Goal: Task Accomplishment & Management: Use online tool/utility

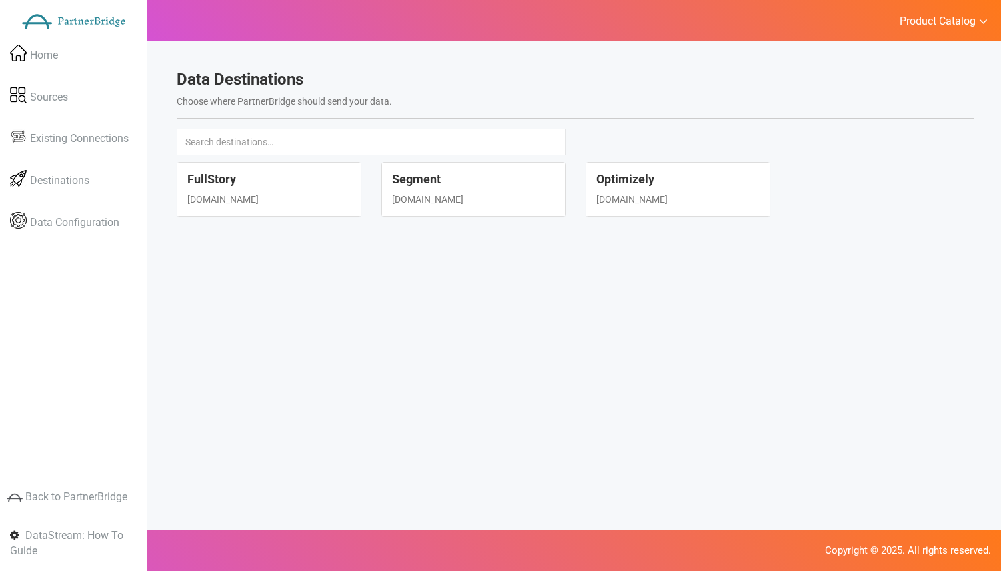
click at [929, 30] on ul "Product Catalog RelateIQ Precision Insights DataStream - Upgrade? Log Out" at bounding box center [943, 20] width 116 height 41
click at [934, 15] on span "Product Catalog" at bounding box center [937, 21] width 76 height 13
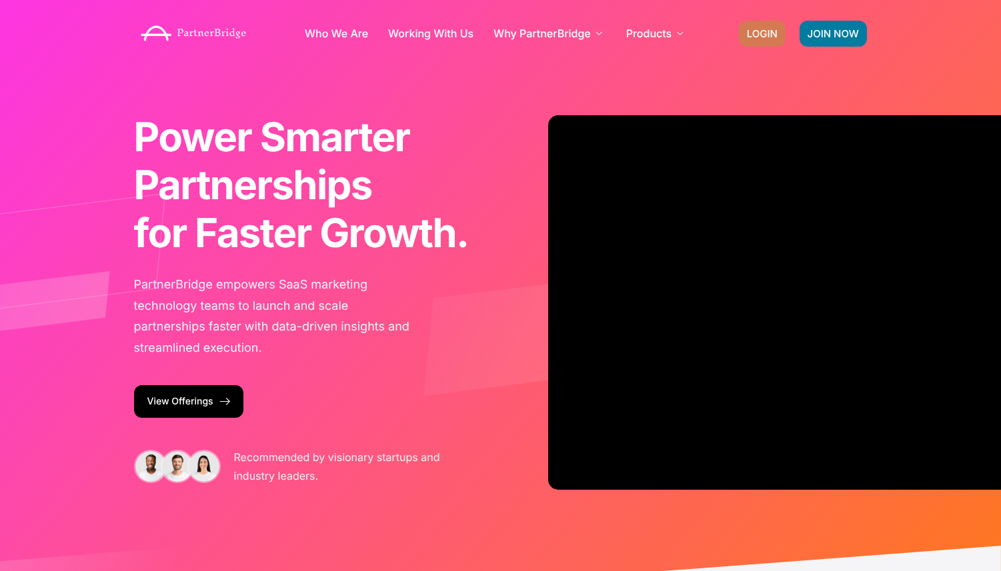
click at [742, 23] on link "LOGIN" at bounding box center [762, 34] width 47 height 26
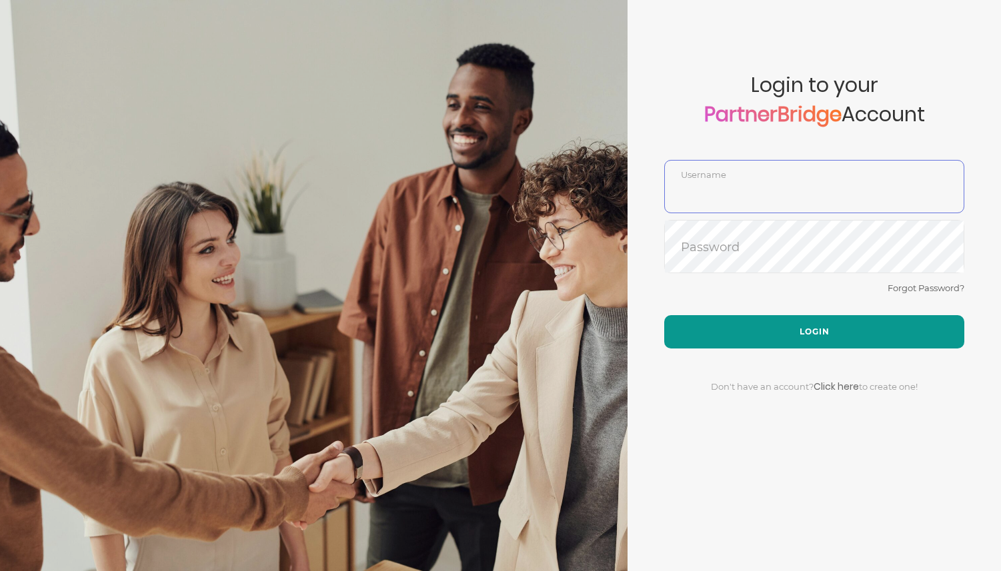
type input "DemoUser"
click at [816, 335] on button "Login" at bounding box center [814, 331] width 300 height 33
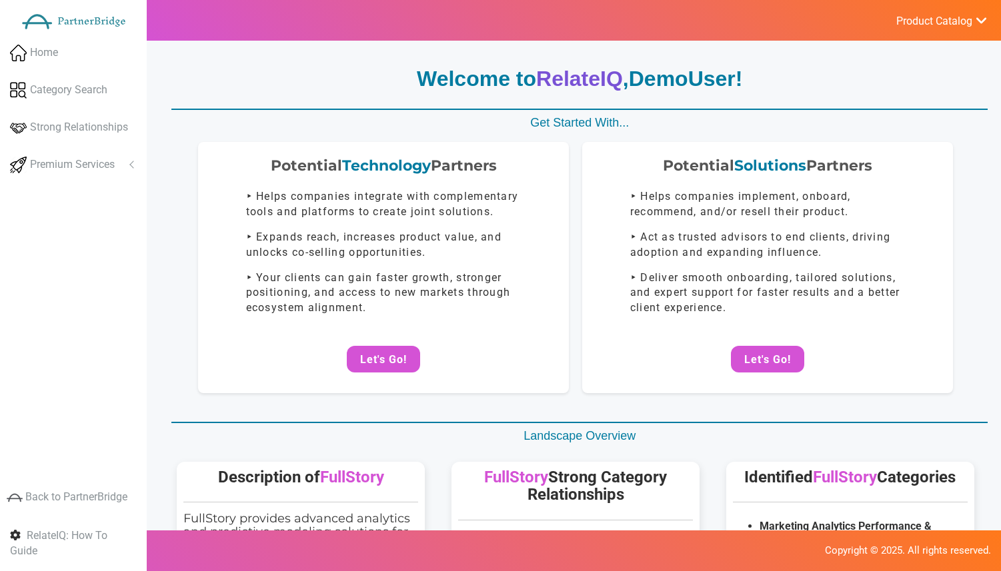
click at [509, 483] on span "FullStory" at bounding box center [516, 477] width 64 height 19
click at [935, 35] on ul "Product Catalog RelateIQ - Premium Precision Insights - Launch DataStream - Upg…" at bounding box center [940, 20] width 119 height 41
click at [934, 22] on span "Product Catalog" at bounding box center [934, 21] width 76 height 13
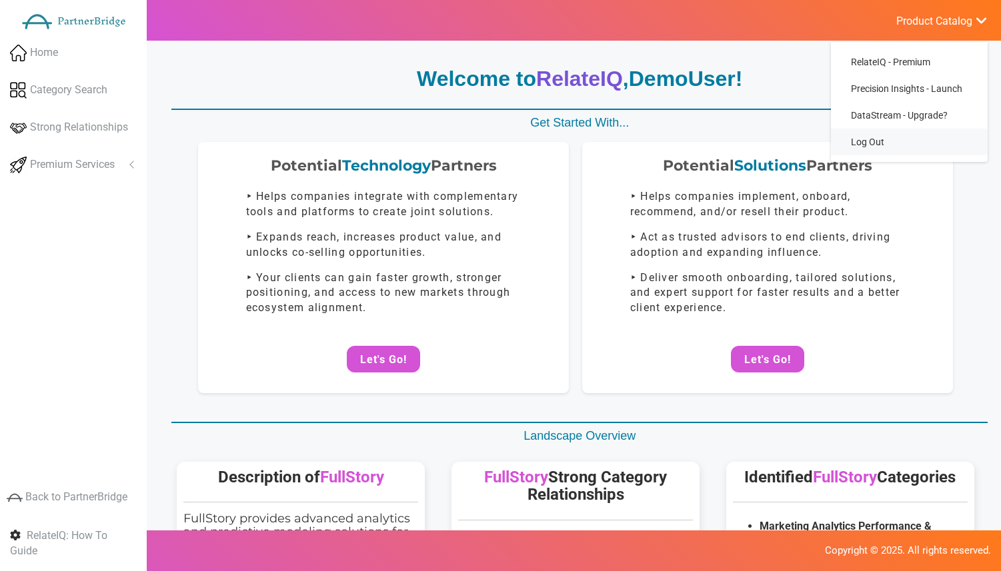
click at [868, 137] on link "Log Out" at bounding box center [909, 142] width 157 height 27
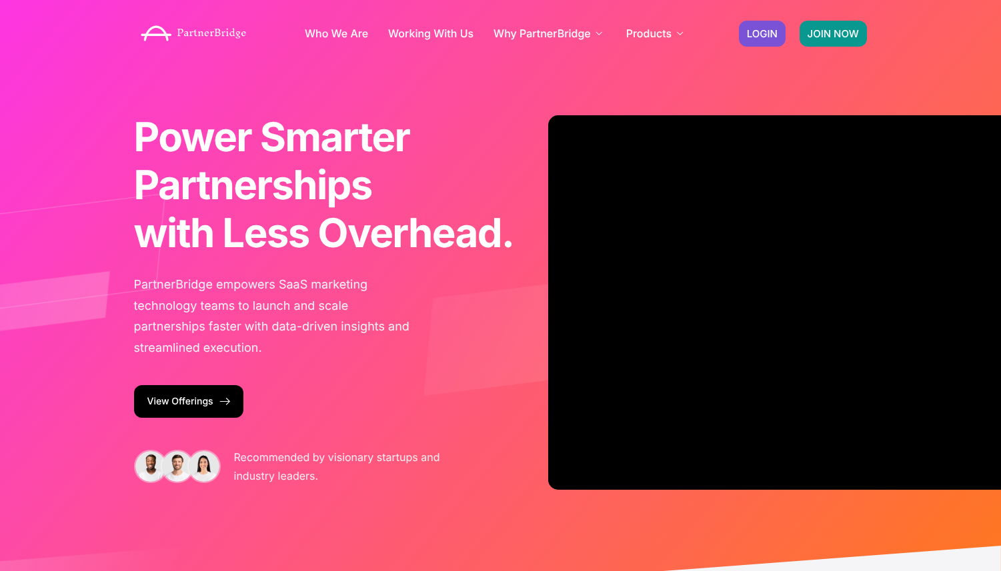
click at [823, 31] on span "JOIN NOW" at bounding box center [832, 34] width 51 height 10
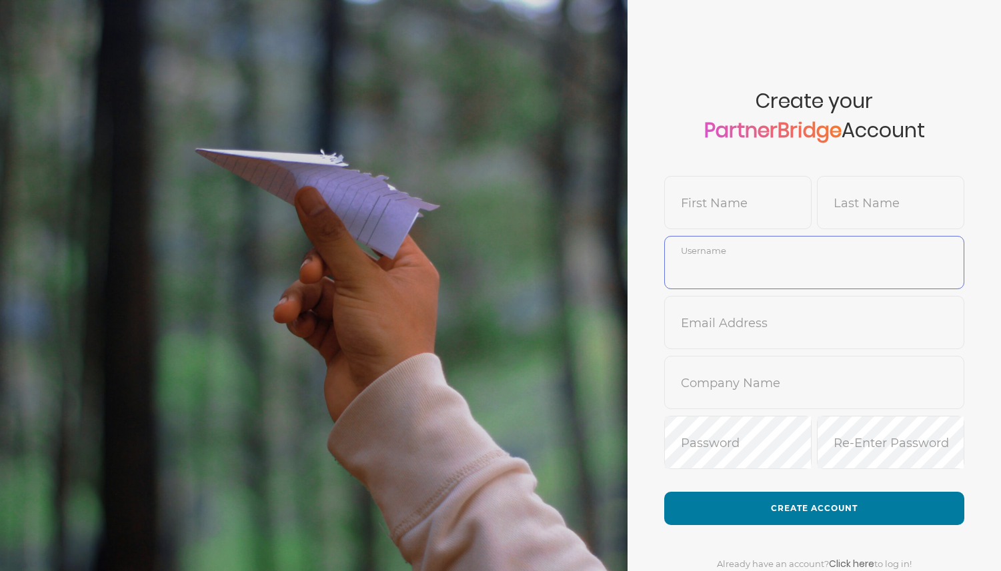
type input "DemoUser"
click at [741, 259] on input "DemoUser" at bounding box center [814, 273] width 299 height 32
click at [713, 317] on input "text" at bounding box center [814, 333] width 299 height 32
type input "jon@wavve.co"
click at [721, 377] on input "text" at bounding box center [814, 393] width 299 height 32
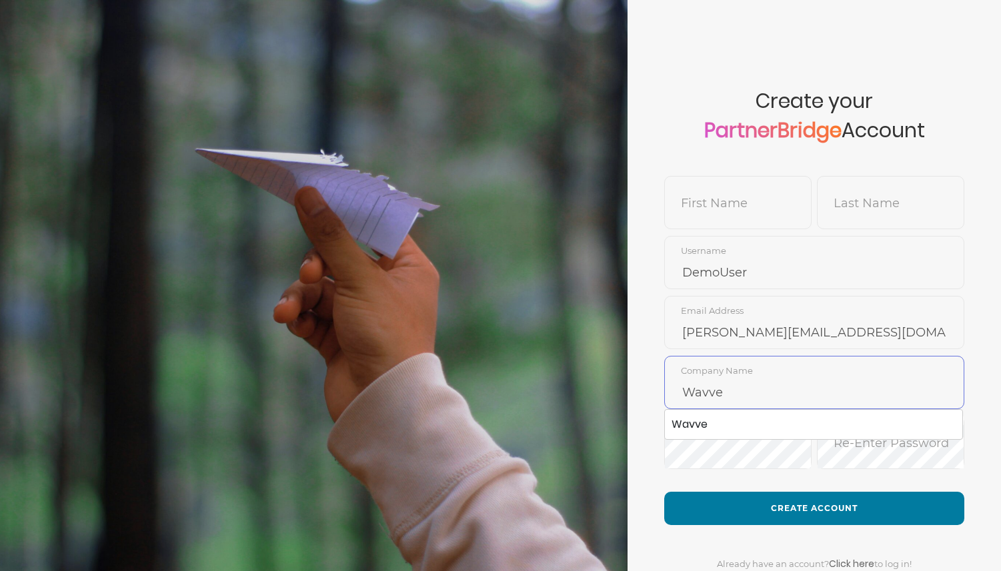
type input "Wavve"
click at [753, 180] on span "First Name" at bounding box center [737, 202] width 147 height 53
click at [835, 19] on form "Create your PartnerBridge Account First Name Last Name DemoUser Username jon@wa…" at bounding box center [813, 311] width 373 height 623
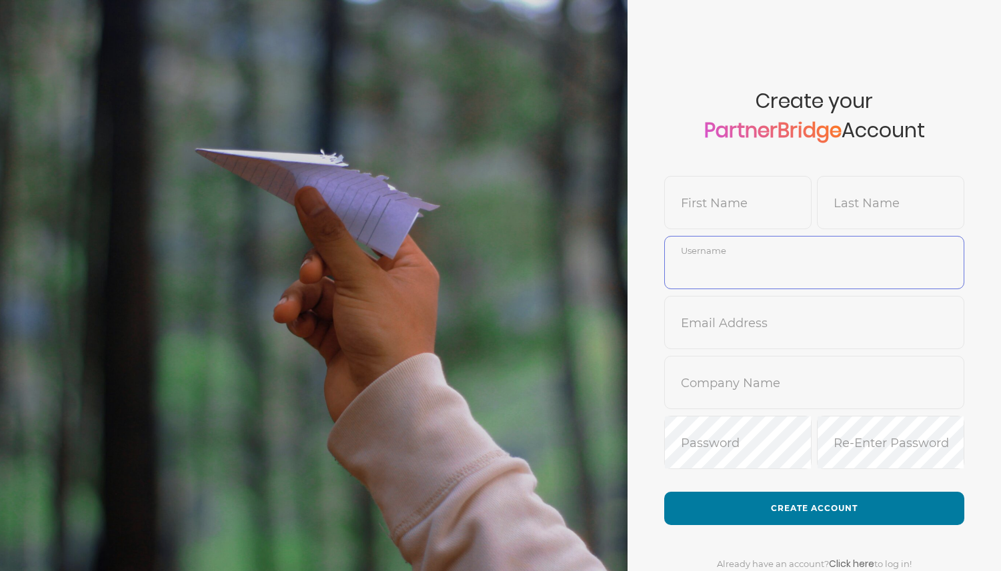
type input "DemoUser"
click at [768, 329] on input "text" at bounding box center [814, 333] width 299 height 32
type input "jon@wavve.co"
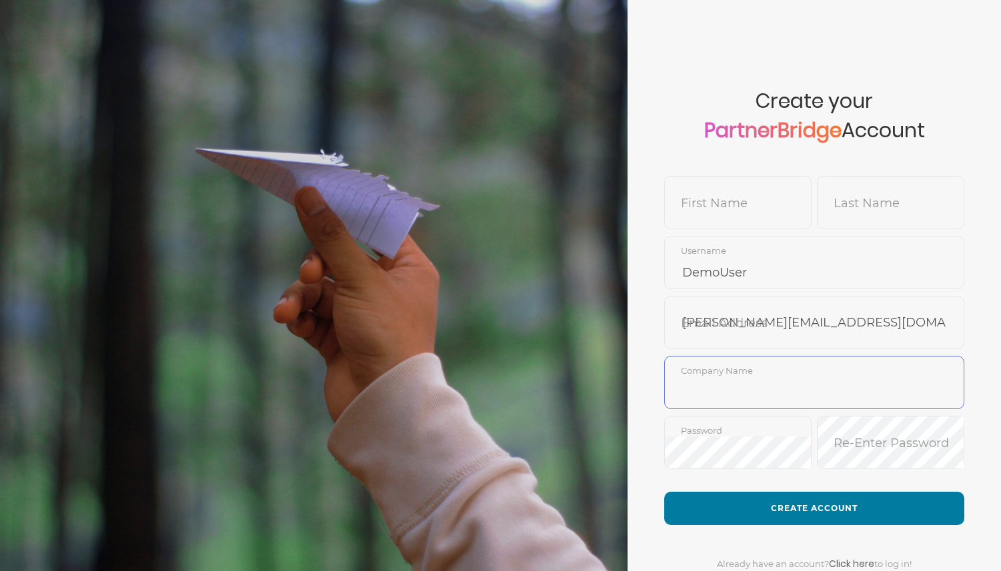
click at [761, 379] on input "text" at bounding box center [814, 393] width 299 height 32
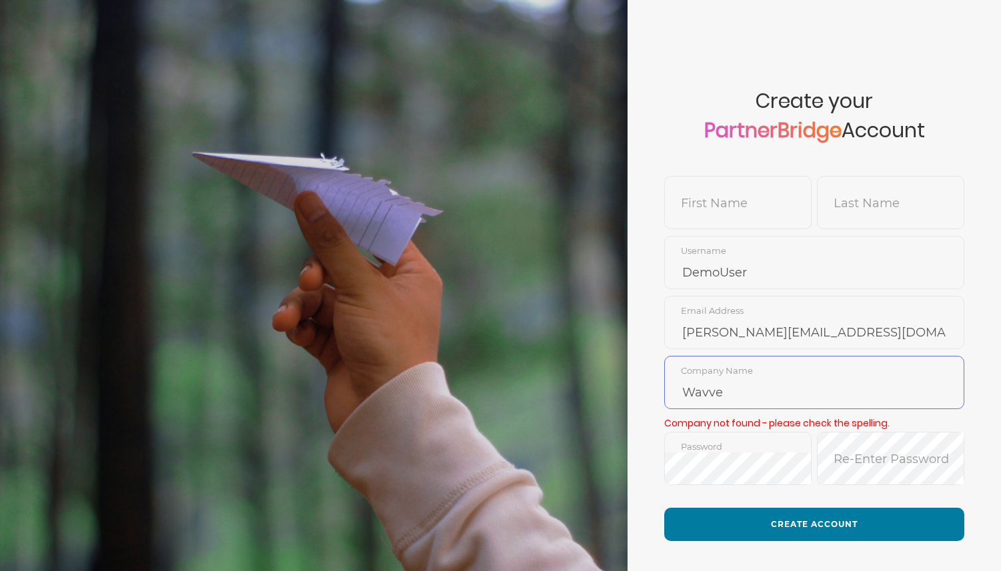
type input "Wavve"
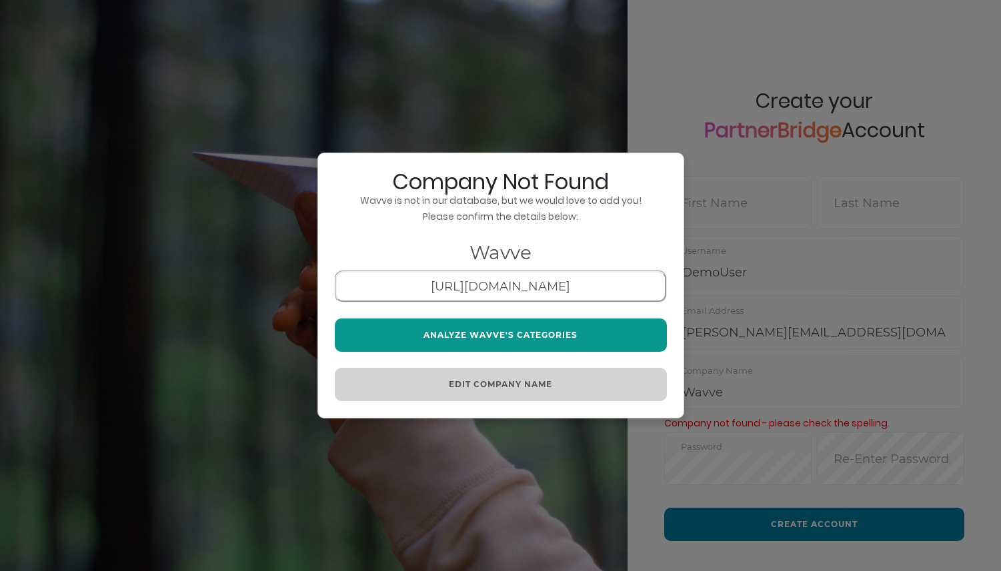
click at [525, 321] on button "Analyze Wavve's Categories" at bounding box center [501, 335] width 332 height 33
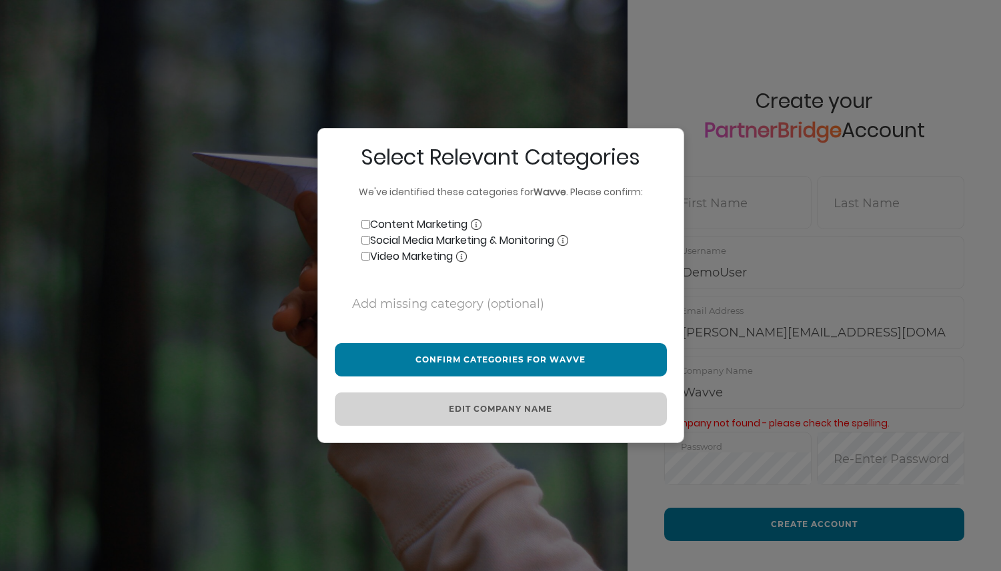
click at [365, 223] on input "Content Marketing" at bounding box center [365, 224] width 9 height 9
checkbox input "true"
click at [366, 236] on input "Social Media Marketing & Monitoring" at bounding box center [365, 240] width 9 height 9
checkbox input "true"
click at [363, 257] on input "Video Marketing" at bounding box center [365, 256] width 9 height 9
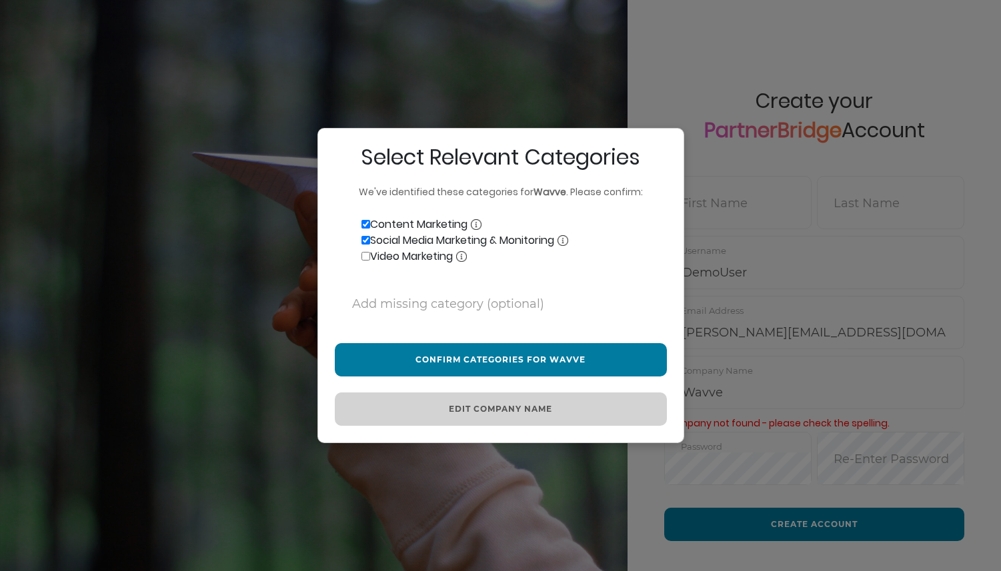
checkbox input "true"
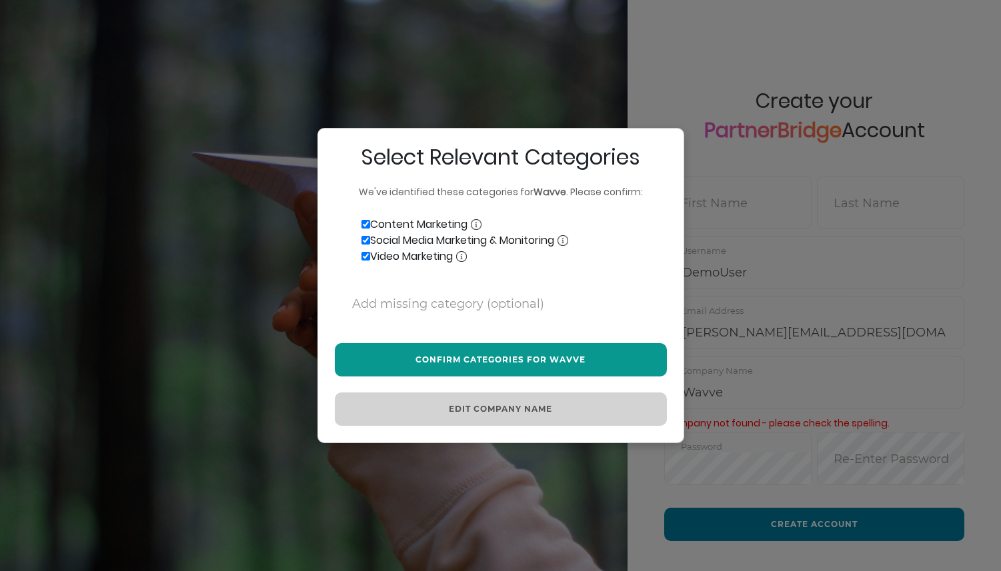
click at [453, 346] on button "Confirm Categories for Wavve" at bounding box center [501, 359] width 332 height 33
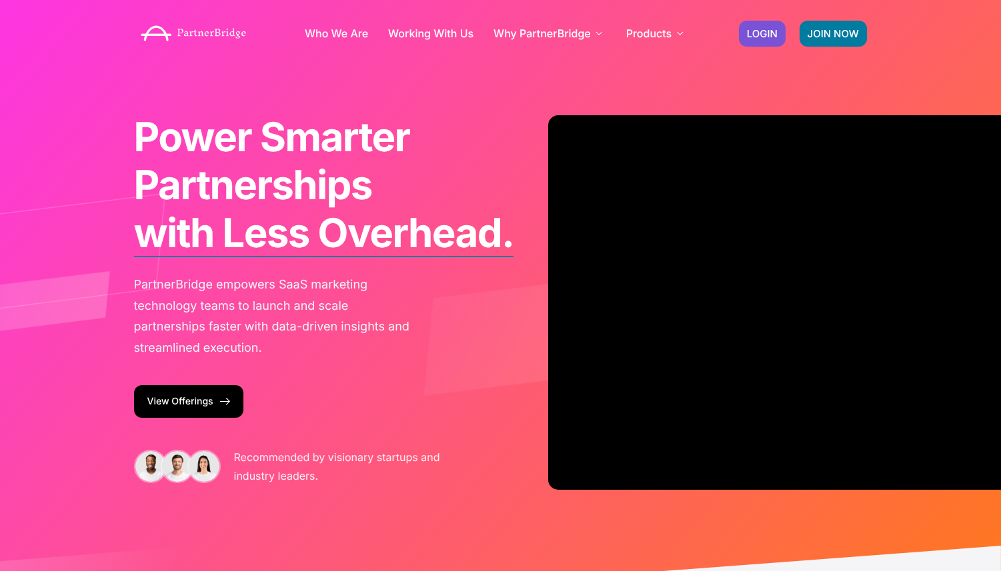
click at [770, 14] on div "JOIN NOW LOGIN" at bounding box center [803, 33] width 142 height 39
click at [769, 35] on span "LOGIN" at bounding box center [762, 34] width 31 height 10
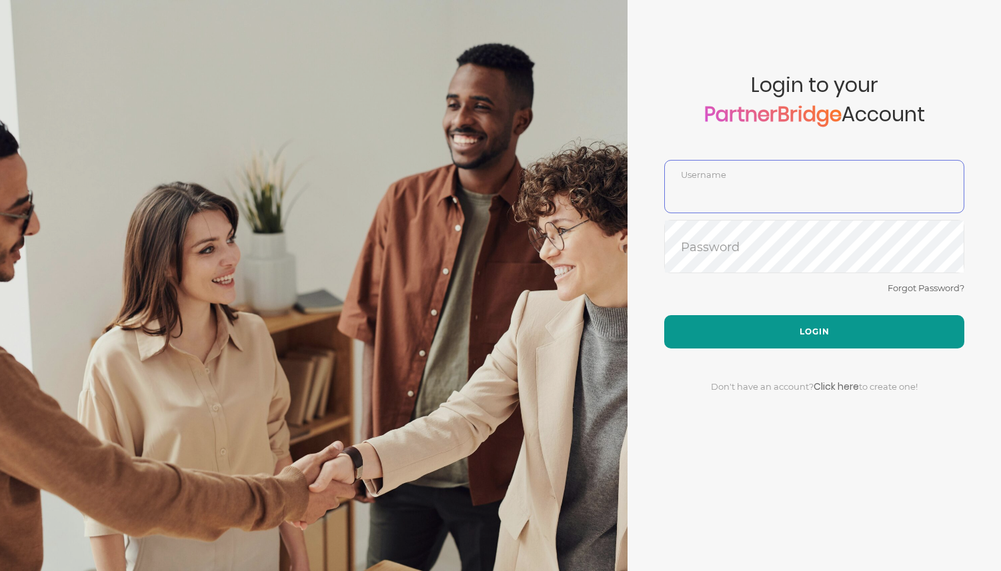
type input "DemoUser"
click at [780, 329] on button "Login" at bounding box center [814, 331] width 300 height 33
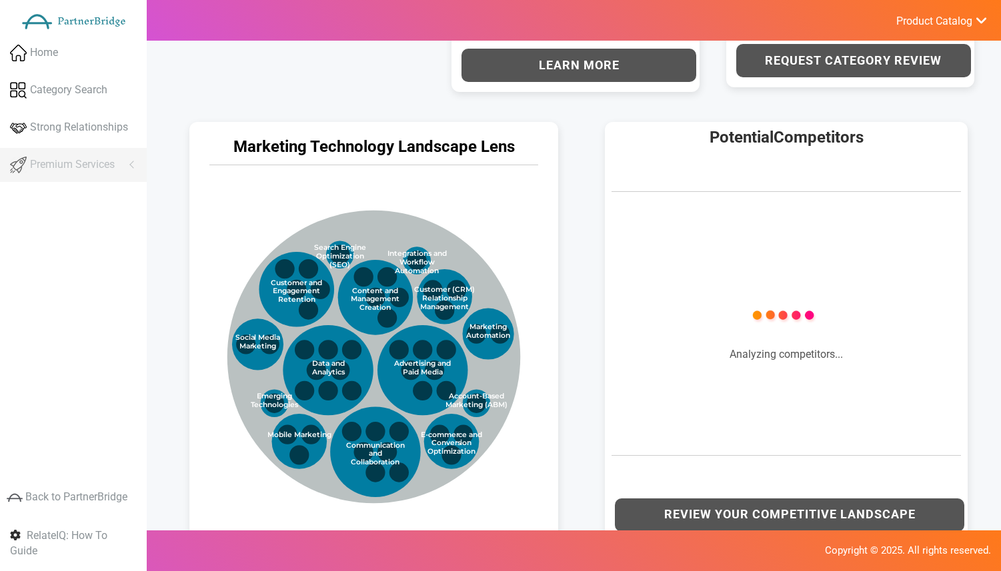
scroll to position [584, 0]
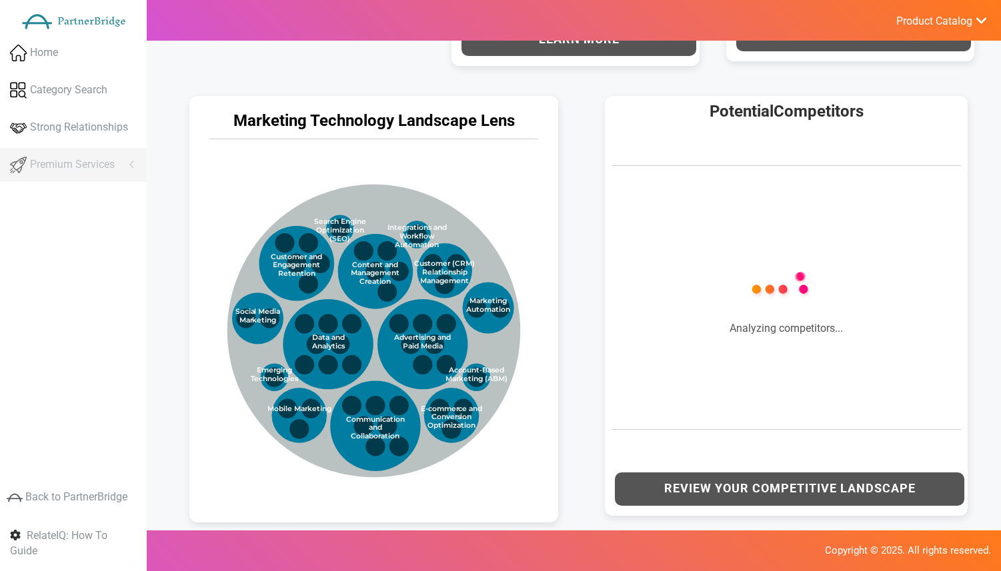
click at [567, 386] on div "Marketing Technology Landscape Lens Marketing Technology Categories Marketing T…" at bounding box center [374, 306] width 396 height 447
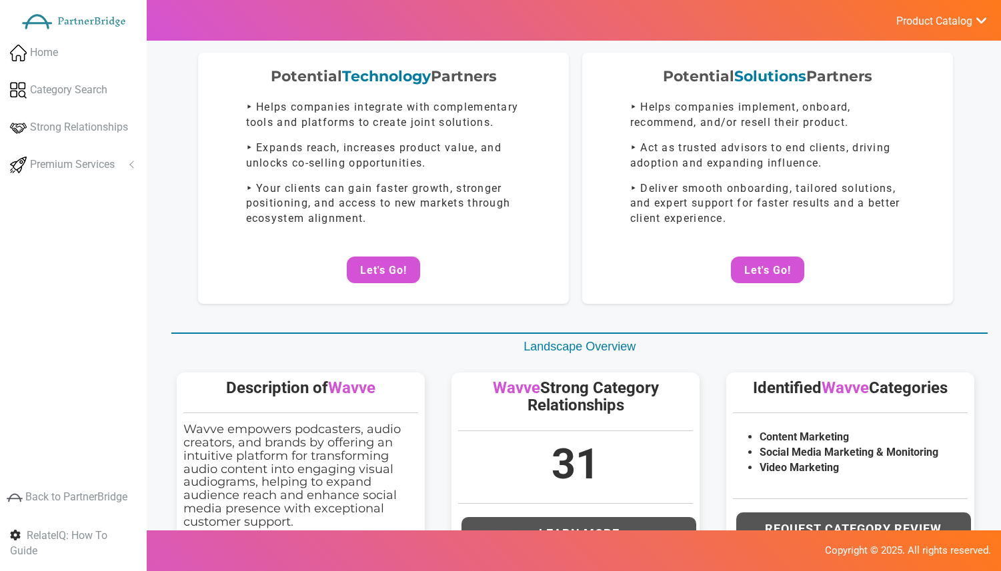
scroll to position [45, 0]
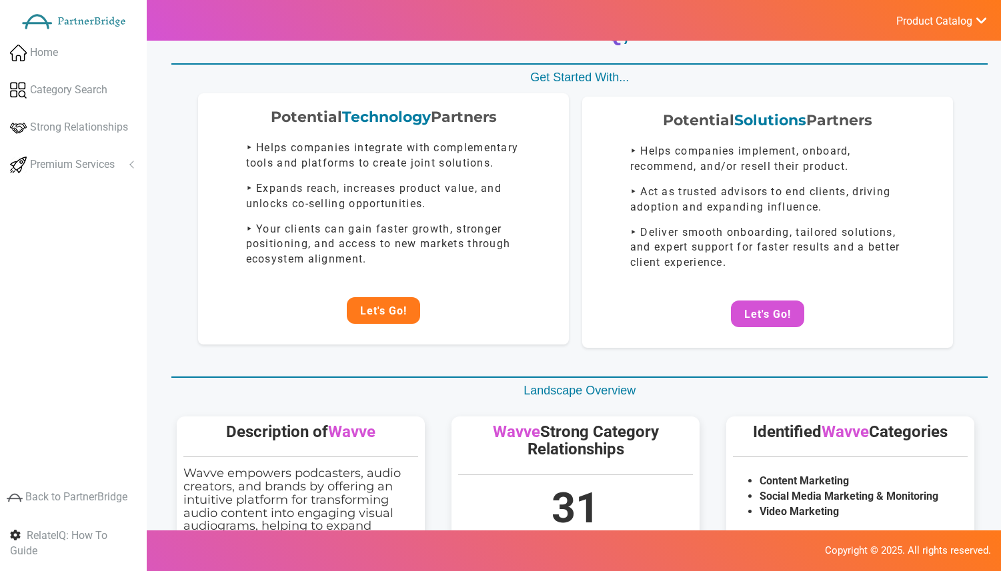
click at [386, 303] on button "Let's Go!" at bounding box center [383, 310] width 73 height 27
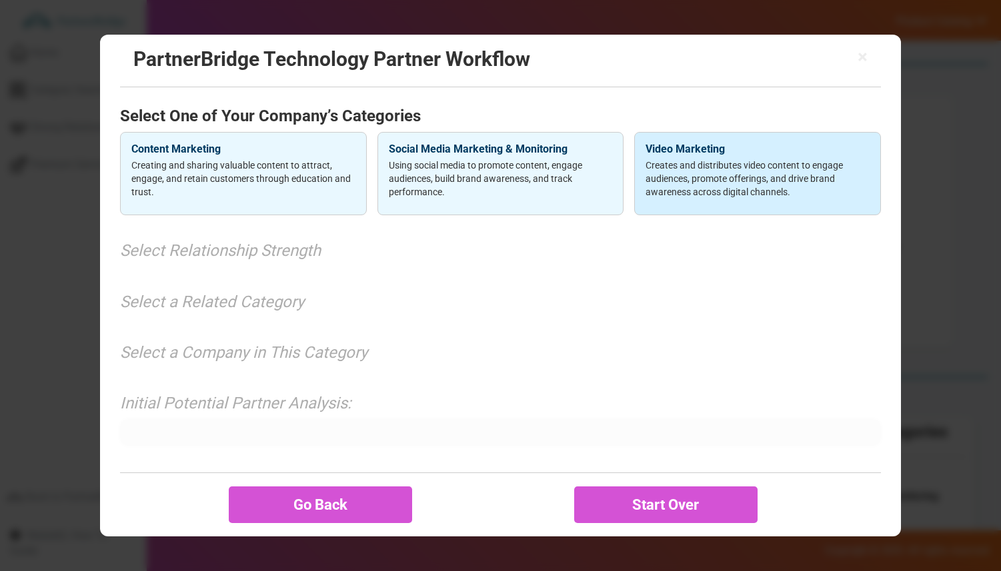
click at [748, 142] on div "Video Marketing Creates and distributes video content to engage audiences, prom…" at bounding box center [757, 174] width 247 height 84
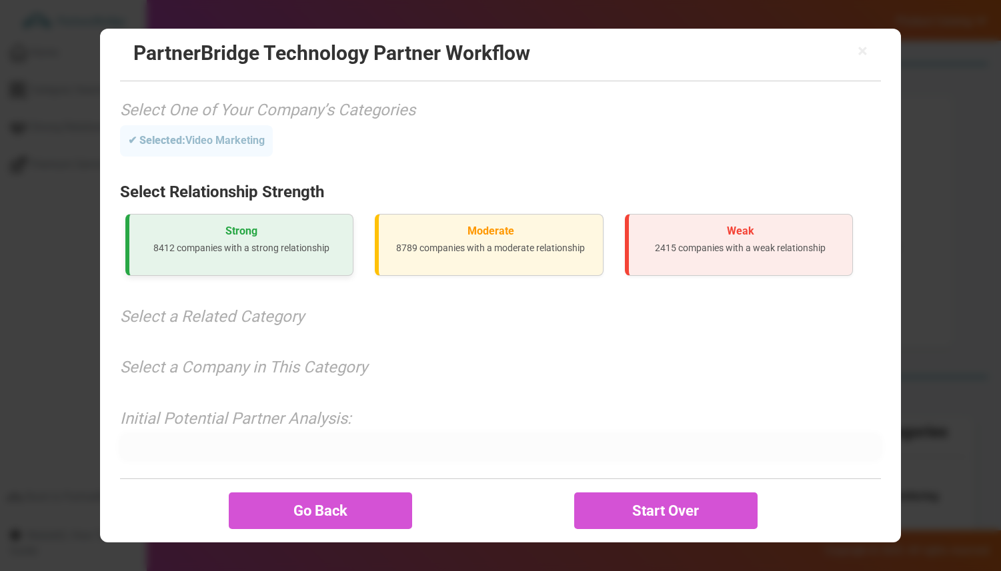
click at [311, 239] on div "Strong 8412 companies with a strong relationship" at bounding box center [239, 245] width 228 height 62
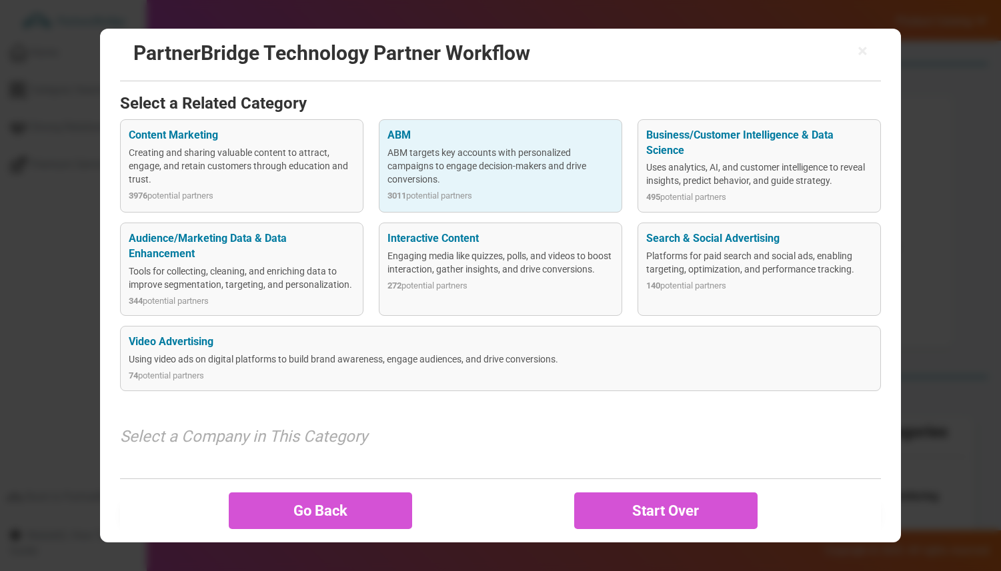
scroll to position [159, 0]
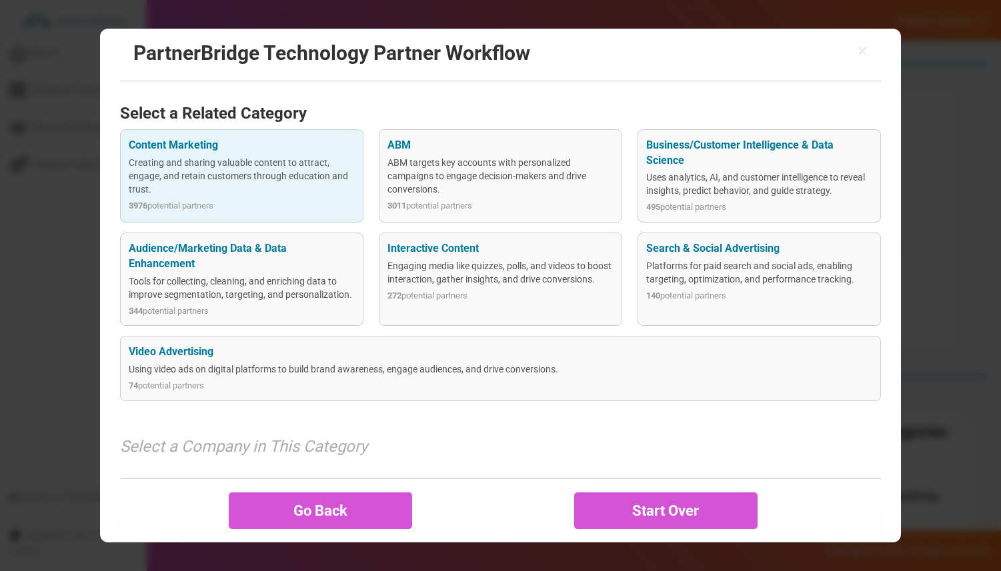
click at [259, 174] on div "Creating and sharing valuable content to attract, engage, and retain customers …" at bounding box center [242, 176] width 226 height 40
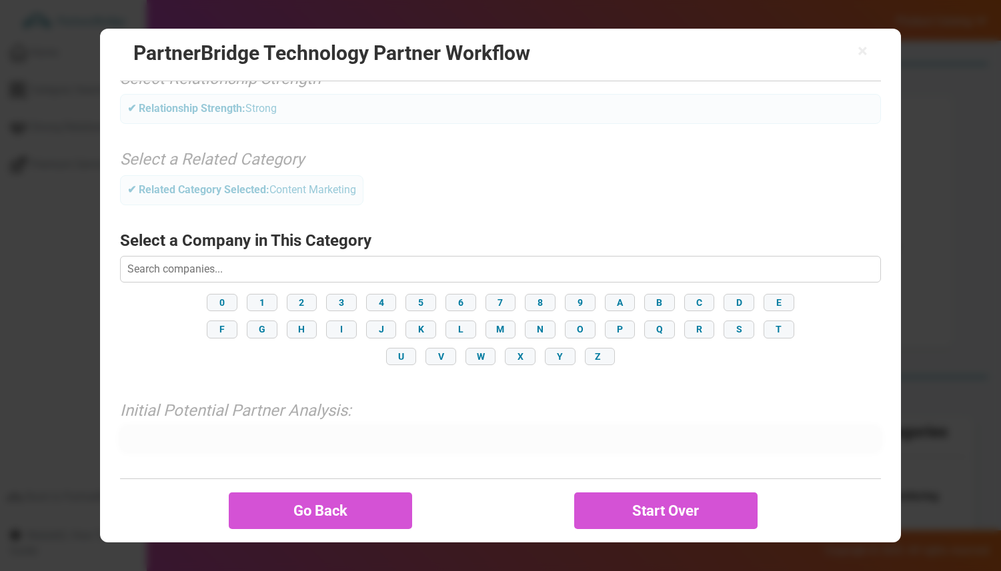
scroll to position [113, 0]
click at [421, 329] on button "K" at bounding box center [420, 329] width 31 height 17
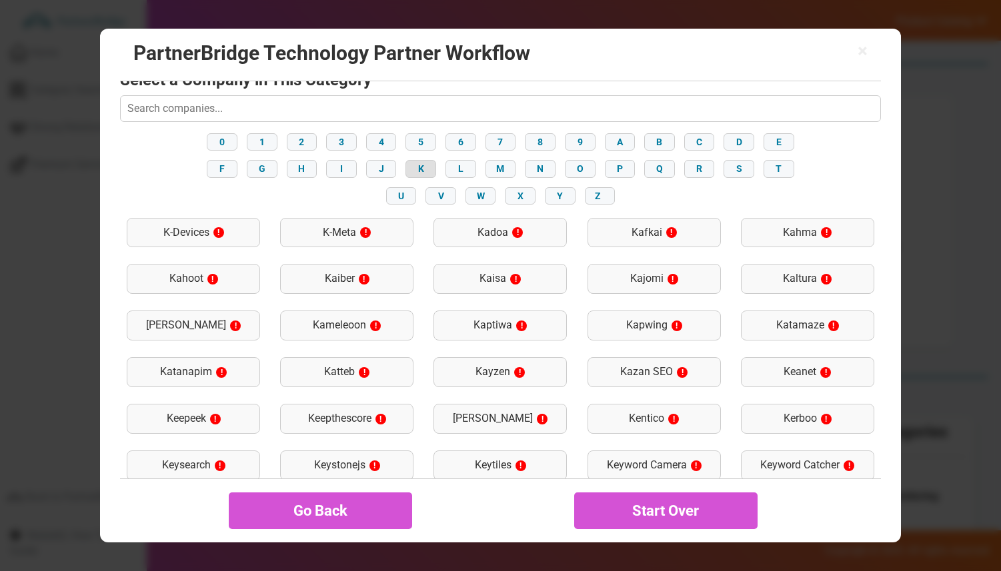
scroll to position [275, 0]
click at [343, 327] on div "Kameleoon !" at bounding box center [346, 325] width 133 height 30
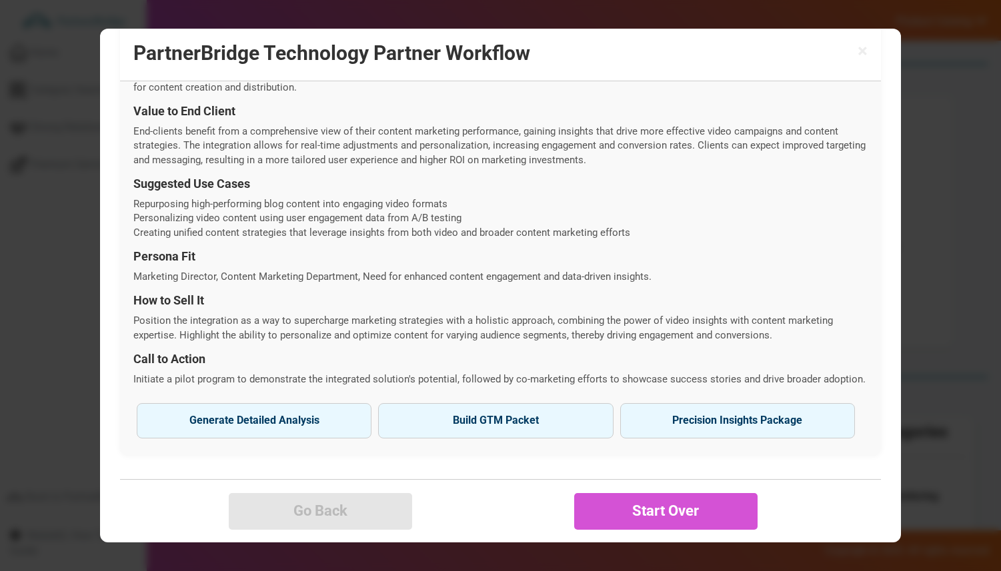
scroll to position [473, 0]
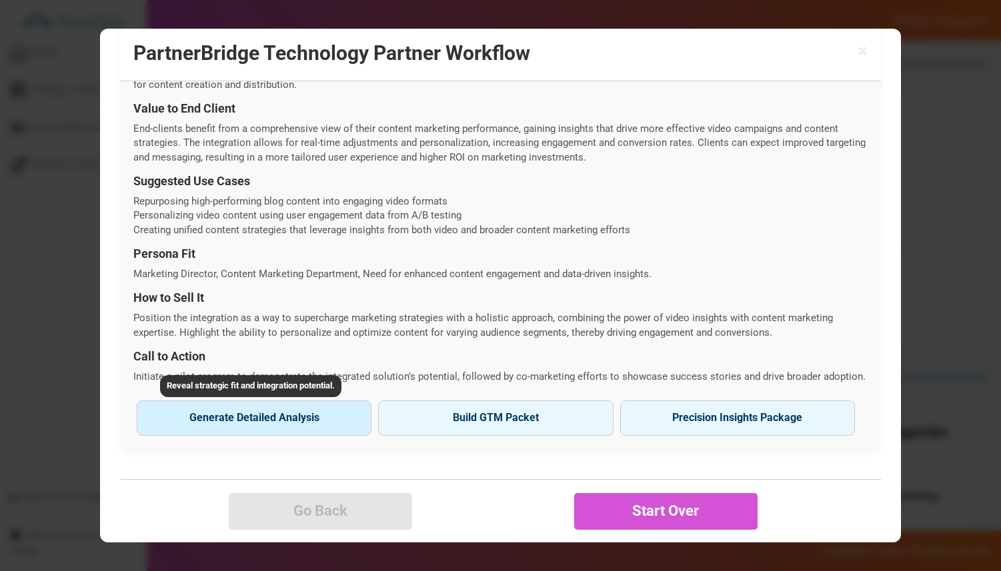
click at [270, 425] on button "Generate Detailed Analysis Reveal strategic fit and integration potential." at bounding box center [254, 418] width 235 height 35
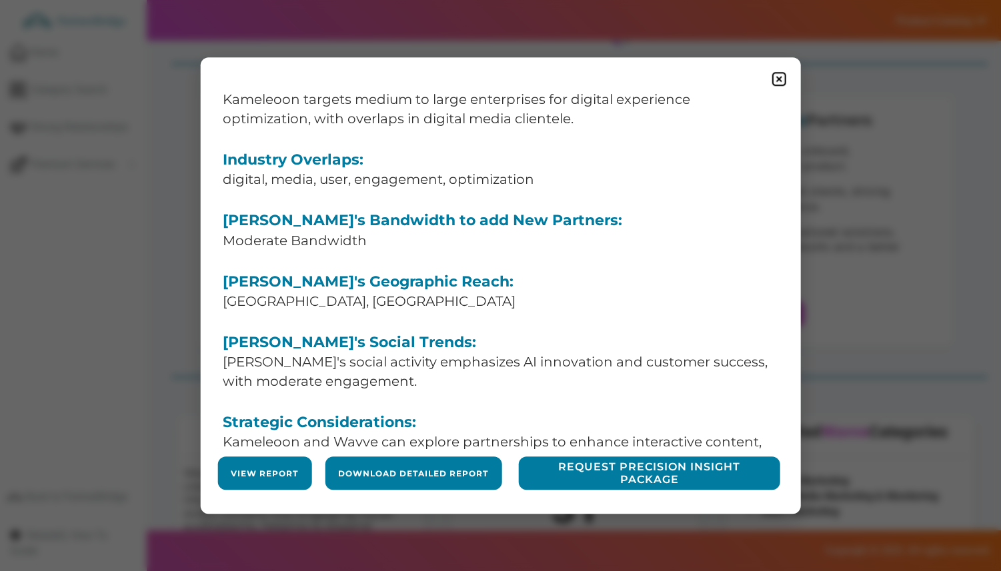
scroll to position [150, 0]
click at [251, 463] on form "View Report" at bounding box center [264, 473] width 94 height 33
click at [254, 470] on link "View Report" at bounding box center [264, 473] width 67 height 11
click at [775, 81] on img at bounding box center [779, 79] width 17 height 17
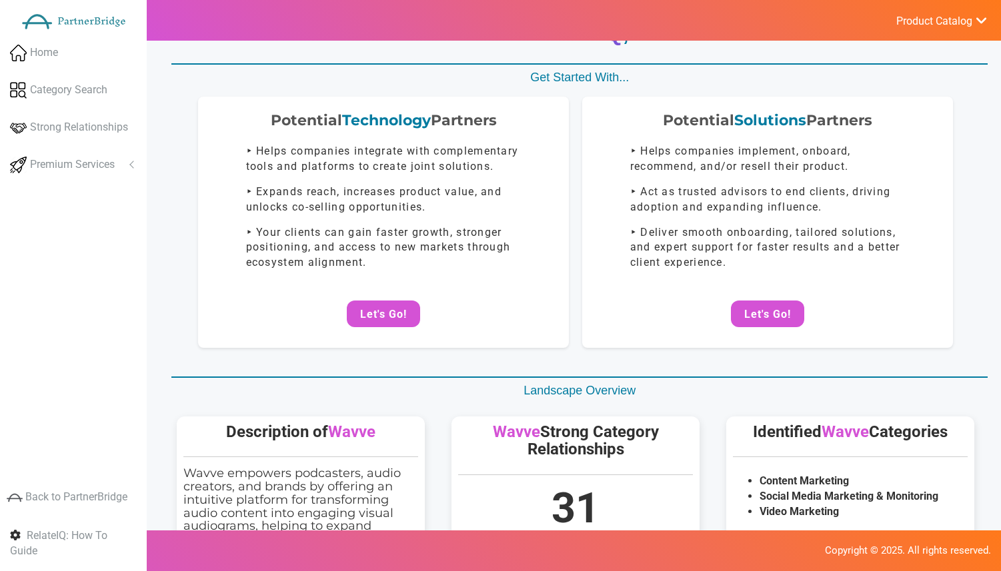
click at [354, 354] on div "Potential Technology Partners ‣ Helps companies integrate with complementary to…" at bounding box center [575, 235] width 824 height 276
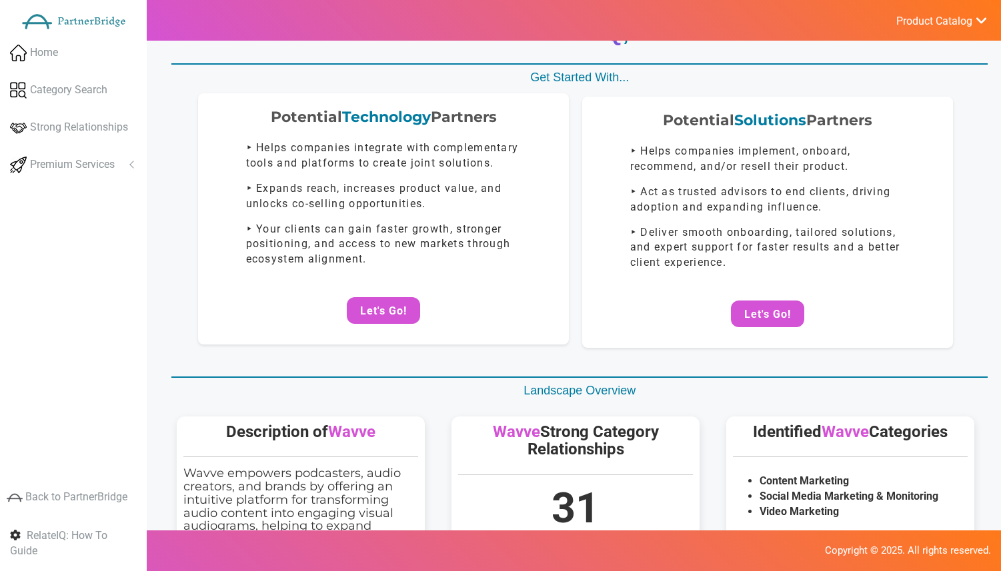
click at [358, 287] on div "Potential Technology Partners ‣ Helps companies integrate with complementary to…" at bounding box center [383, 218] width 371 height 251
click at [358, 299] on button "Let's Go!" at bounding box center [383, 310] width 73 height 27
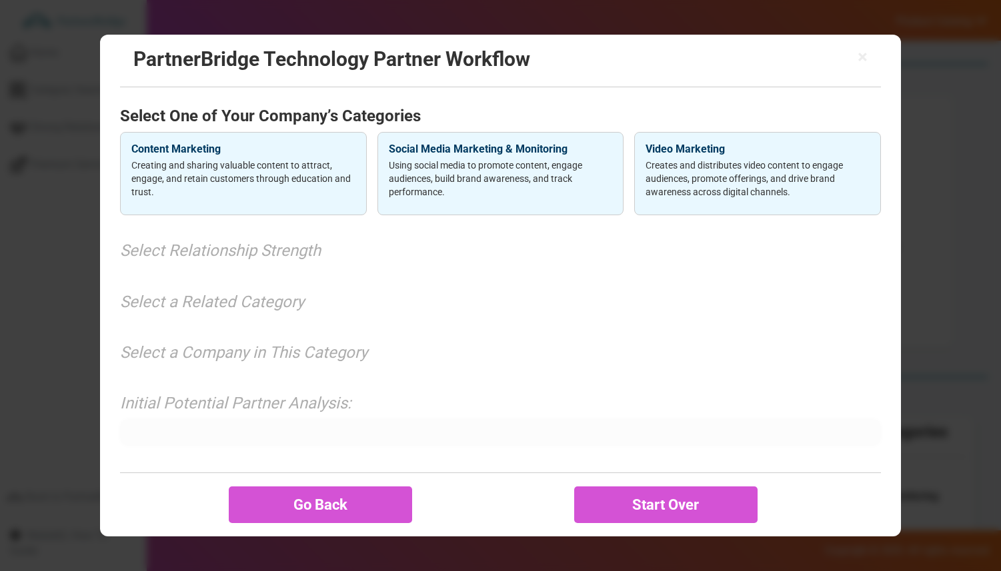
scroll to position [0, 0]
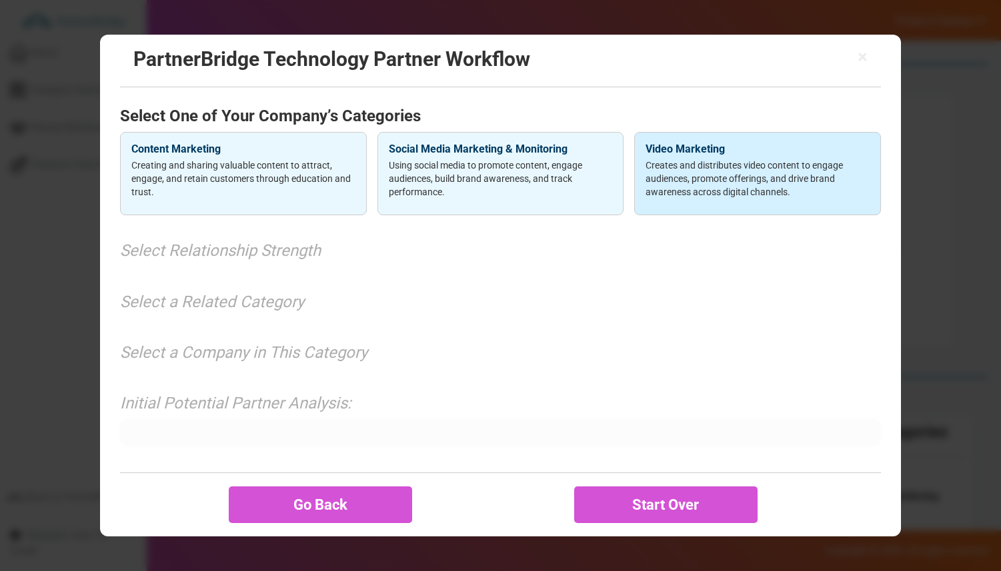
click at [647, 163] on p "Creates and distributes video content to engage audiences, promote offerings, a…" at bounding box center [757, 179] width 224 height 40
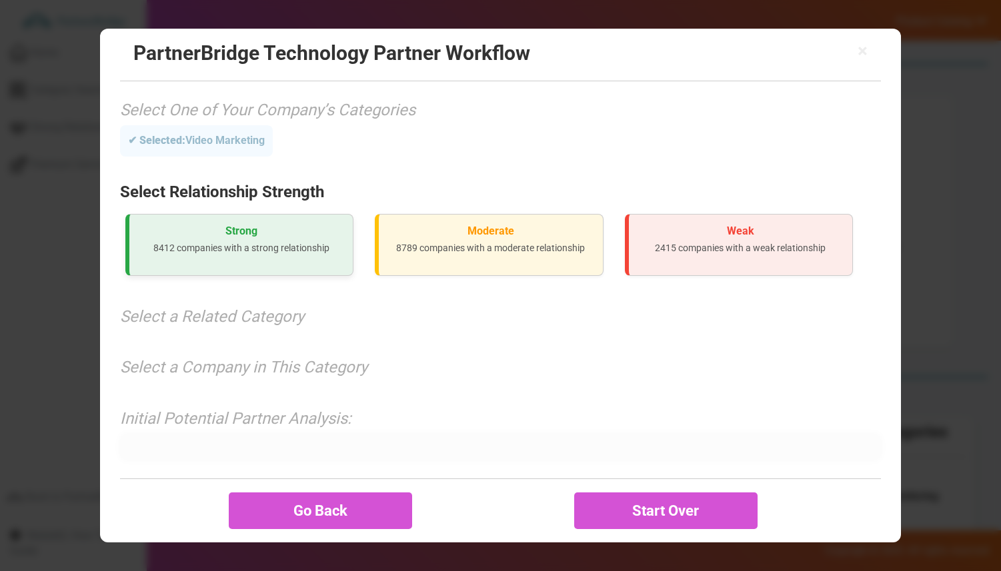
click at [288, 267] on div "Strong 8412 companies with a strong relationship" at bounding box center [239, 245] width 228 height 62
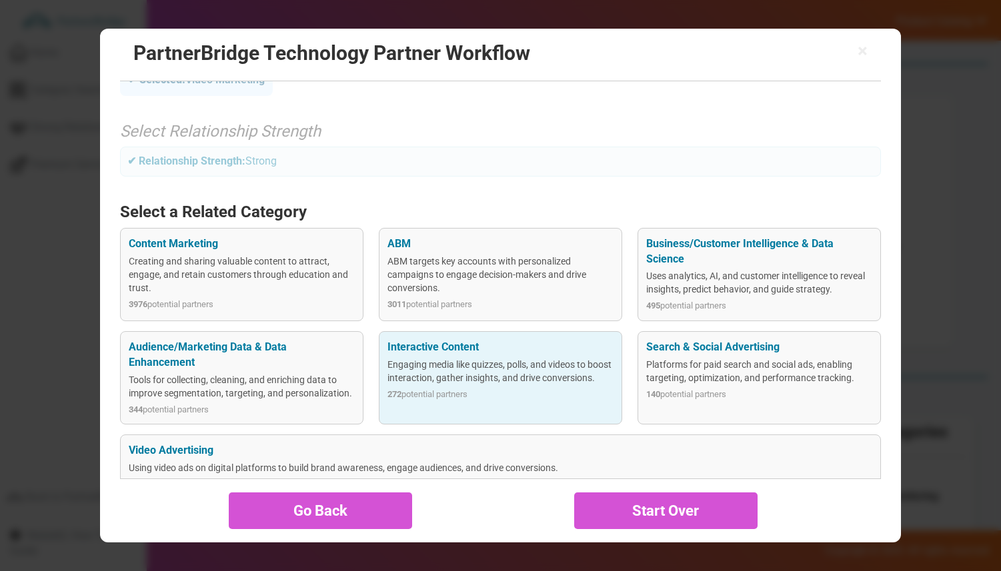
scroll to position [67, 0]
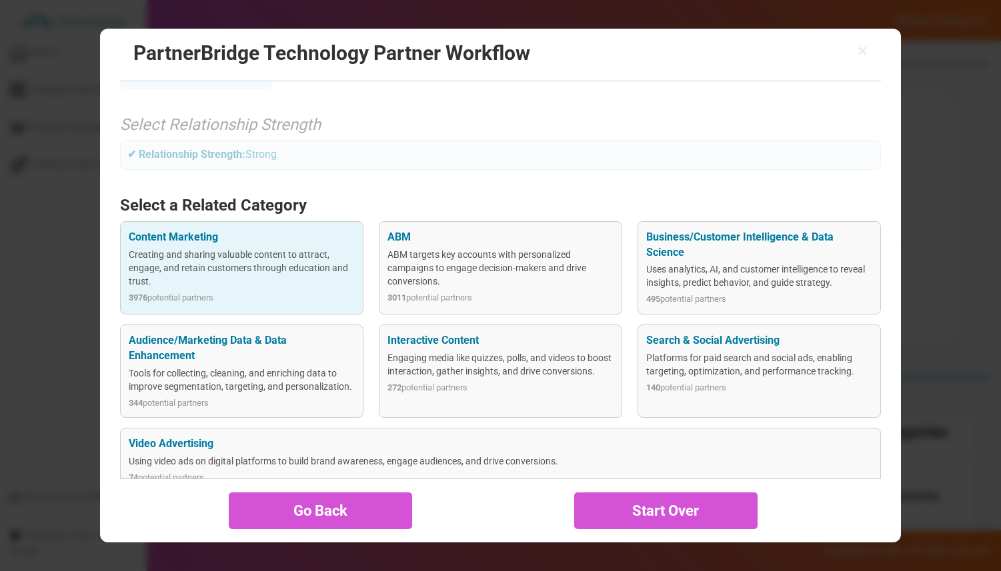
click at [287, 255] on div "Creating and sharing valuable content to attract, engage, and retain customers …" at bounding box center [242, 268] width 226 height 40
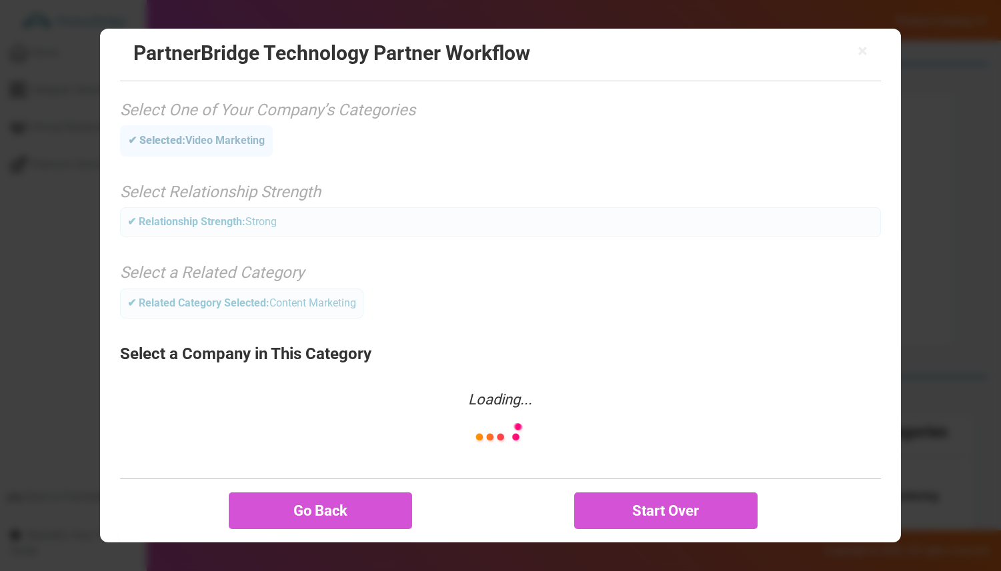
scroll to position [109, 0]
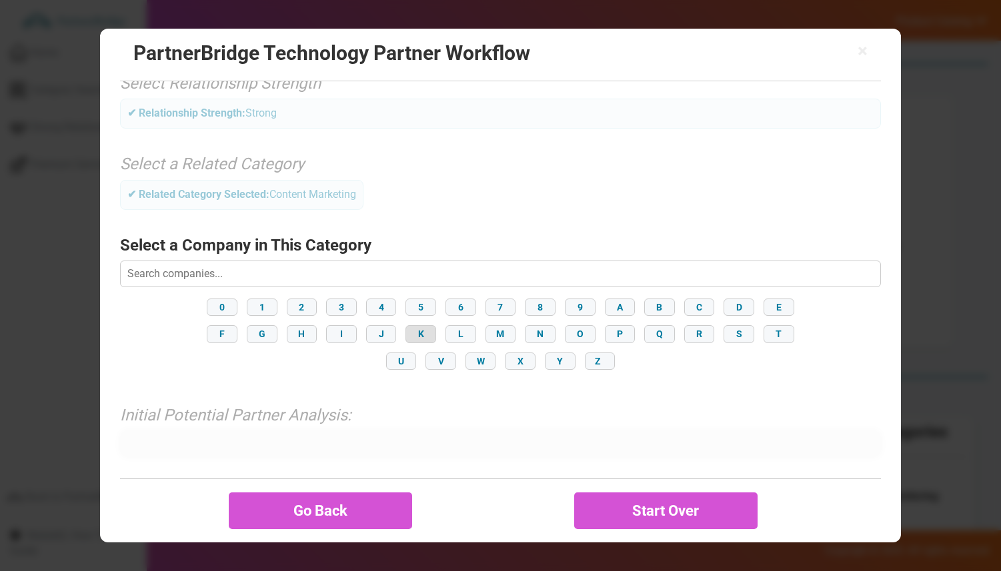
click at [423, 336] on button "K" at bounding box center [420, 333] width 31 height 17
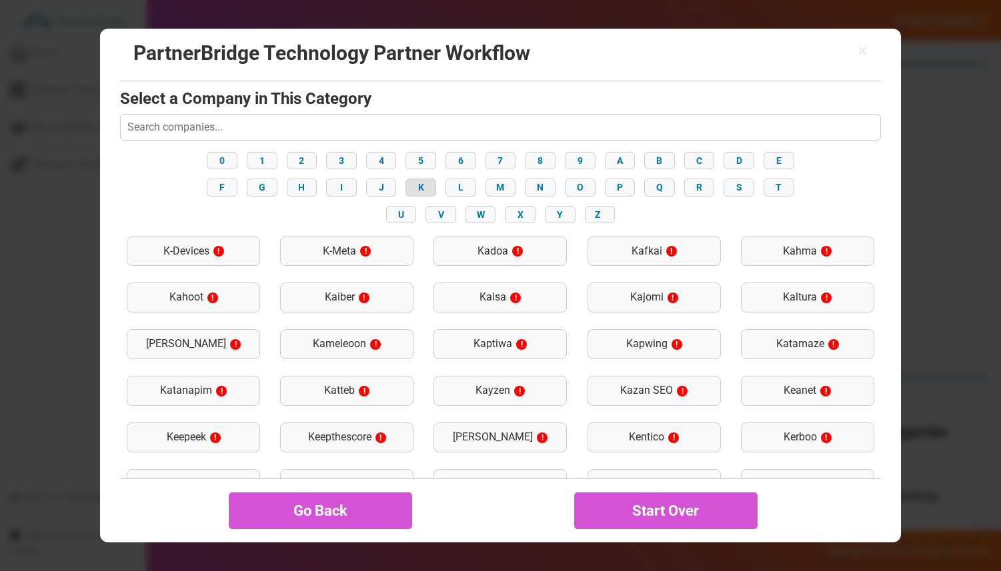
scroll to position [391, 0]
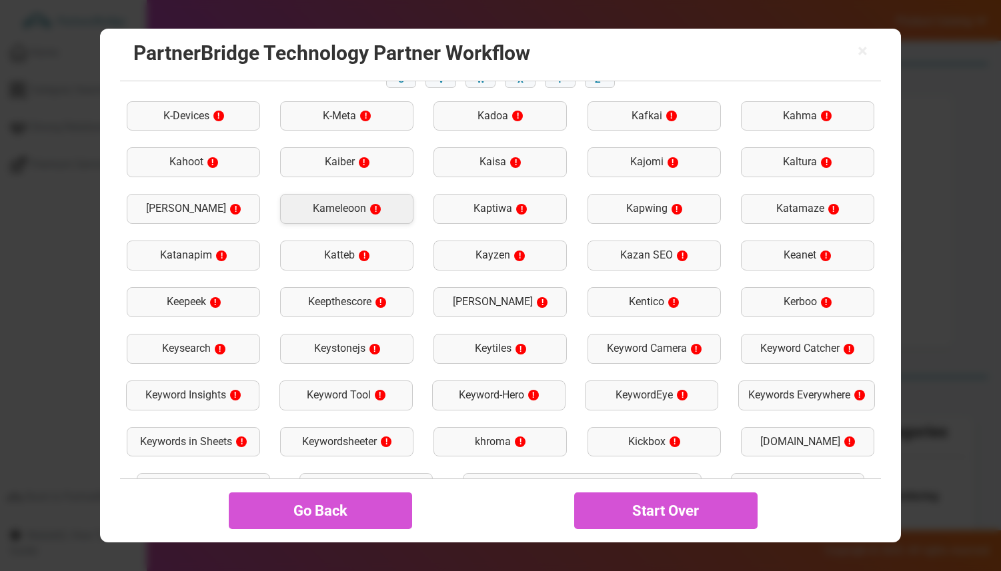
click at [357, 206] on div "Kameleoon !" at bounding box center [346, 209] width 133 height 30
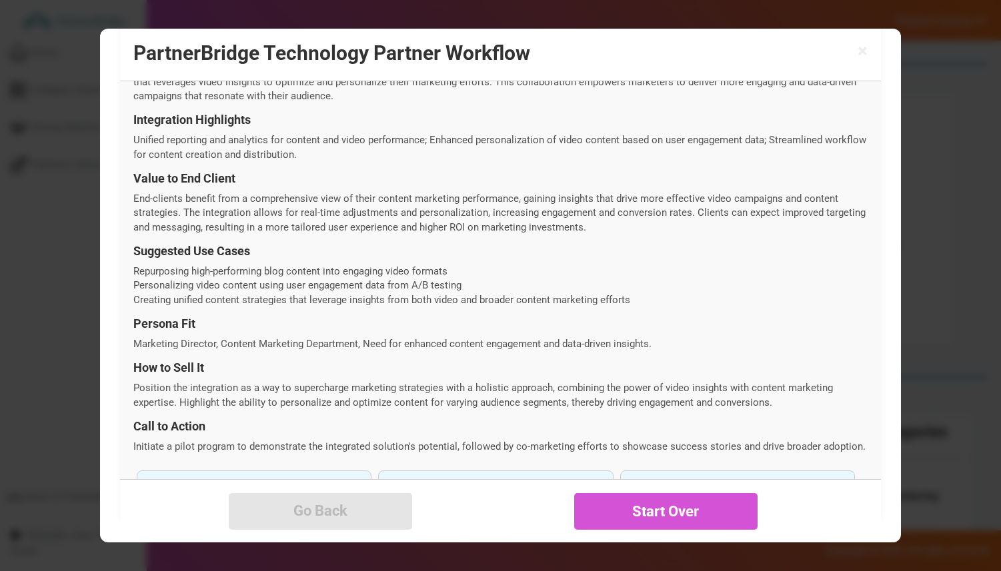
scroll to position [473, 0]
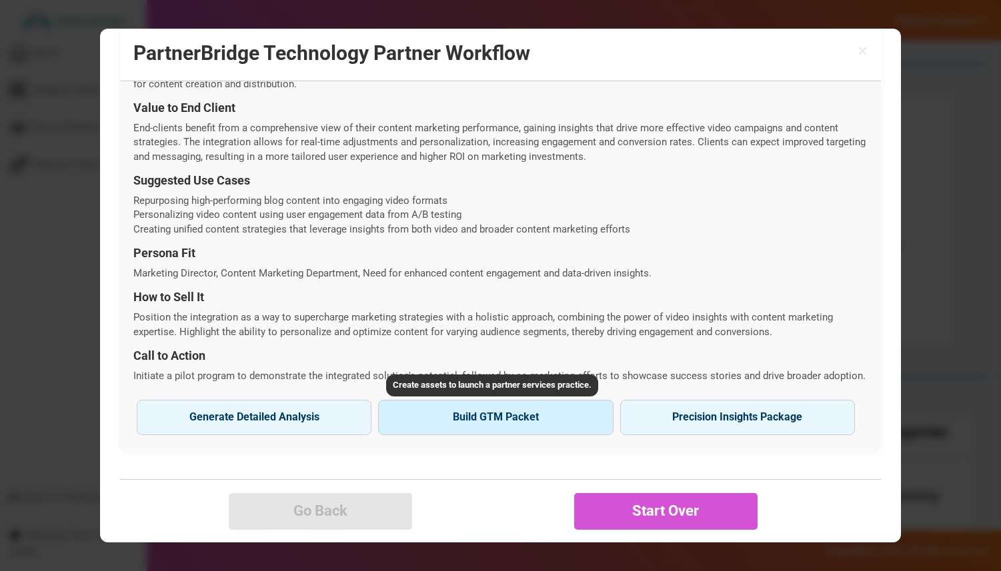
click at [472, 423] on button "Build GTM Packet" at bounding box center [495, 417] width 235 height 35
type input "Kameleoon"
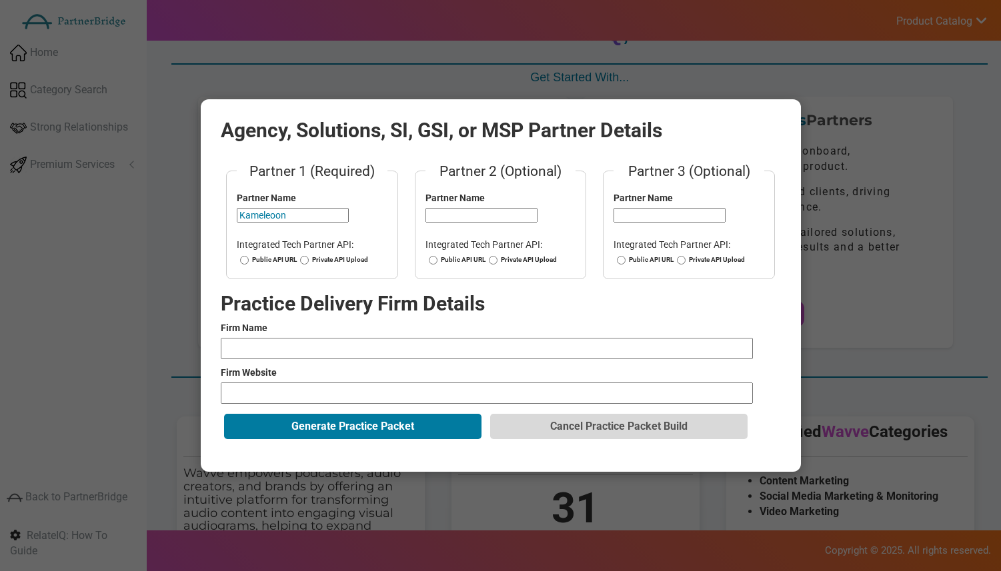
click at [778, 117] on div "Agency, Solutions, SI, GSI, or MSP Partner Details Partner 1 (Required) Partner…" at bounding box center [501, 285] width 600 height 373
click at [627, 441] on form "Partner 1 (Required) Partner Name Kameleoon Integrated Tech Partner API: Public…" at bounding box center [501, 301] width 560 height 281
click at [627, 428] on button "Cancel Practice Packet Build" at bounding box center [618, 426] width 257 height 25
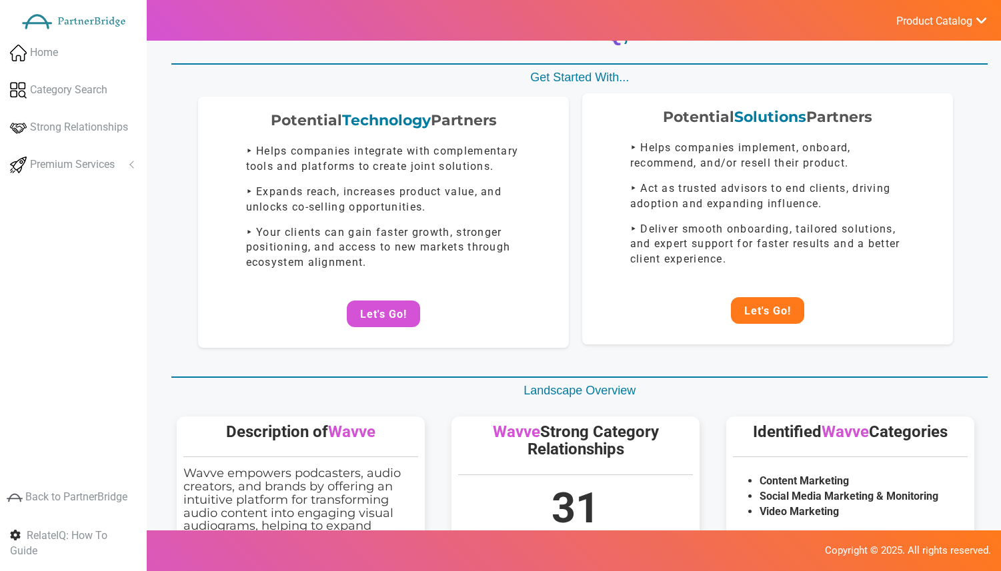
click at [762, 308] on button "Let's Go!" at bounding box center [767, 310] width 73 height 27
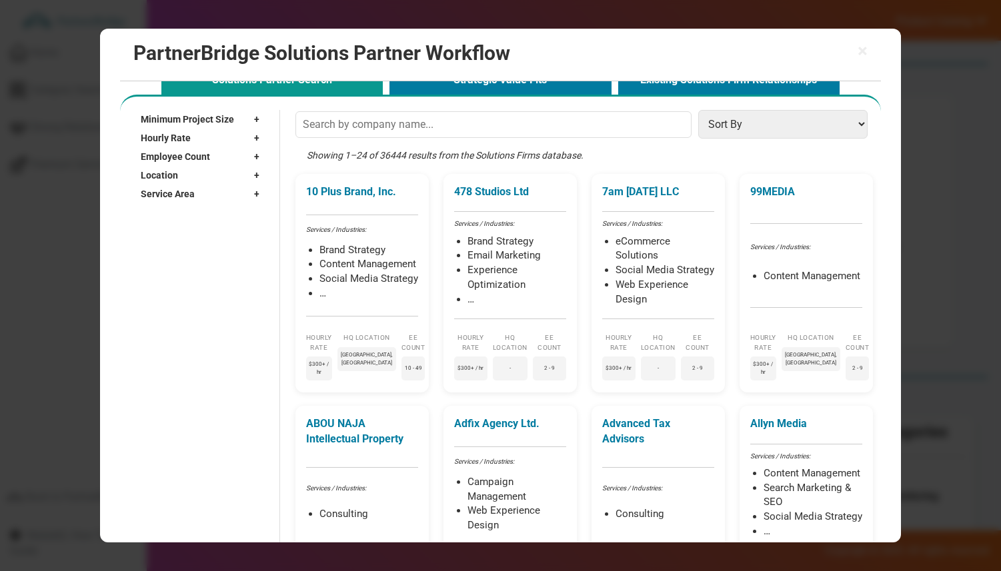
scroll to position [43, 0]
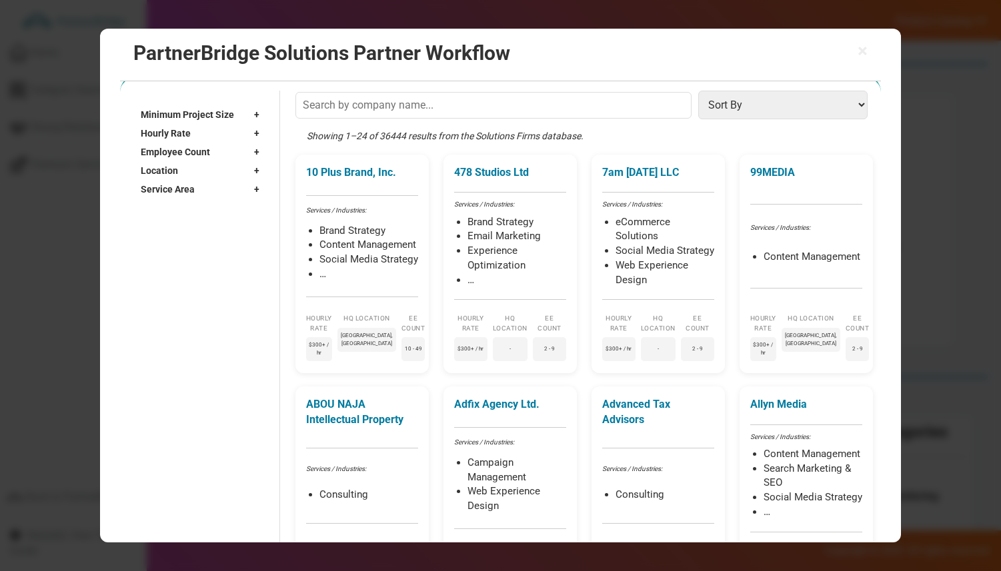
click at [389, 130] on div "Showing 1–24 of 36444 results from the Solutions Firms database." at bounding box center [584, 141] width 579 height 25
click at [409, 129] on div "Showing 1–24 of 36444 results from the Solutions Firms database." at bounding box center [584, 141] width 579 height 25
click at [193, 115] on span "Minimum Project Size" at bounding box center [187, 115] width 93 height 13
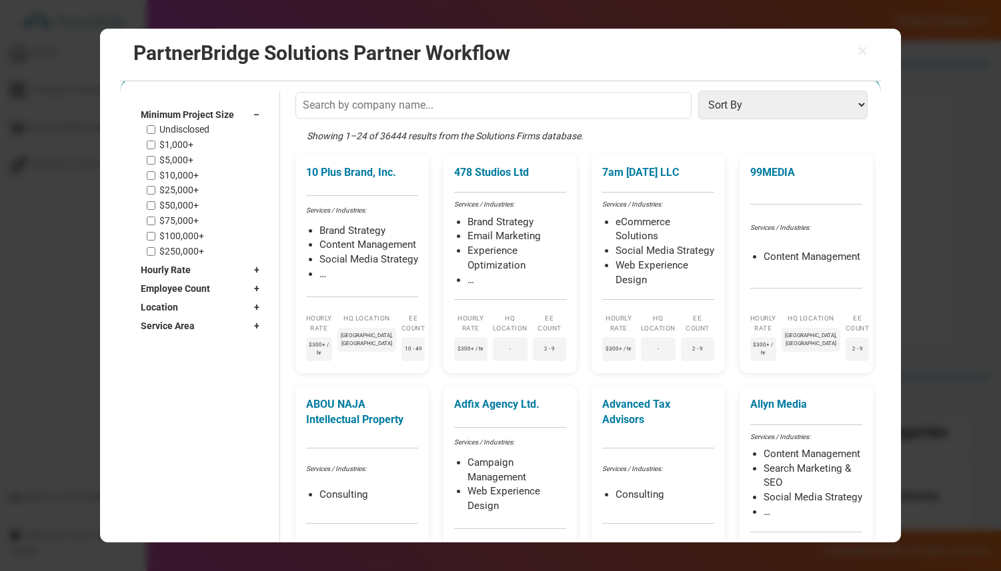
click at [193, 115] on span "Minimum Project Size" at bounding box center [187, 115] width 93 height 13
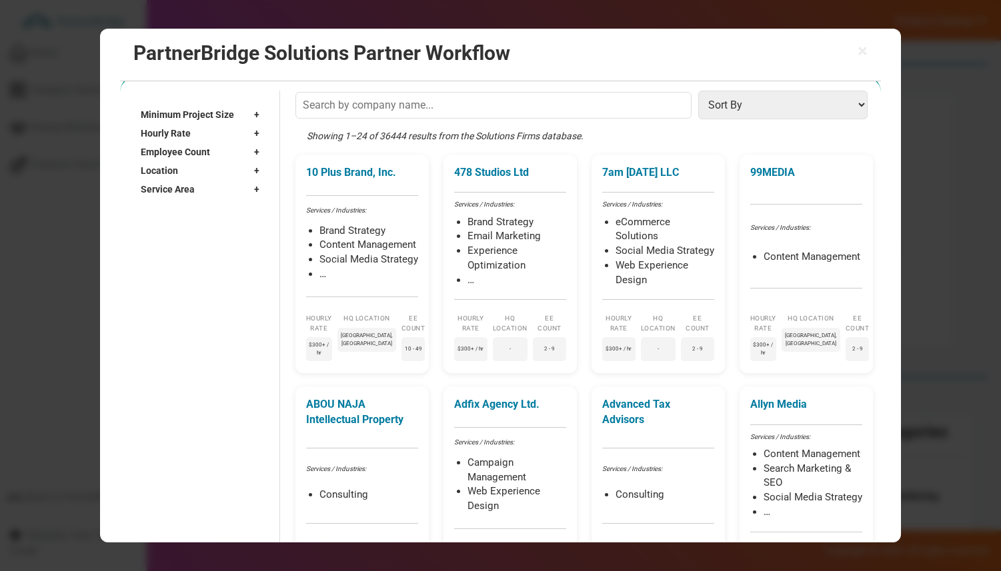
click at [193, 115] on span "Minimum Project Size" at bounding box center [187, 115] width 93 height 13
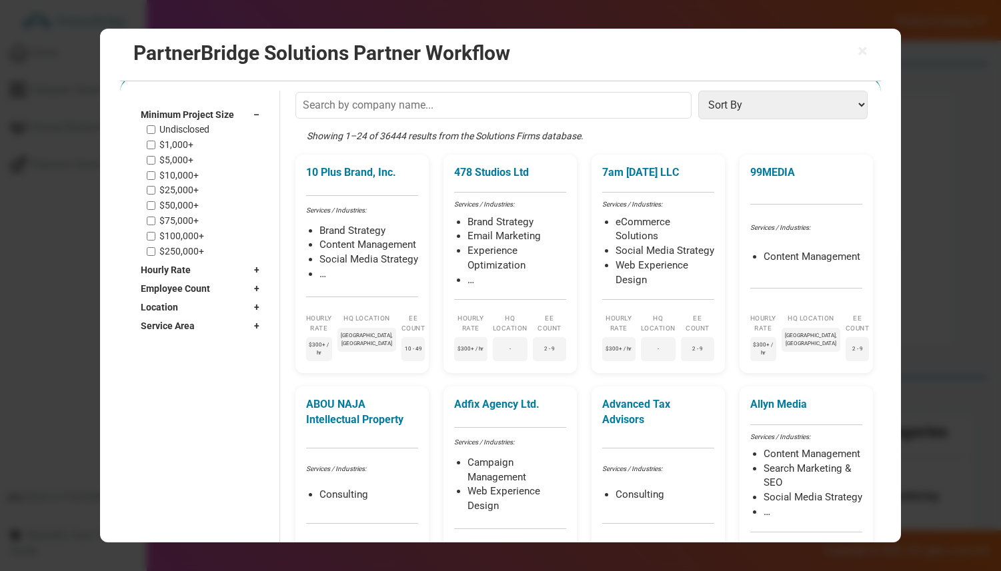
click at [181, 143] on label "$1,000+" at bounding box center [176, 144] width 34 height 11
click at [155, 143] on input "$1,000+" at bounding box center [151, 145] width 9 height 9
checkbox input "true"
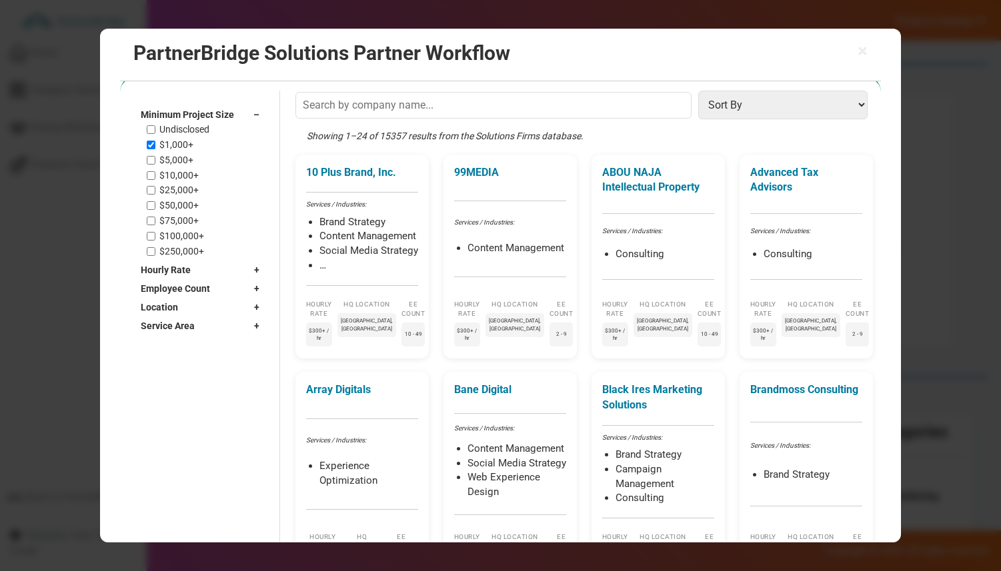
click at [173, 156] on label "$5,000+" at bounding box center [176, 160] width 34 height 11
click at [155, 156] on input "$5,000+" at bounding box center [151, 160] width 9 height 9
checkbox input "true"
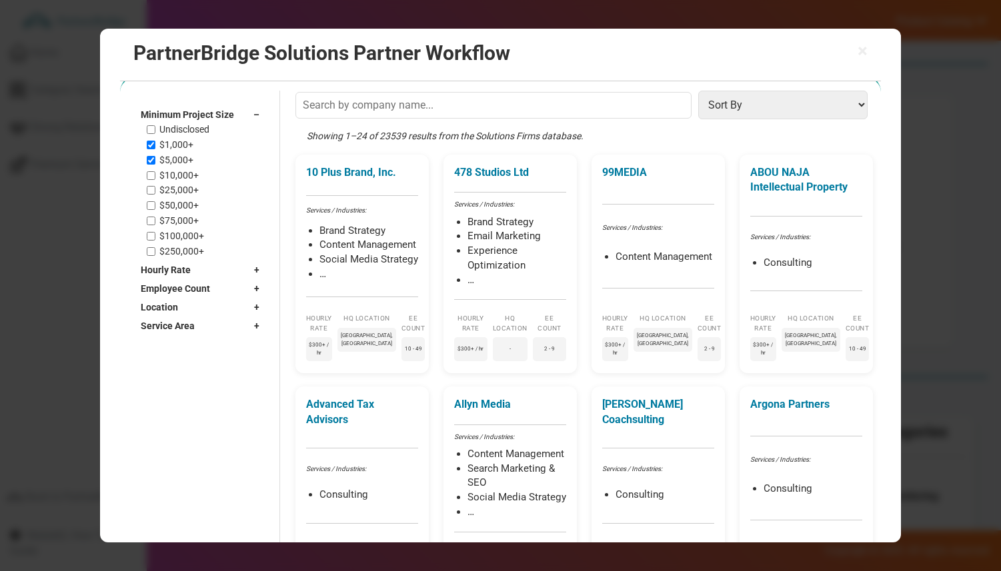
click at [212, 114] on span "Minimum Project Size" at bounding box center [187, 115] width 93 height 13
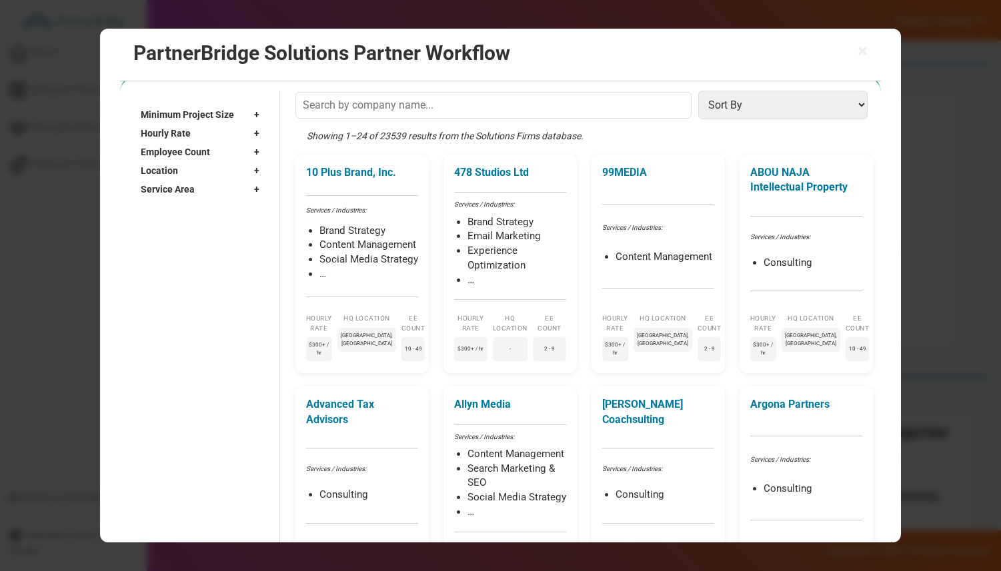
click at [198, 129] on div "Hourly Rate +" at bounding box center [203, 134] width 125 height 19
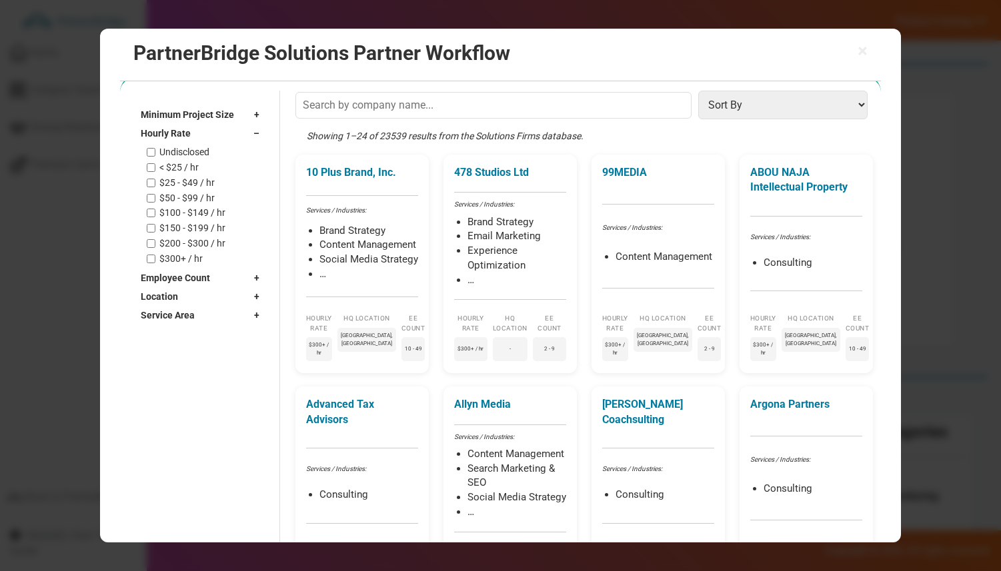
click at [191, 167] on label "< $25 / hr" at bounding box center [178, 167] width 39 height 11
click at [155, 167] on input "< $25 / hr" at bounding box center [151, 167] width 9 height 9
checkbox input "true"
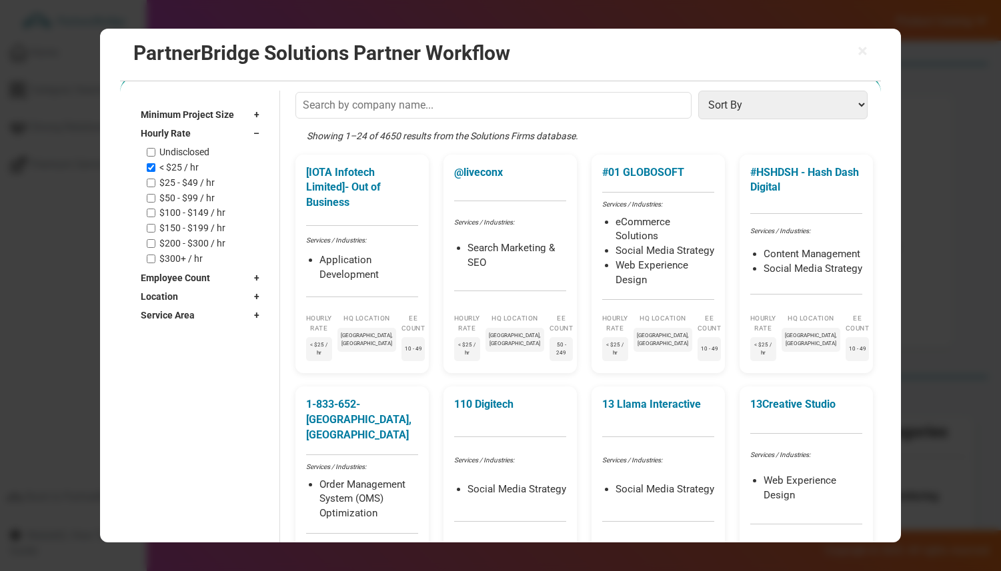
click at [189, 180] on label "$25 - $49 / hr" at bounding box center [186, 182] width 55 height 11
click at [155, 180] on input "$25 - $49 / hr" at bounding box center [151, 183] width 9 height 9
checkbox input "true"
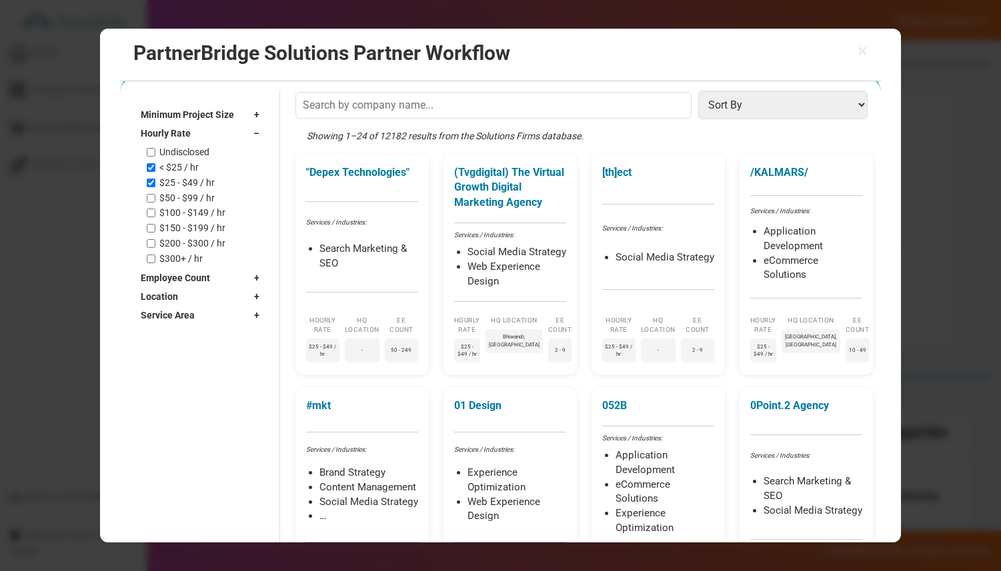
click at [195, 125] on div "Hourly Rate –" at bounding box center [203, 134] width 125 height 19
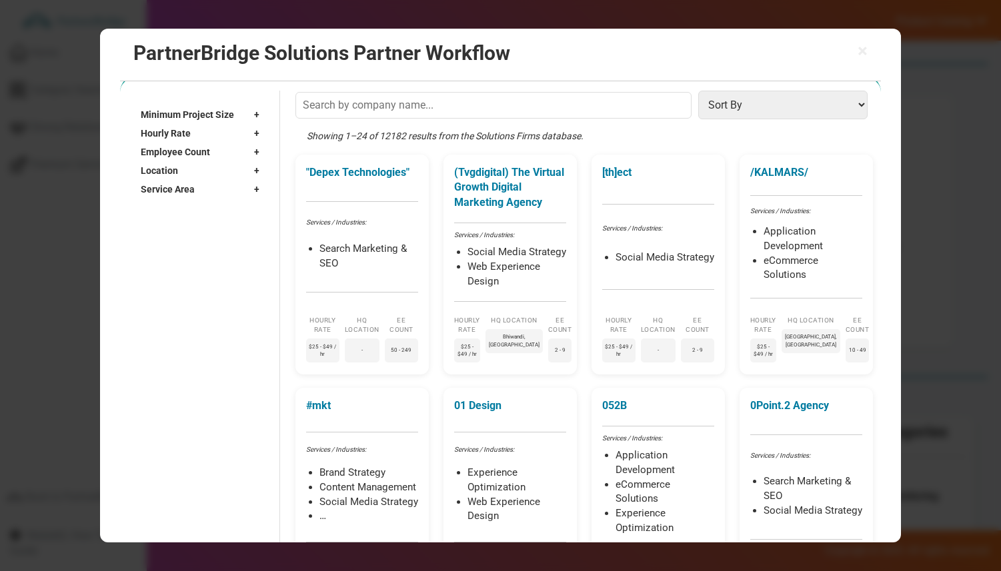
click at [212, 146] on div "Employee Count +" at bounding box center [203, 152] width 125 height 19
click at [174, 201] on label "10 - 49" at bounding box center [173, 197] width 28 height 11
click at [155, 201] on input "10 - 49" at bounding box center [151, 197] width 9 height 9
checkbox input "true"
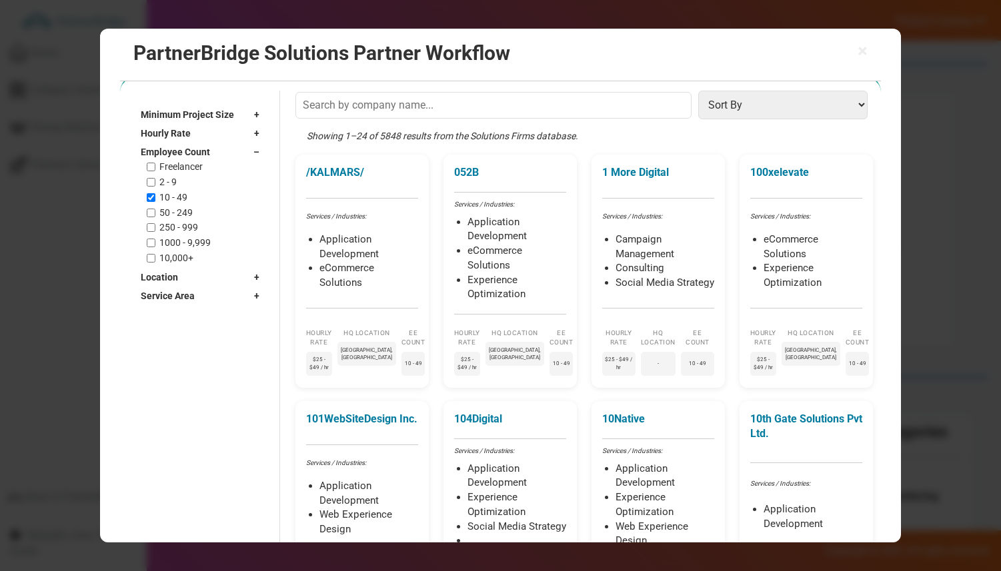
click at [168, 187] on label "2 - 9" at bounding box center [167, 182] width 17 height 11
click at [155, 187] on input "2 - 9" at bounding box center [151, 182] width 9 height 9
checkbox input "true"
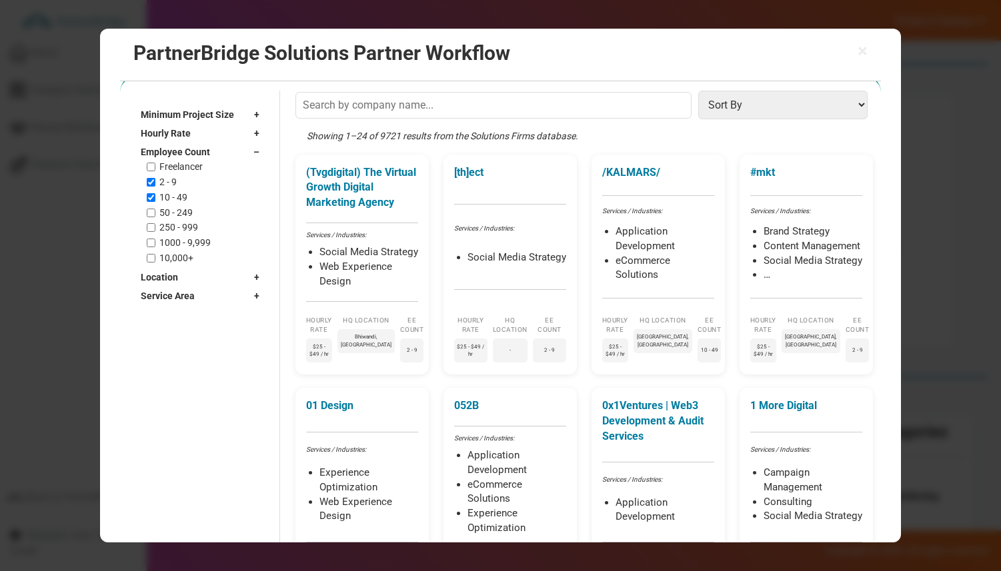
click at [175, 147] on span "Employee Count" at bounding box center [175, 152] width 69 height 13
click at [179, 169] on div "Location +" at bounding box center [203, 171] width 125 height 19
click at [184, 185] on input "text" at bounding box center [197, 191] width 112 height 20
type input "Boston"
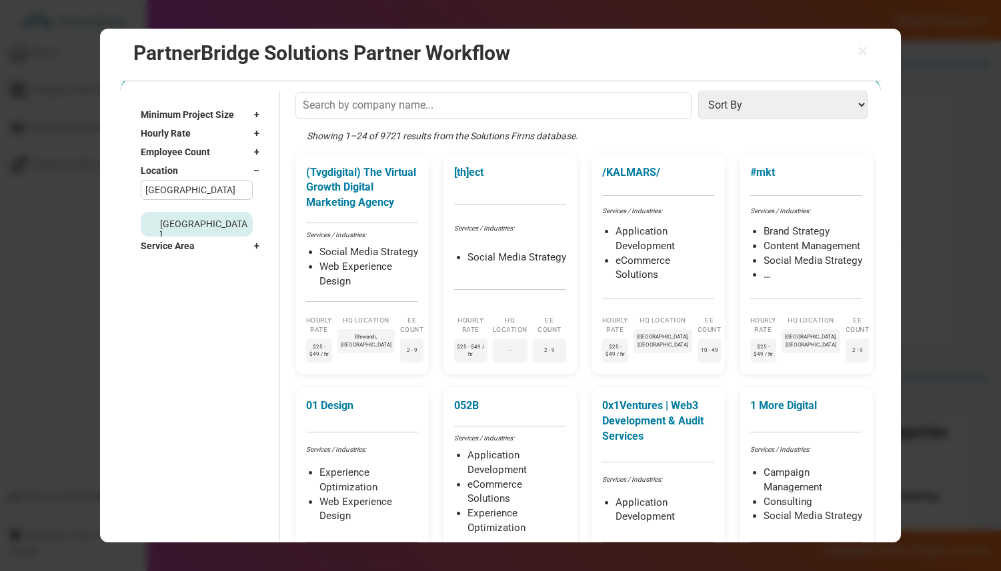
click at [189, 224] on label "Boston, MA" at bounding box center [204, 241] width 89 height 45
click at [156, 237] on input "Boston, MA" at bounding box center [151, 241] width 9 height 9
checkbox input "true"
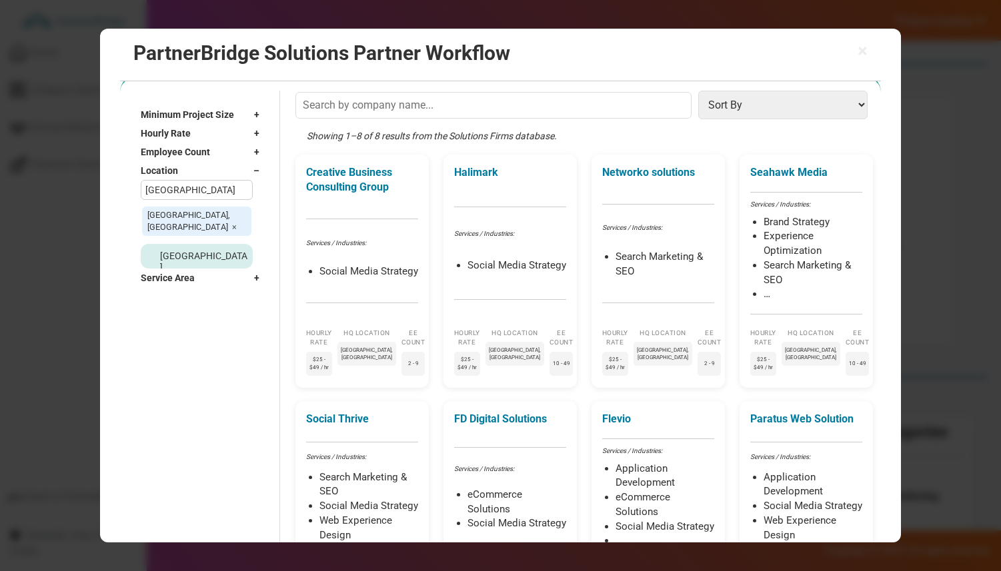
scroll to position [54, 0]
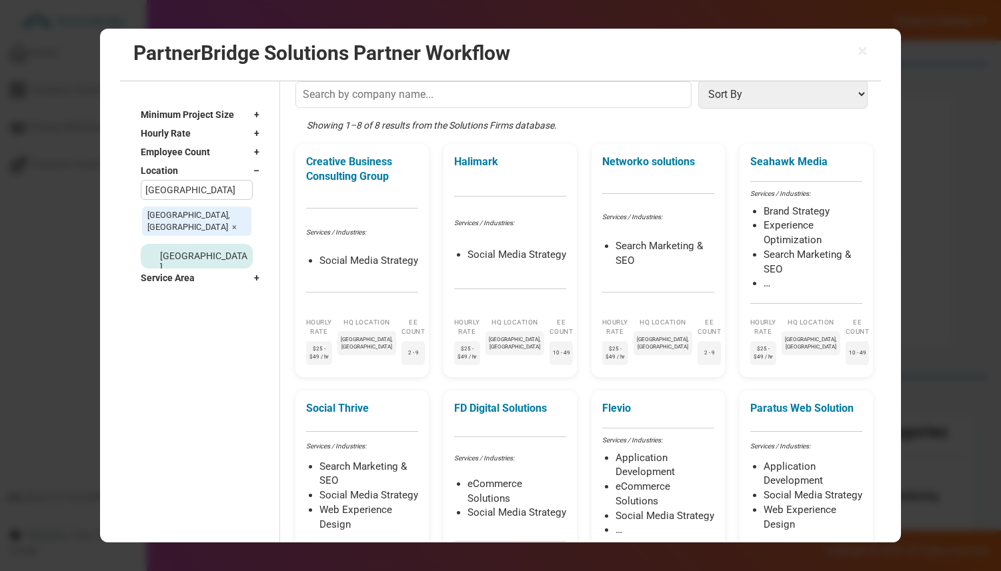
click at [190, 272] on span "Service Area" at bounding box center [168, 278] width 54 height 13
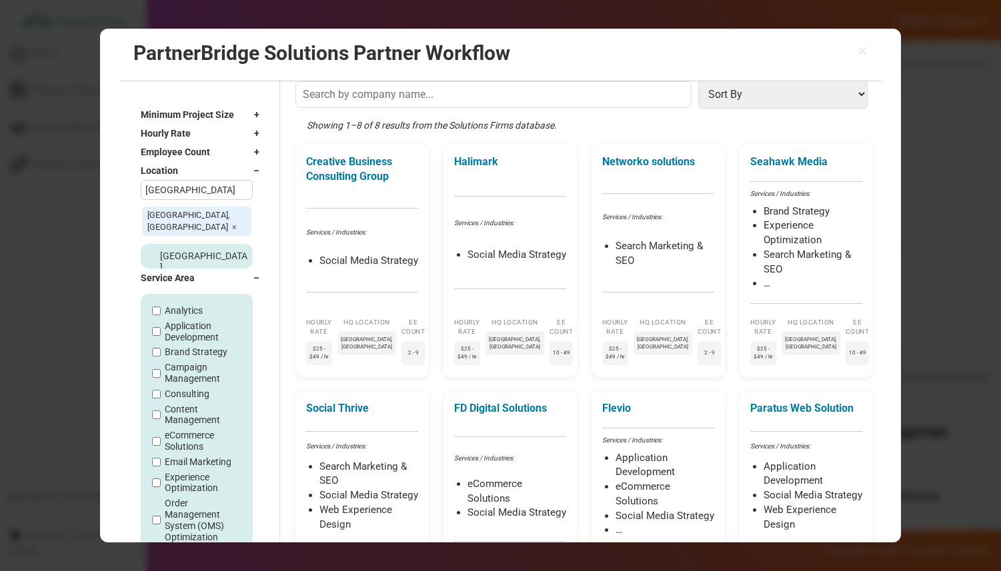
click at [171, 168] on span "Location" at bounding box center [159, 171] width 37 height 13
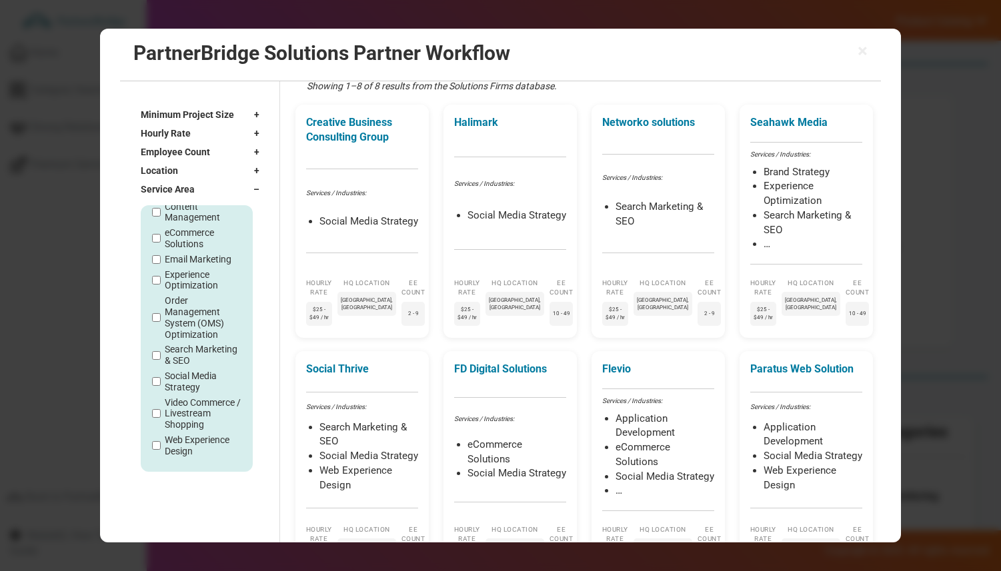
scroll to position [101, 0]
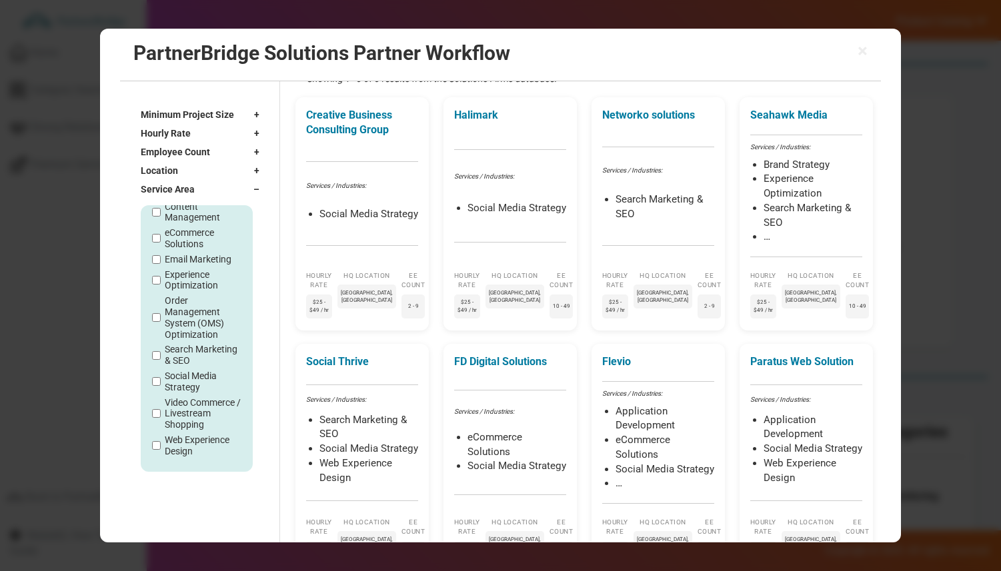
click at [184, 437] on label "Web Experience Design" at bounding box center [203, 446] width 77 height 23
click at [161, 442] on input "Web Experience Design" at bounding box center [156, 446] width 9 height 9
checkbox input "true"
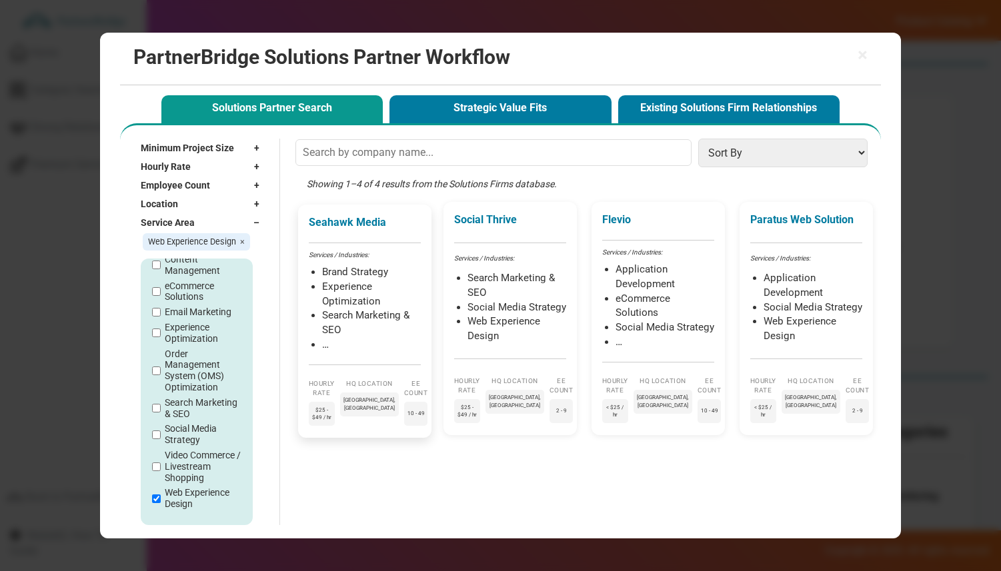
click at [359, 280] on li "Experience Optimization" at bounding box center [371, 294] width 99 height 29
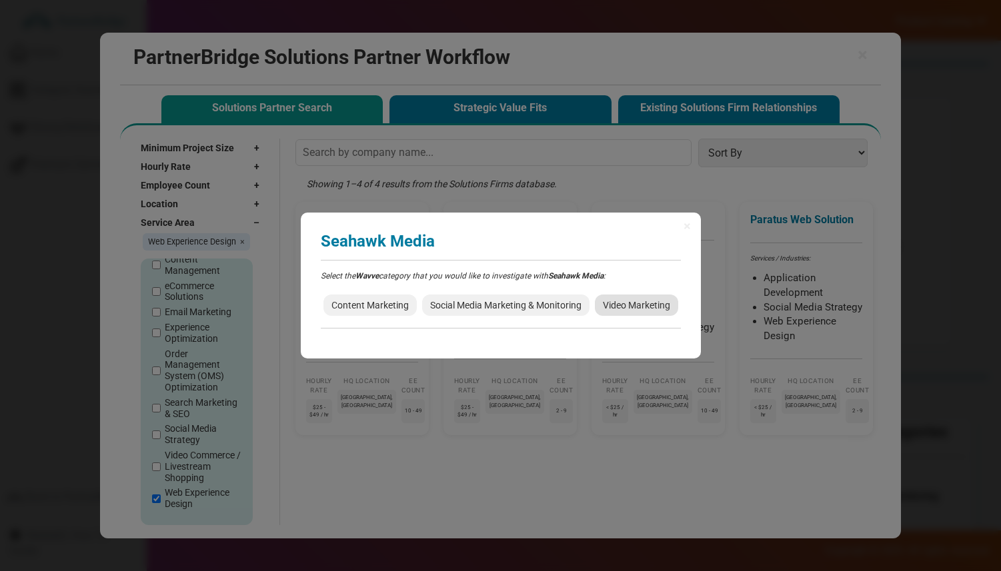
click at [595, 316] on span "Video Marketing" at bounding box center [636, 305] width 83 height 21
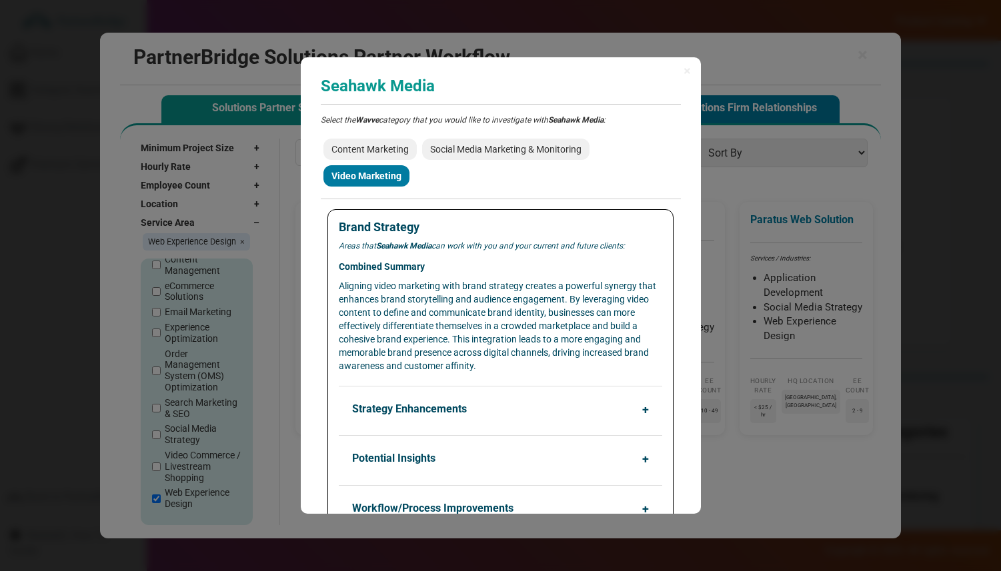
click at [357, 91] on h3 "Seahawk Media" at bounding box center [501, 85] width 360 height 17
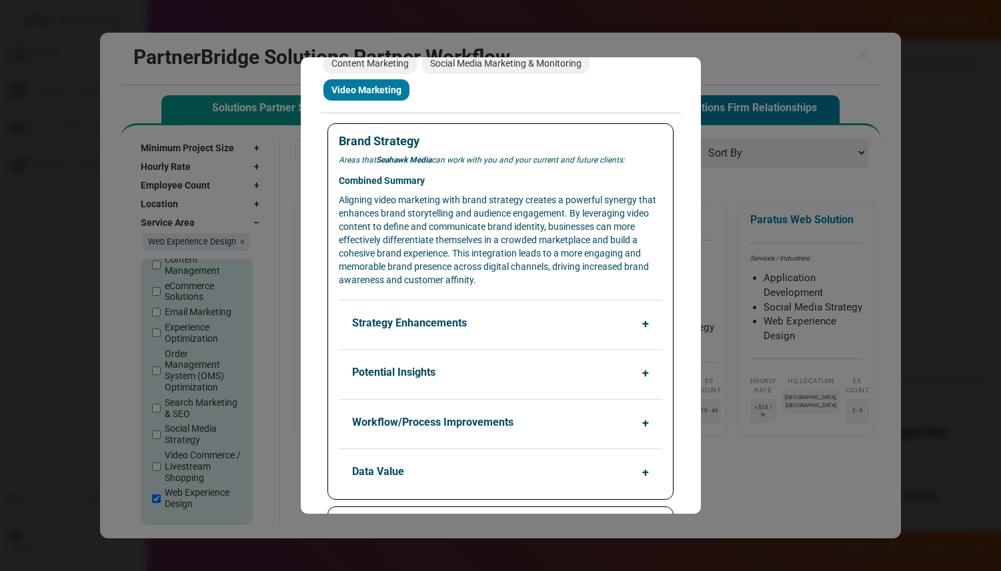
scroll to position [87, 0]
click at [434, 336] on div "Brand Strategy Areas that Seahawk Media can work with you and your current and …" at bounding box center [499, 310] width 345 height 376
click at [425, 321] on button "Strategy Enhancements" at bounding box center [503, 321] width 323 height 25
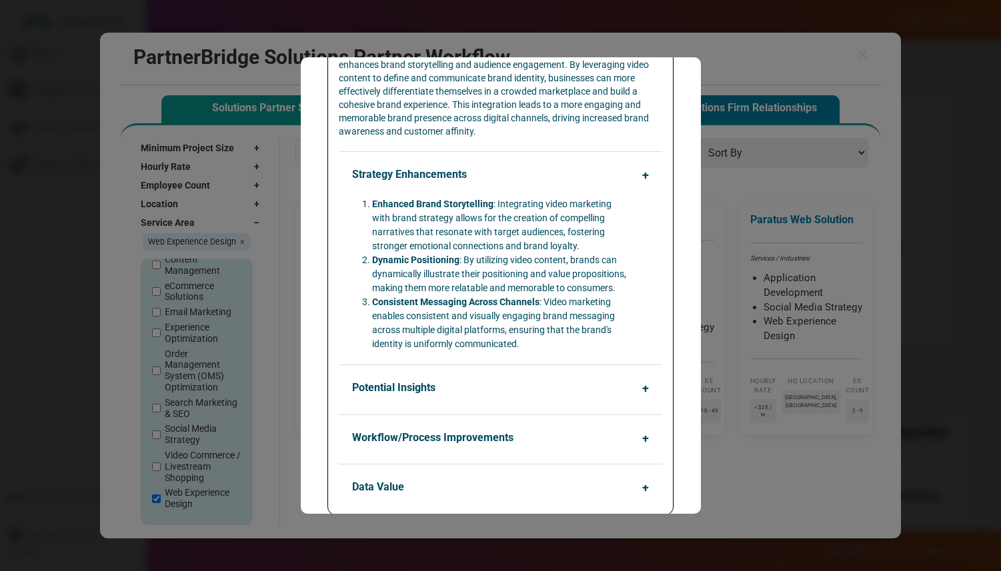
scroll to position [243, 0]
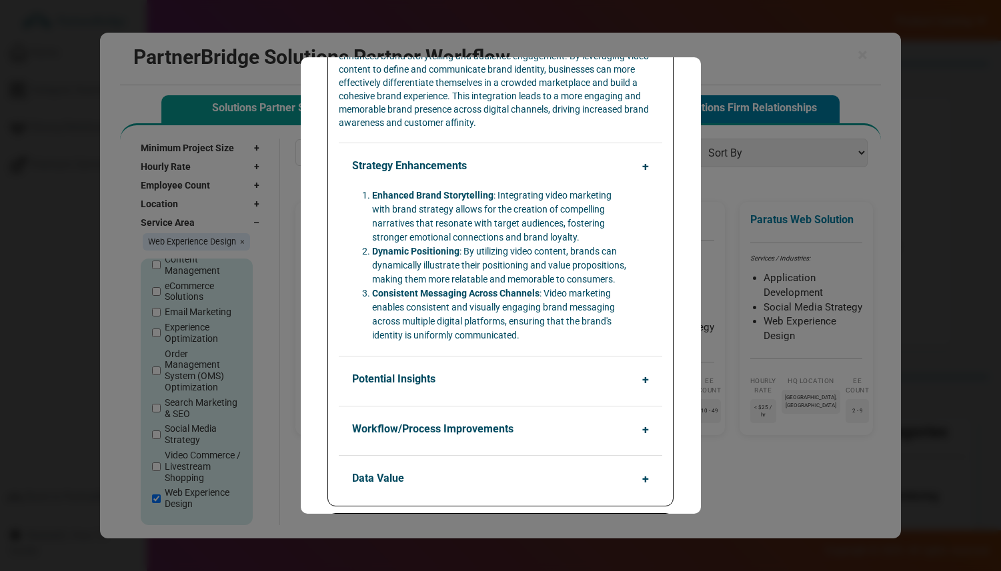
click at [415, 361] on div "Potential Insights Audience Engagement Metrics : Analysis of video interactions…" at bounding box center [500, 374] width 323 height 36
click at [415, 374] on button "Potential Insights" at bounding box center [503, 379] width 323 height 25
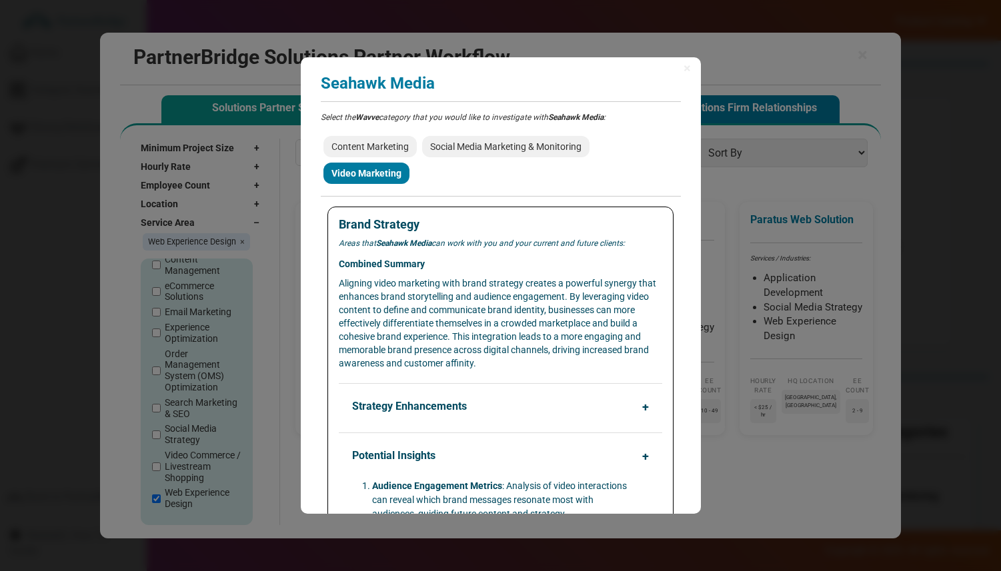
scroll to position [0, 0]
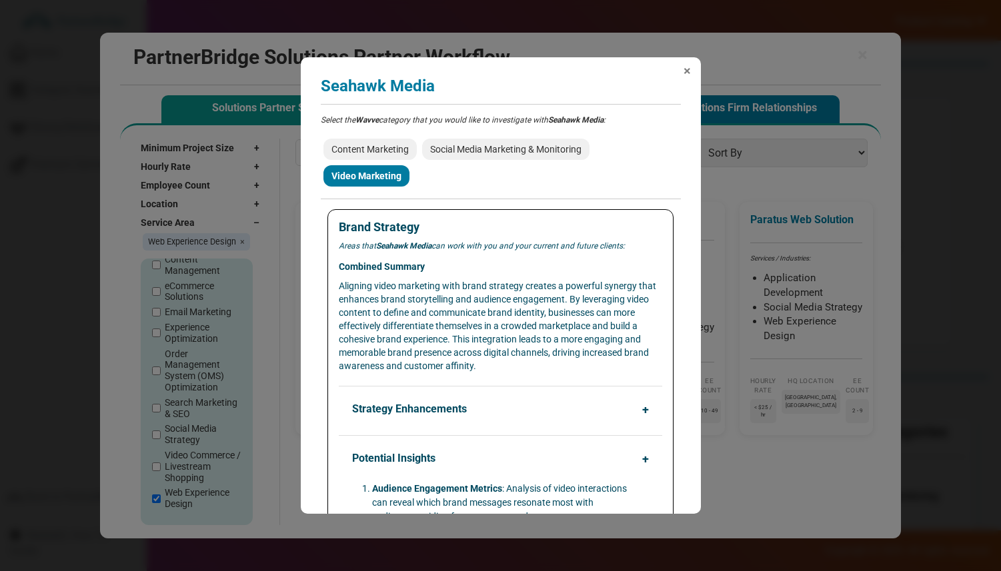
click at [686, 69] on span "×" at bounding box center [686, 70] width 7 height 13
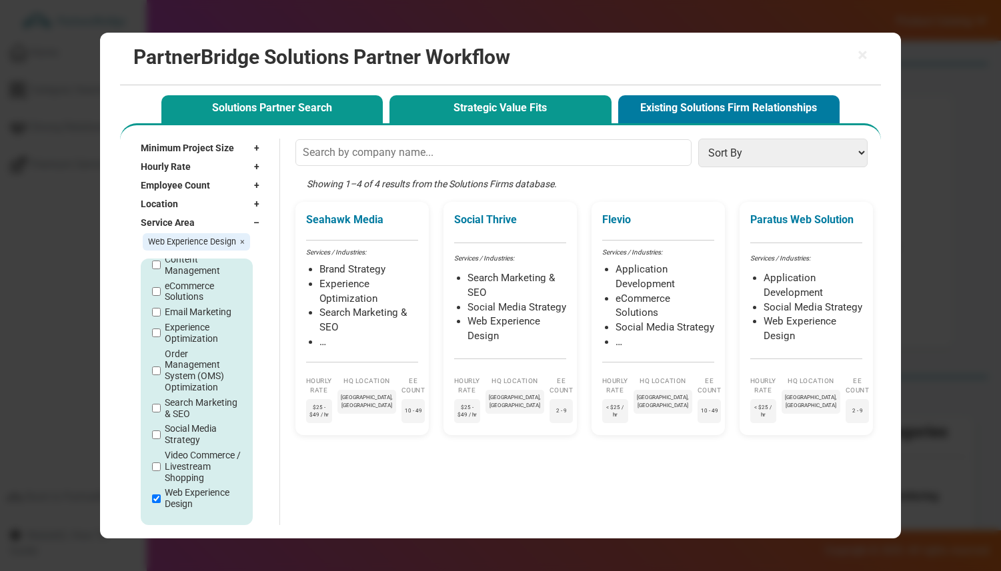
click at [515, 119] on button "Strategic Value Fits" at bounding box center [499, 108] width 221 height 27
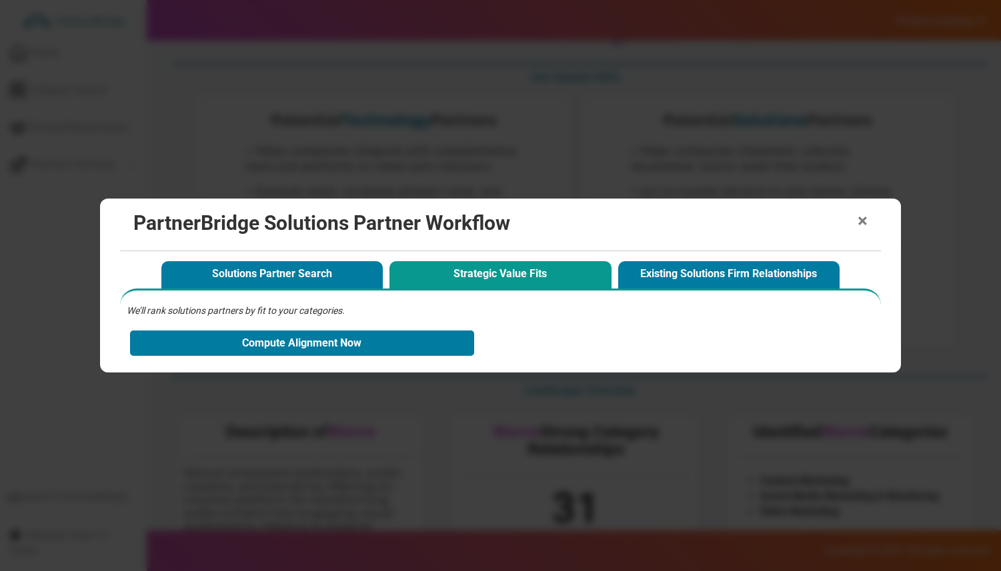
click at [863, 221] on span "×" at bounding box center [862, 221] width 10 height 19
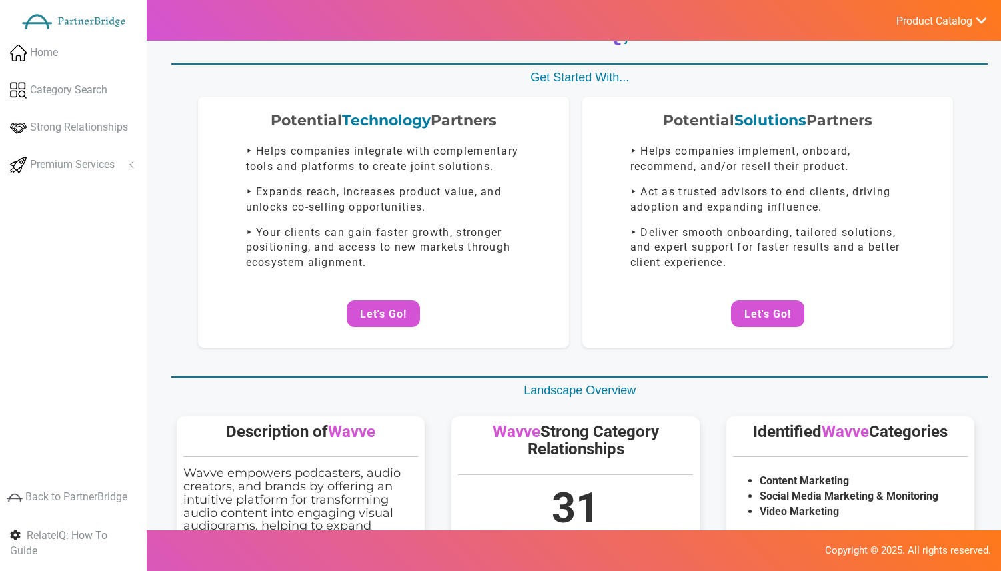
click at [895, 2] on ul "Product Catalog RelateIQ - Premium Precision Insights - Launch DataStream - Upg…" at bounding box center [940, 20] width 119 height 41
click at [901, 16] on span "Product Catalog" at bounding box center [934, 21] width 76 height 13
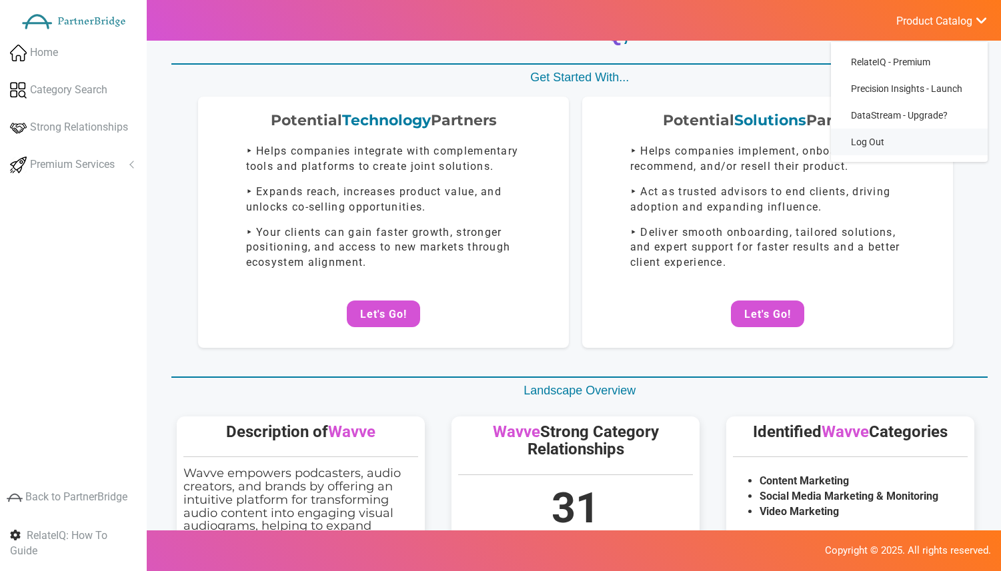
click at [876, 138] on link "Log Out" at bounding box center [909, 142] width 157 height 27
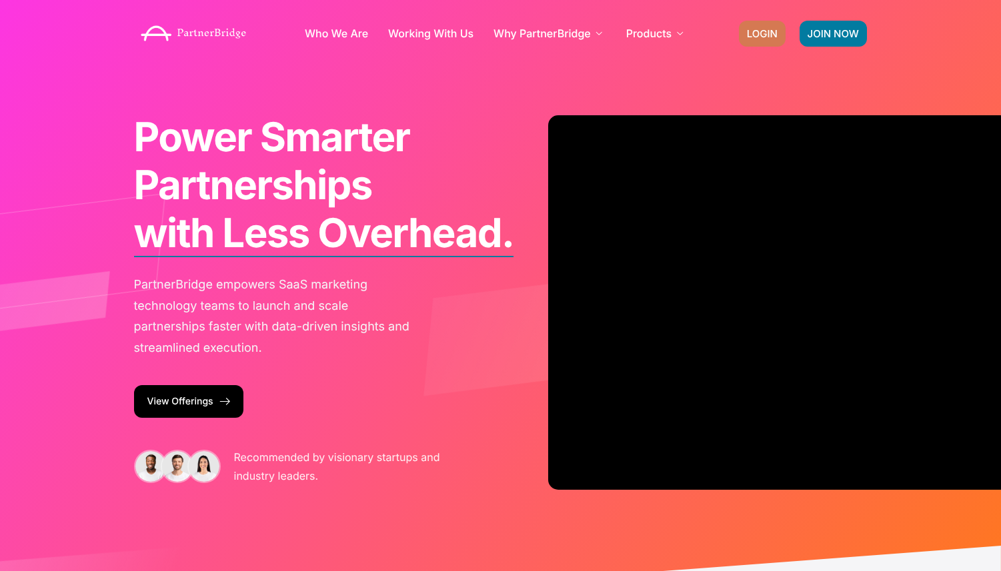
click at [766, 23] on link "LOGIN" at bounding box center [762, 34] width 47 height 26
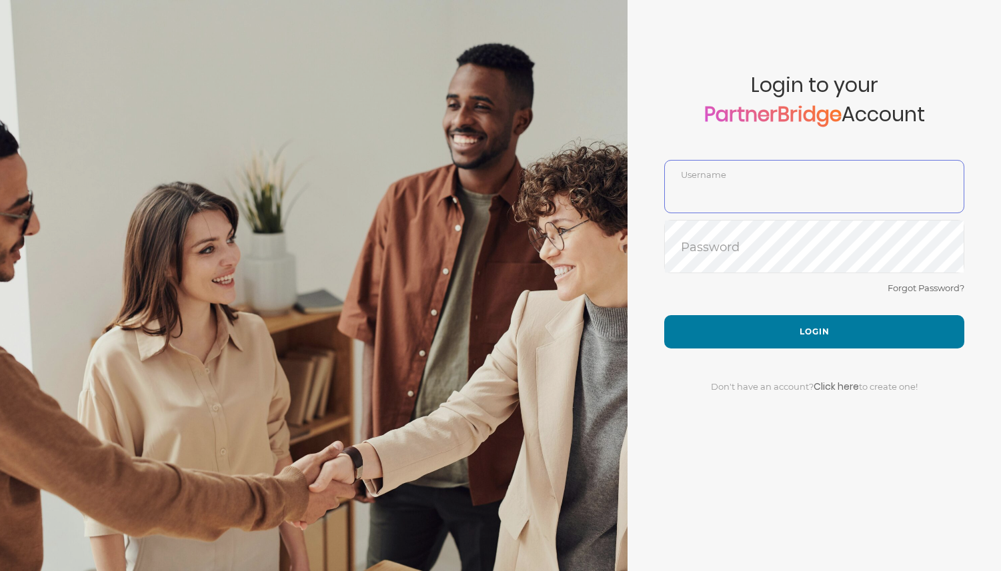
type input "DemoUser"
click at [788, 306] on div "Forgot Password?" at bounding box center [814, 297] width 300 height 35
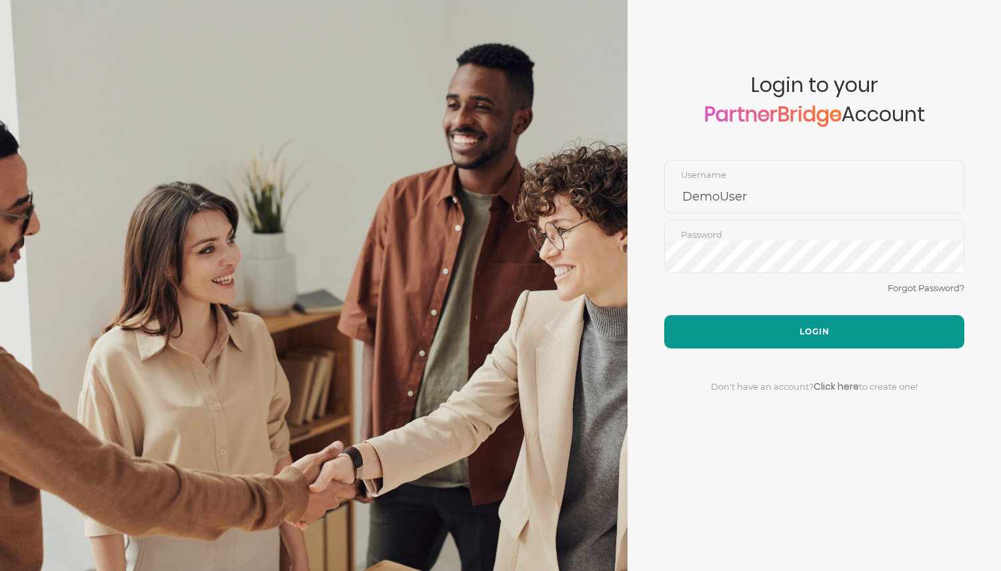
click at [791, 327] on button "Login" at bounding box center [814, 331] width 300 height 33
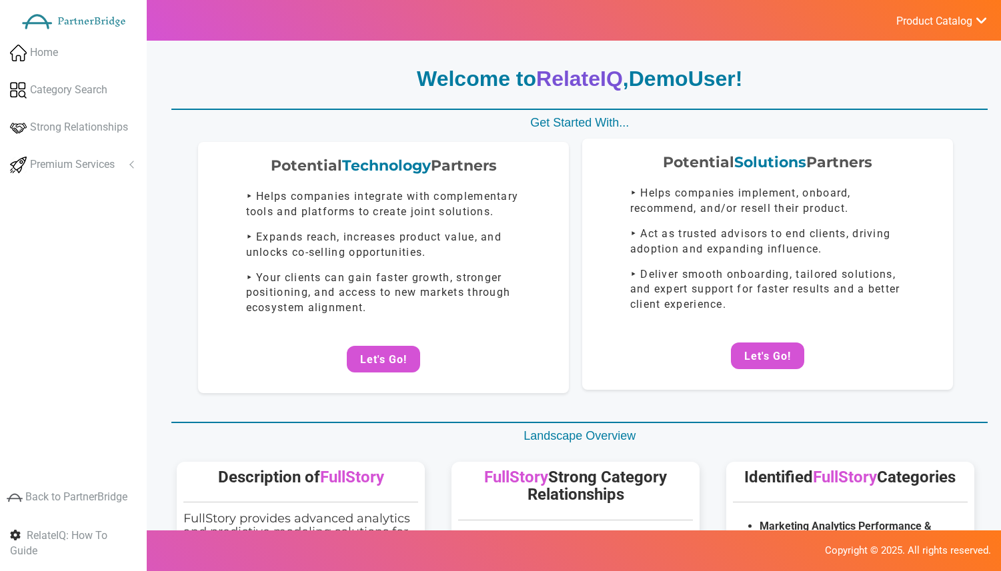
click at [807, 369] on div "Potential Solutions Partners ‣ Helps companies implement, onboard, recommend, a…" at bounding box center [767, 264] width 371 height 251
click at [785, 363] on button "Let's Go!" at bounding box center [767, 356] width 73 height 27
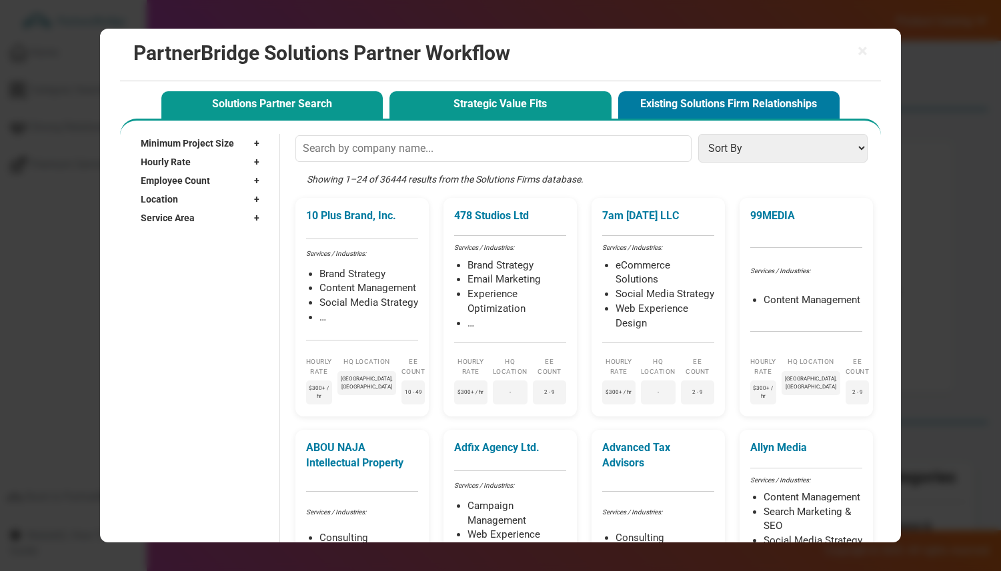
click at [511, 109] on button "Strategic Value Fits" at bounding box center [499, 104] width 221 height 27
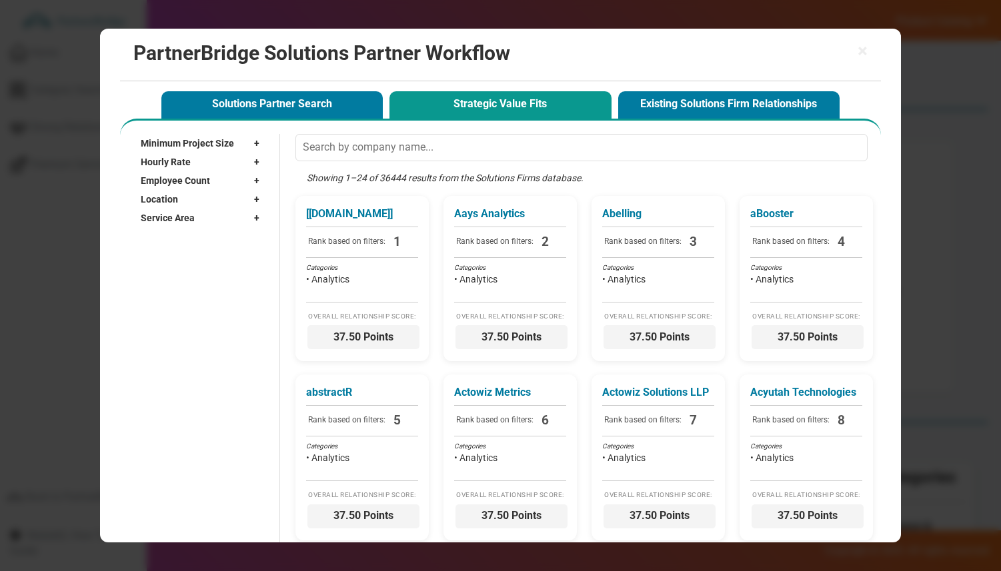
click at [205, 147] on span "Minimum Project Size" at bounding box center [187, 143] width 93 height 13
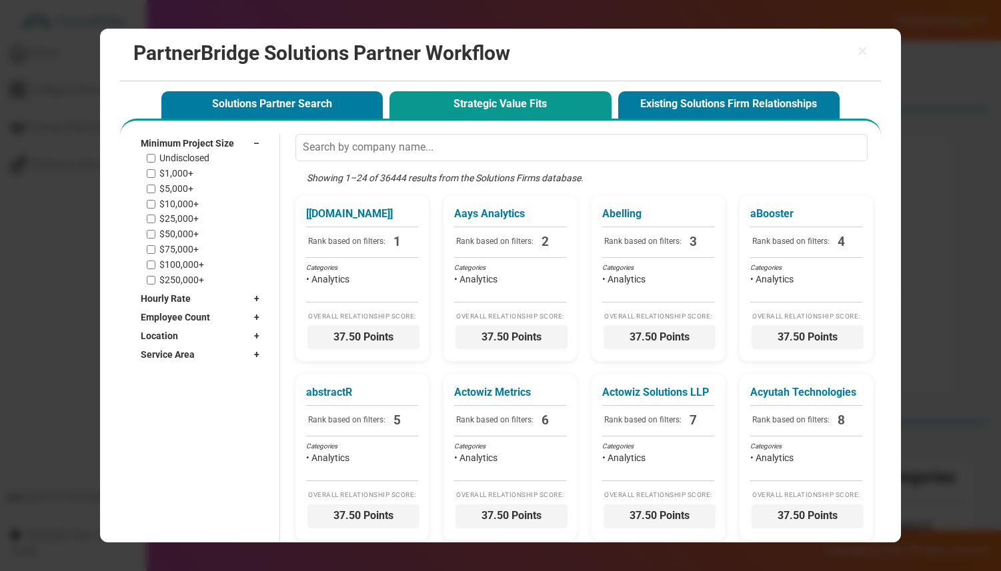
click at [184, 169] on label "$1,000+" at bounding box center [176, 173] width 34 height 11
click at [155, 169] on input "$1,000+" at bounding box center [151, 173] width 9 height 9
checkbox input "true"
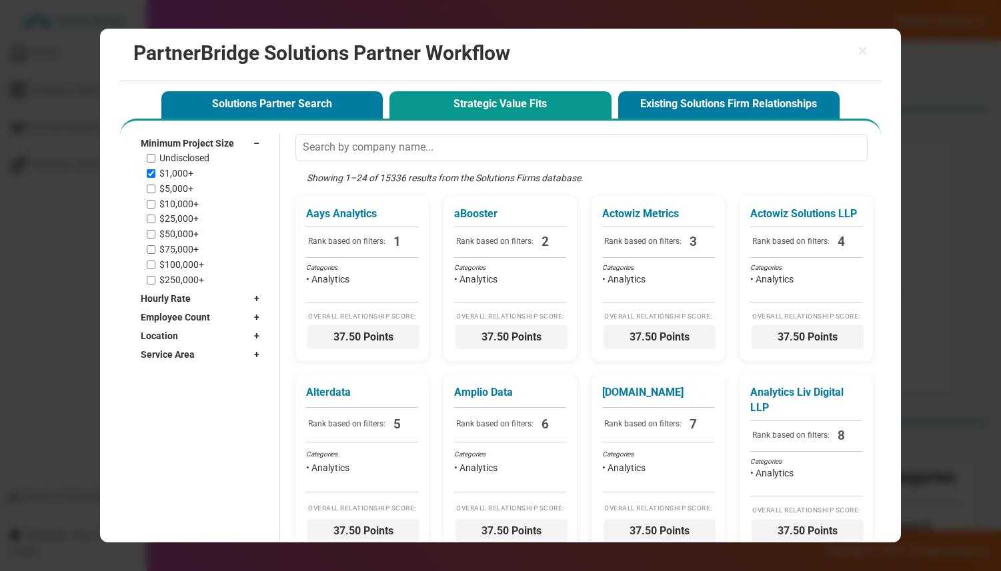
click at [181, 185] on label "$5,000+" at bounding box center [176, 188] width 34 height 11
click at [155, 185] on input "$5,000+" at bounding box center [151, 189] width 9 height 9
checkbox input "true"
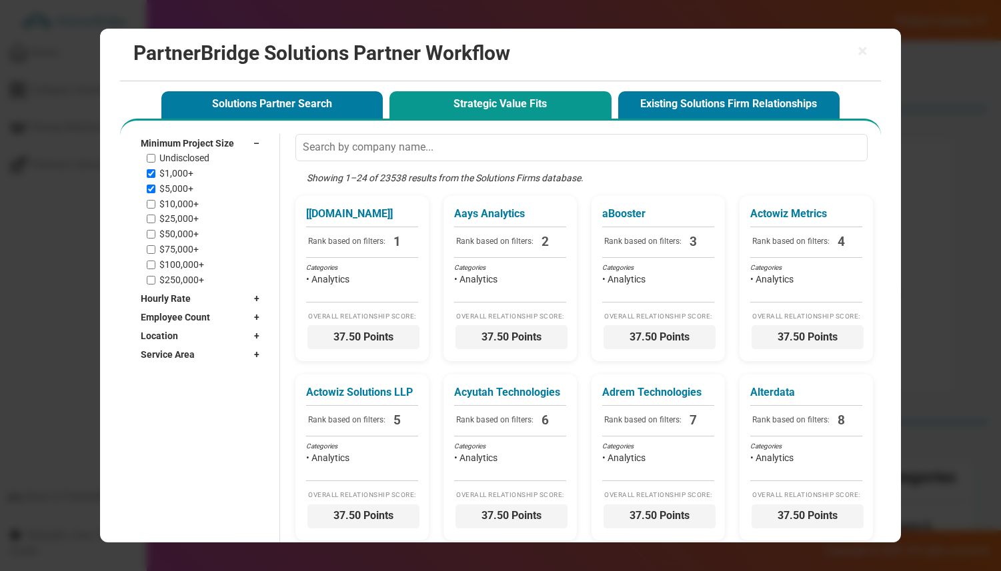
click at [190, 138] on span "Minimum Project Size" at bounding box center [187, 143] width 93 height 13
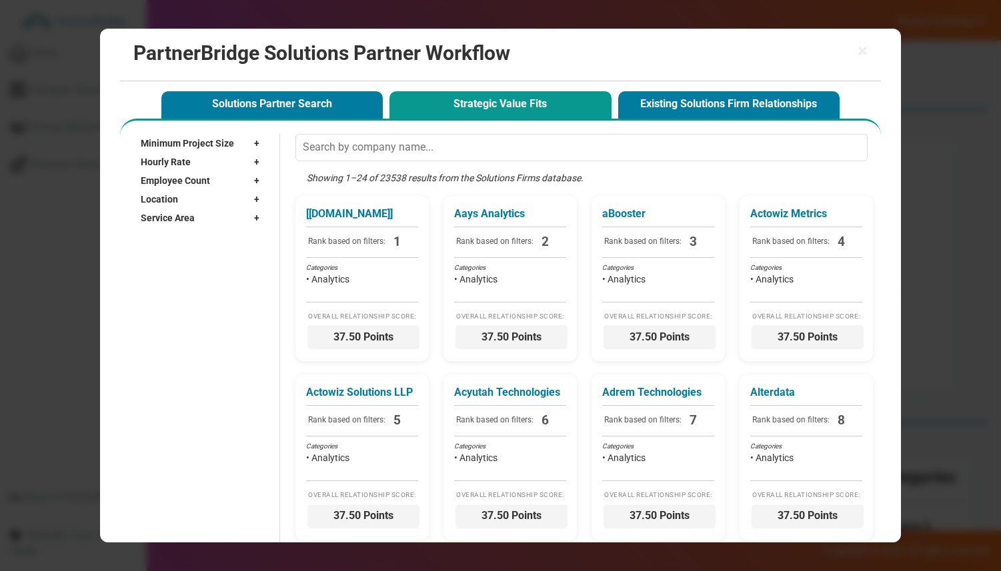
click at [183, 165] on span "Hourly Rate" at bounding box center [166, 161] width 50 height 13
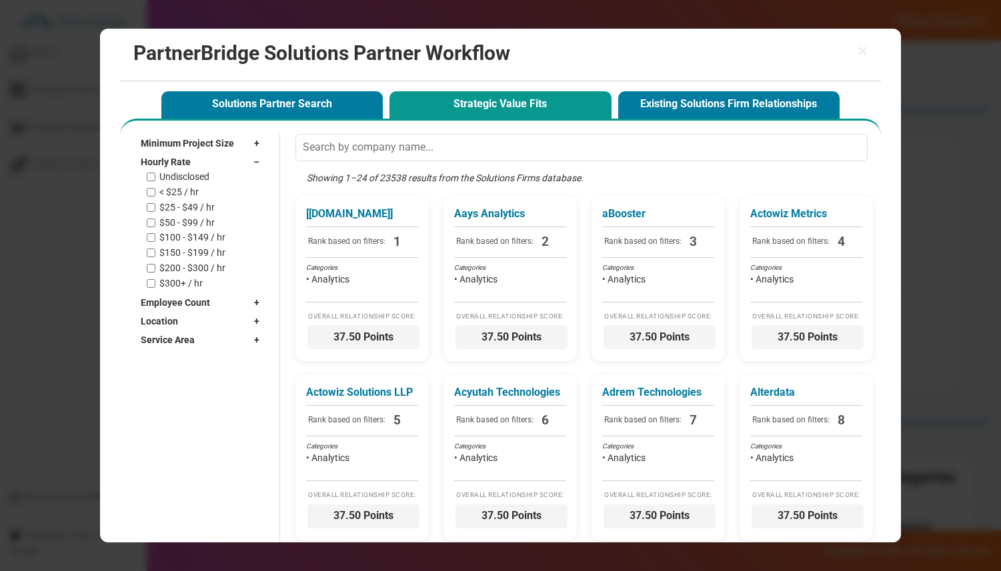
click at [180, 191] on label "< $25 / hr" at bounding box center [178, 192] width 39 height 11
click at [155, 191] on input "< $25 / hr" at bounding box center [151, 192] width 9 height 9
checkbox input "true"
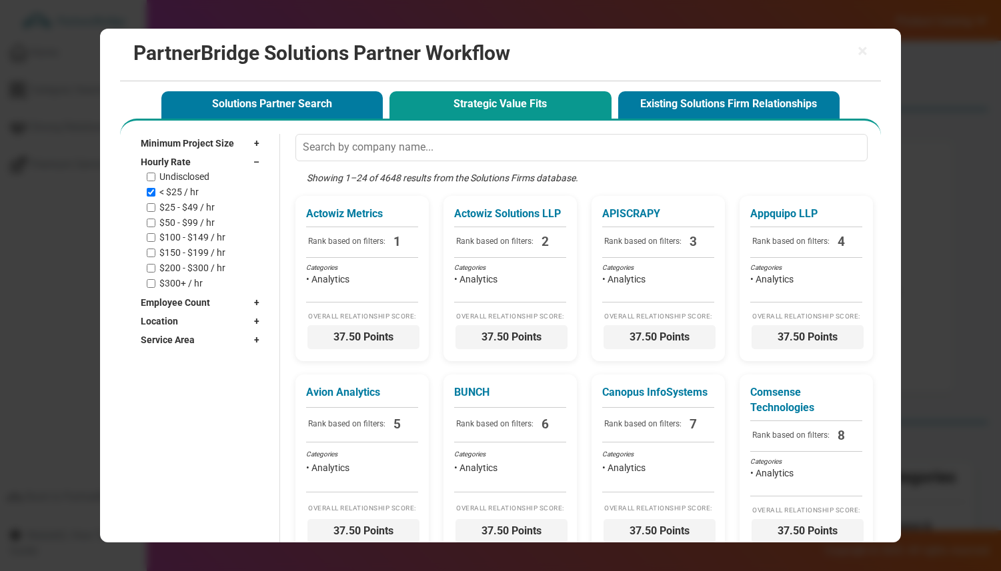
click at [180, 206] on label "$25 - $49 / hr" at bounding box center [186, 207] width 55 height 11
click at [155, 206] on input "$25 - $49 / hr" at bounding box center [151, 207] width 9 height 9
checkbox input "true"
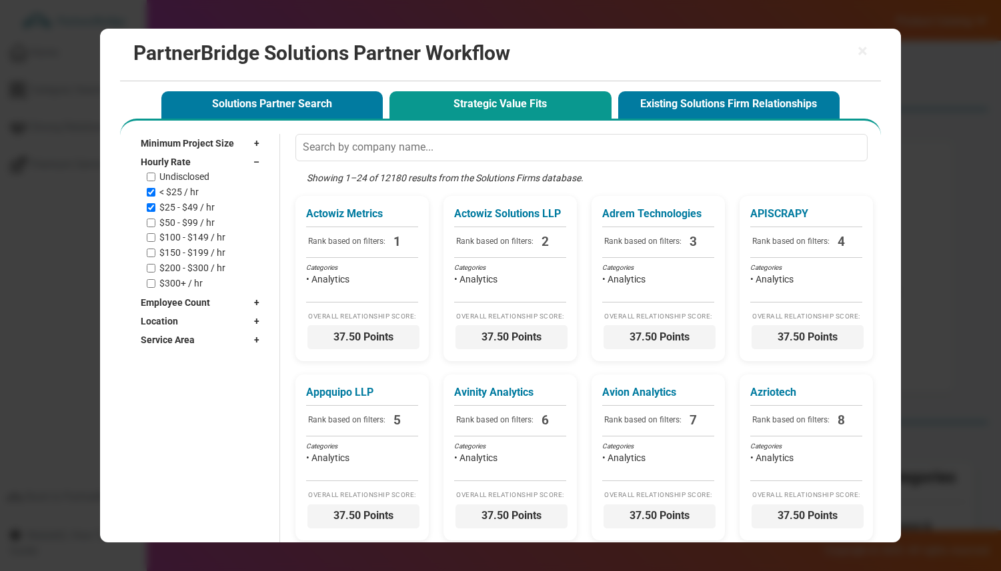
click at [174, 223] on label "$50 - $99 / hr" at bounding box center [186, 222] width 55 height 11
click at [155, 223] on input "$50 - $99 / hr" at bounding box center [151, 223] width 9 height 9
checkbox input "true"
click at [175, 156] on span "Hourly Rate" at bounding box center [166, 161] width 50 height 13
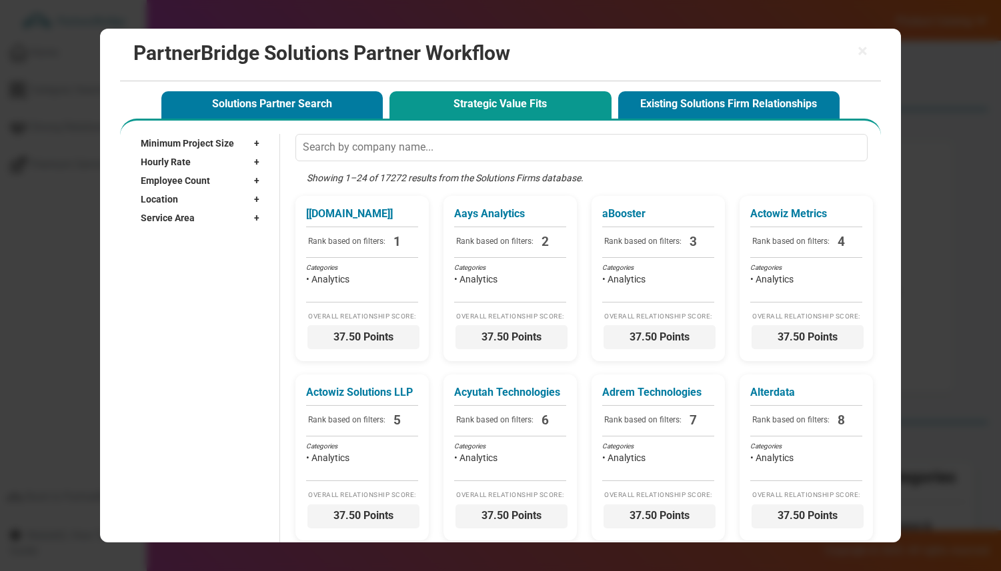
click at [169, 181] on span "Employee Count" at bounding box center [175, 180] width 69 height 13
click at [163, 222] on label "10 - 49" at bounding box center [173, 226] width 28 height 11
click at [155, 222] on input "10 - 49" at bounding box center [151, 226] width 9 height 9
checkbox input "true"
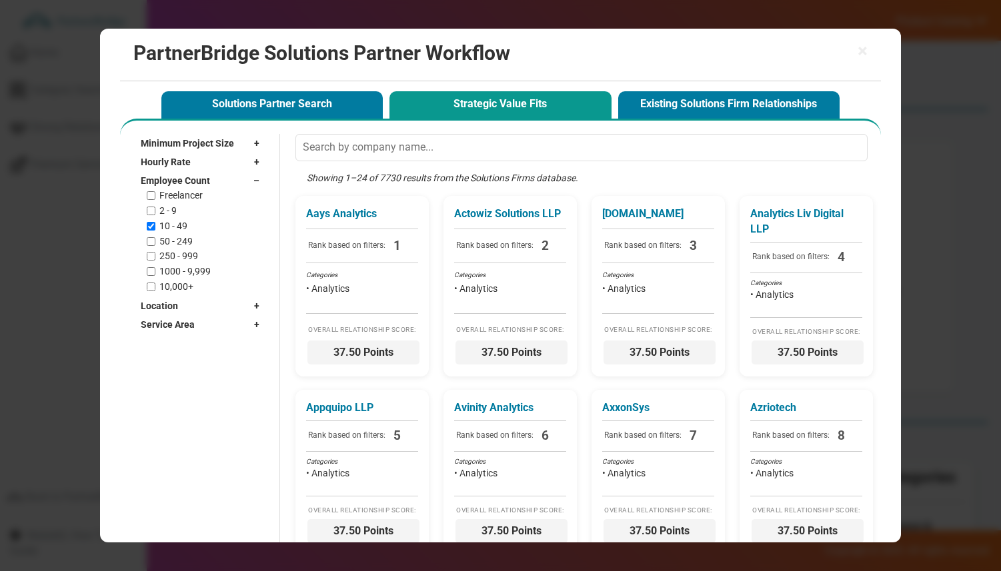
click at [169, 241] on label "50 - 249" at bounding box center [175, 241] width 33 height 11
click at [155, 241] on input "50 - 249" at bounding box center [151, 241] width 9 height 9
checkbox input "true"
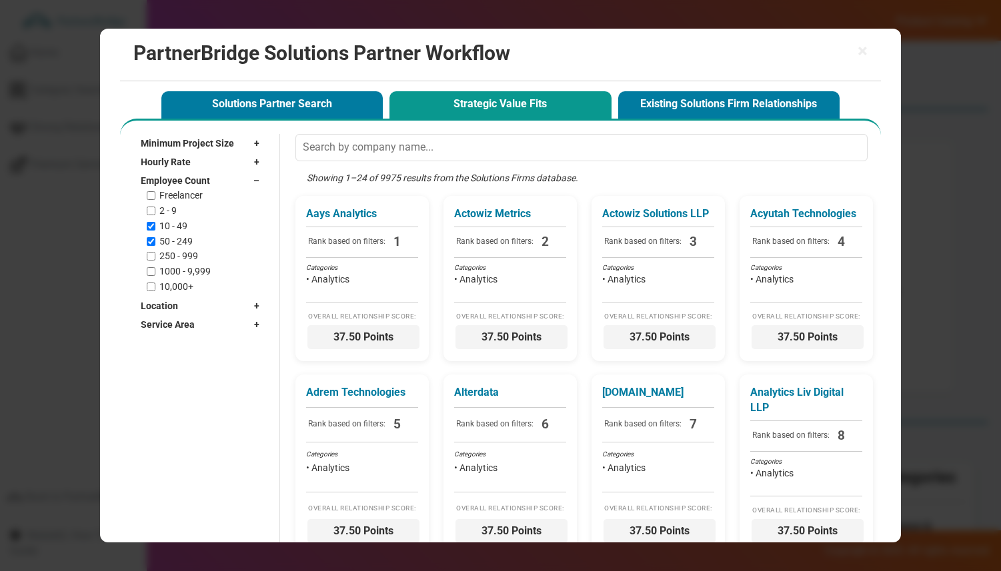
click at [169, 181] on span "Employee Count" at bounding box center [175, 180] width 69 height 13
click at [165, 200] on span "Location" at bounding box center [159, 199] width 37 height 13
click at [172, 219] on input "text" at bounding box center [197, 219] width 112 height 20
type input "Atlanta"
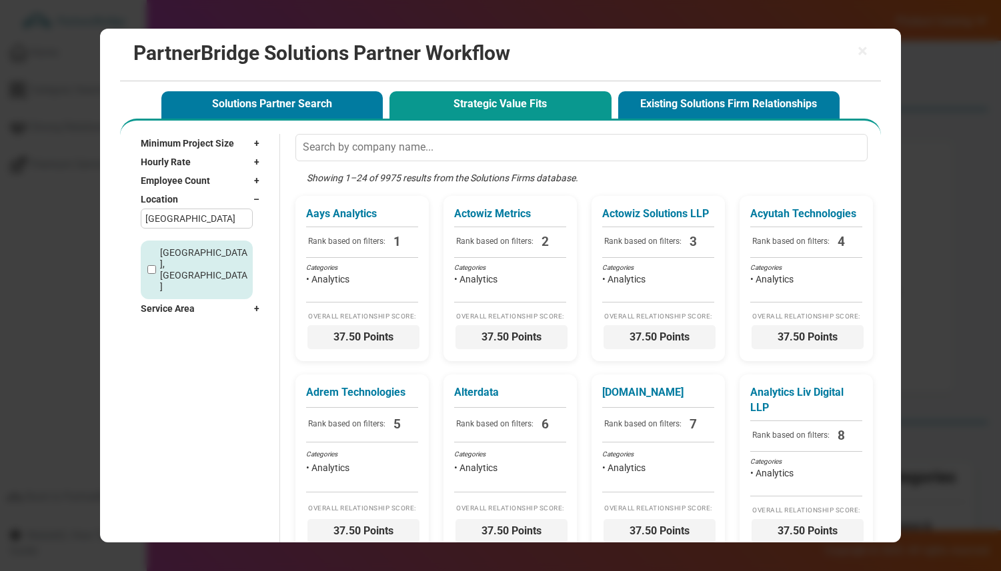
click at [185, 249] on label "Atlanta, GA" at bounding box center [204, 269] width 89 height 45
click at [156, 265] on input "Atlanta, GA" at bounding box center [151, 269] width 9 height 9
checkbox input "true"
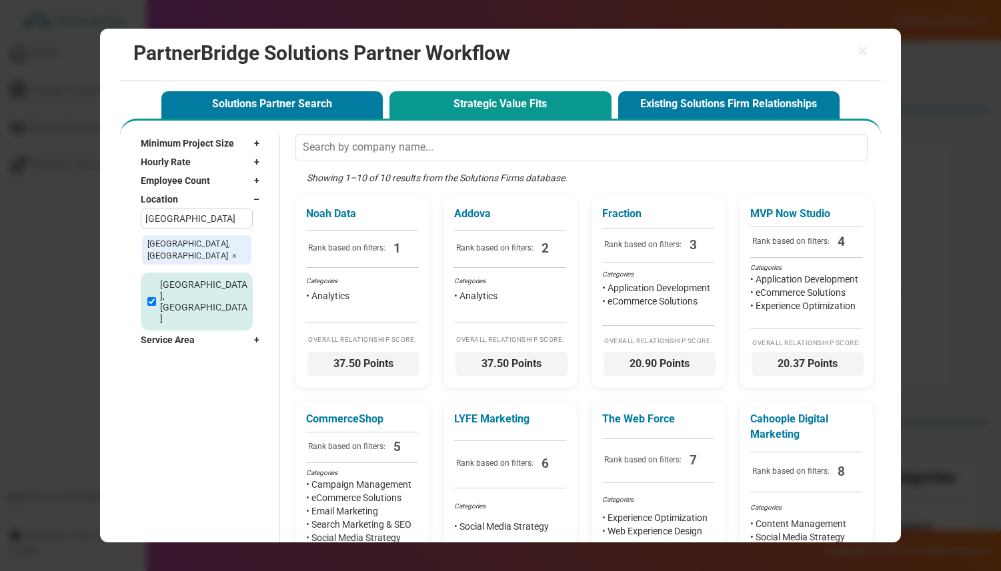
click at [187, 201] on div "Location –" at bounding box center [203, 199] width 125 height 19
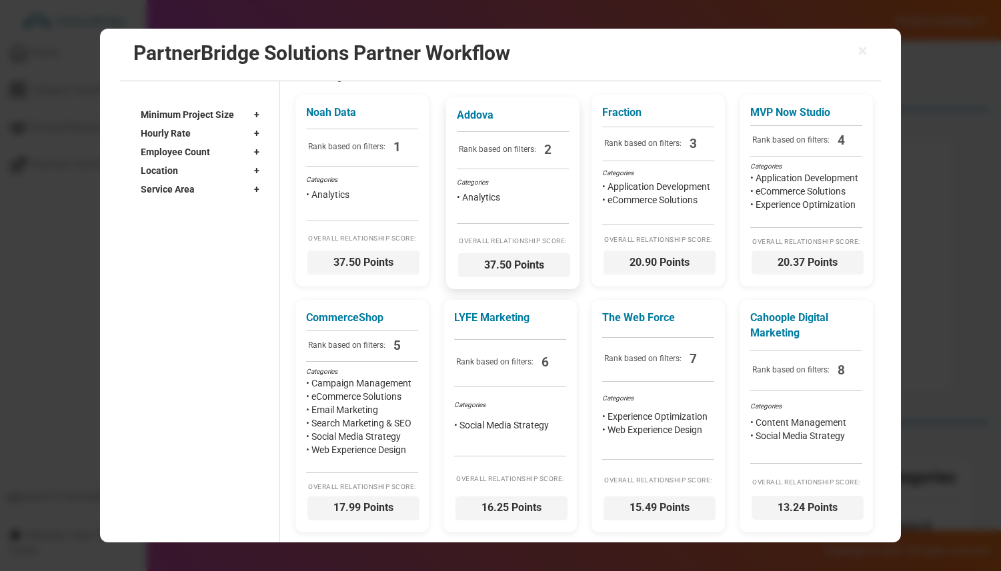
scroll to position [99, 0]
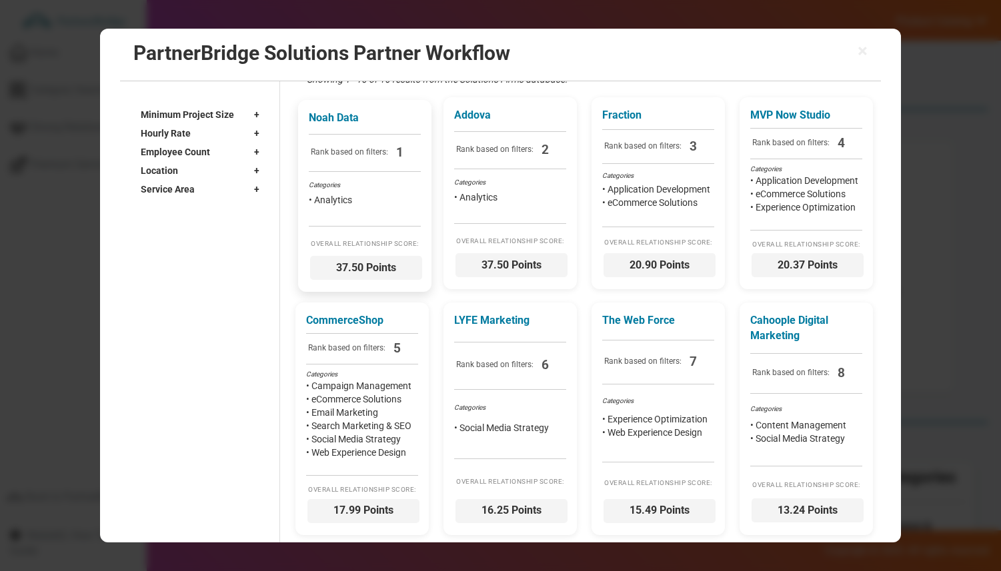
click at [364, 199] on li "• Analytics" at bounding box center [365, 199] width 112 height 13
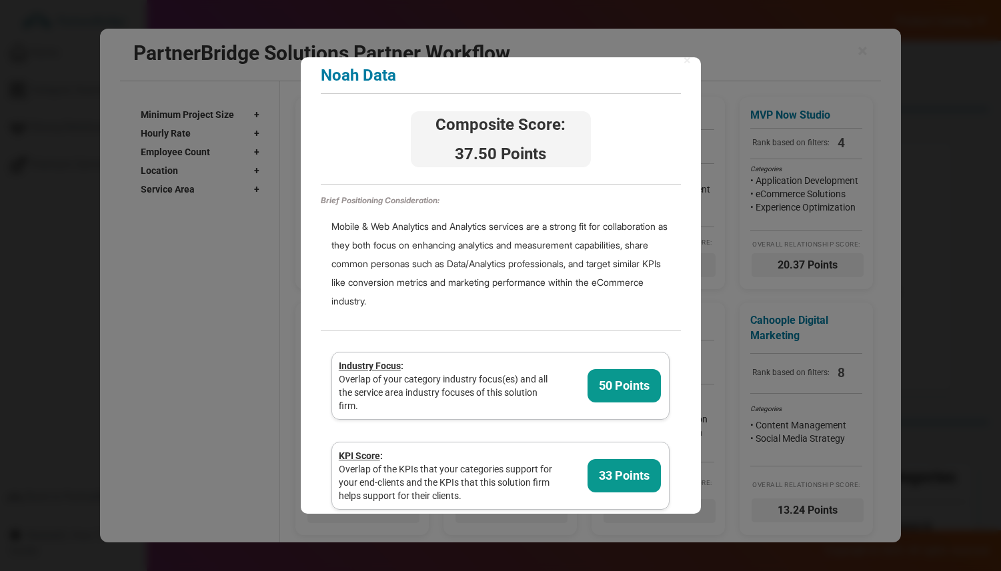
scroll to position [0, 0]
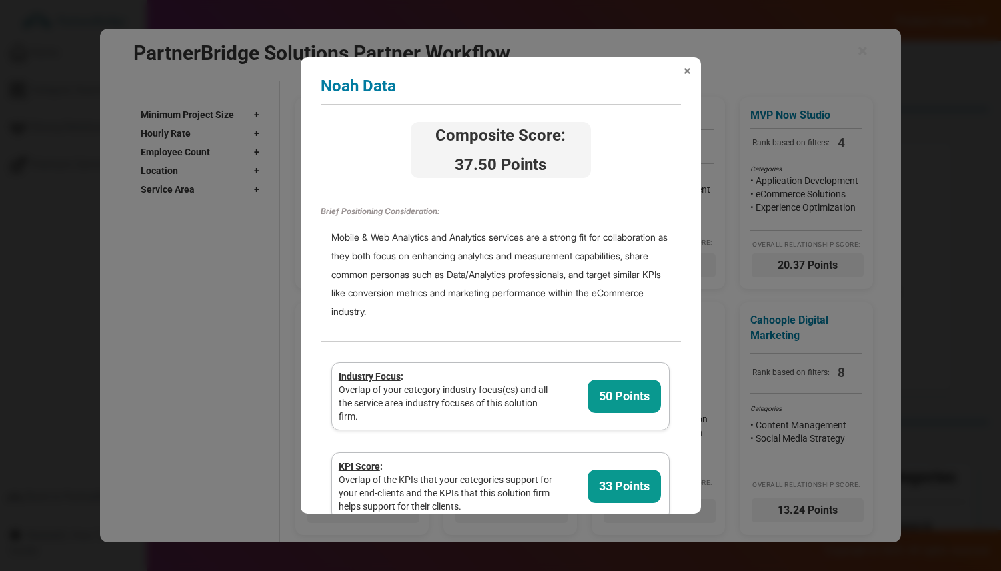
click at [683, 67] on span "×" at bounding box center [686, 70] width 7 height 13
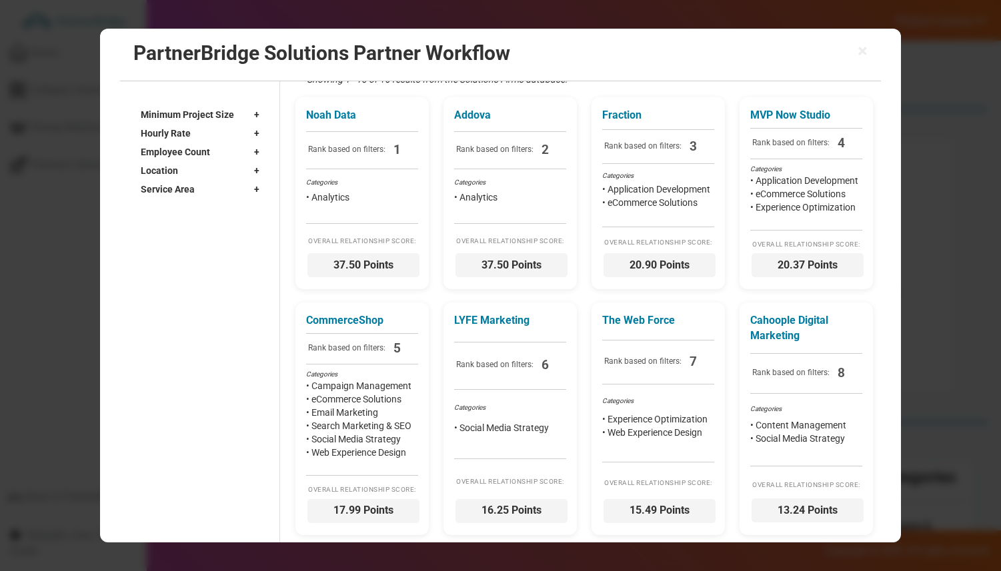
click at [868, 48] on div "× PartnerBridge Solutions Partner Workflow" at bounding box center [500, 55] width 761 height 53
click at [861, 47] on span "×" at bounding box center [862, 51] width 10 height 19
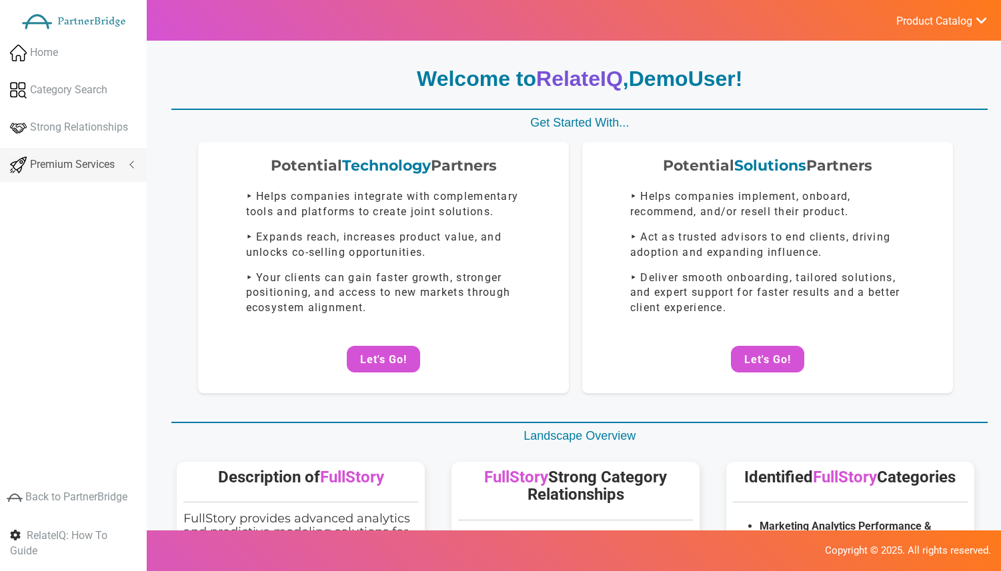
click at [77, 163] on span "Premium Services" at bounding box center [72, 164] width 85 height 15
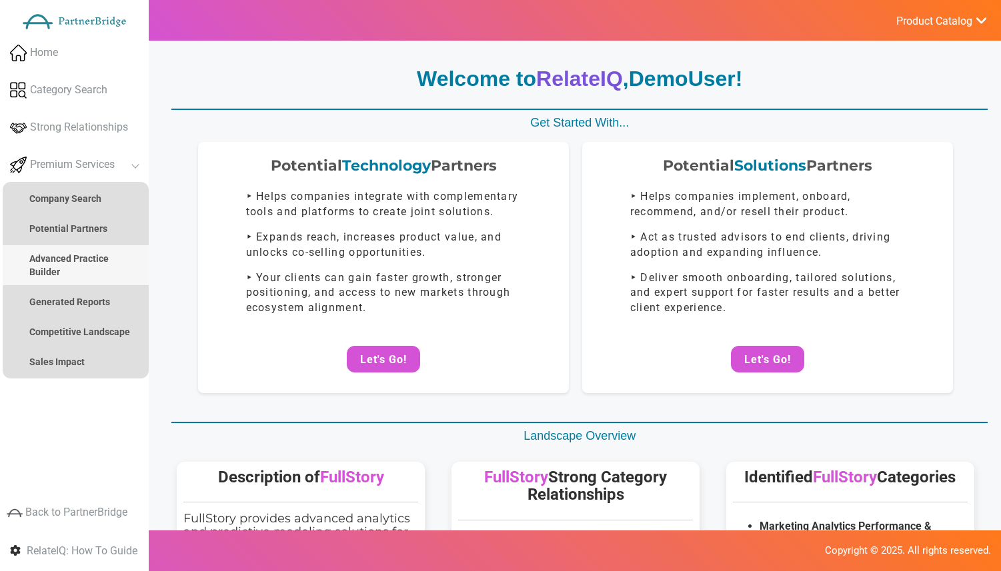
click at [71, 261] on strong "Advanced Practice Builder" at bounding box center [68, 265] width 79 height 24
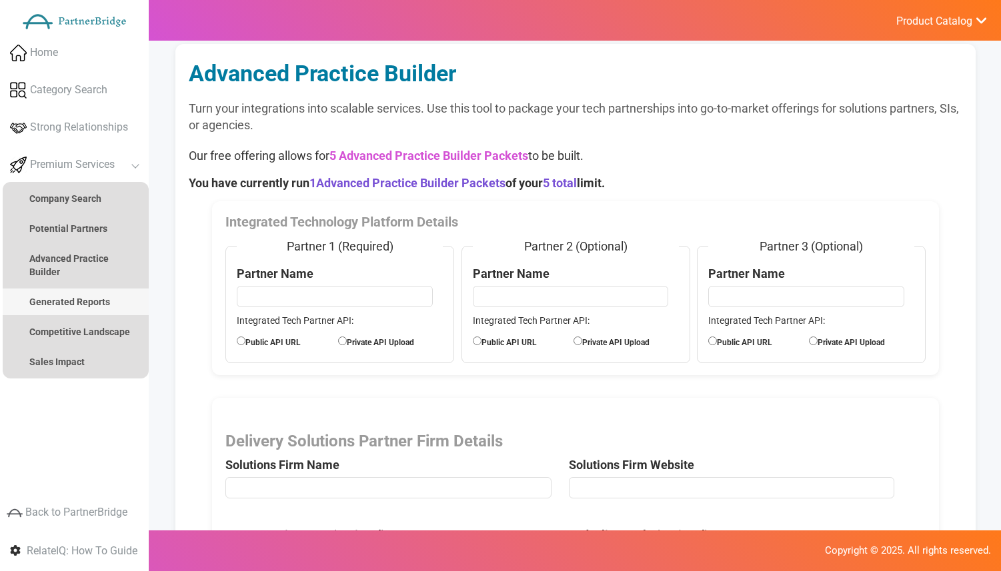
click at [66, 299] on strong "Generated Reports" at bounding box center [69, 302] width 81 height 11
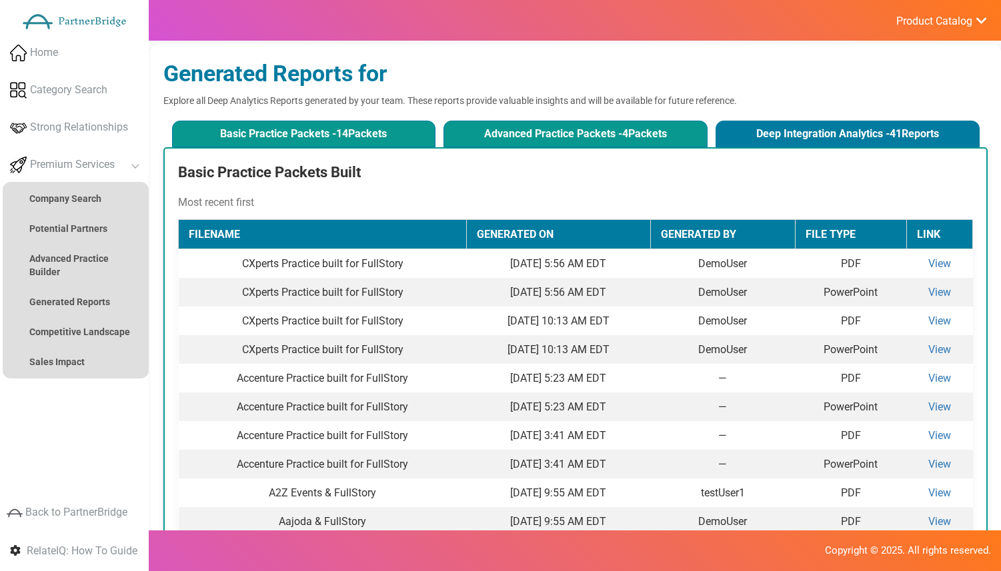
click at [576, 139] on button "Advanced Practice Packets - 4 Packets" at bounding box center [574, 134] width 263 height 27
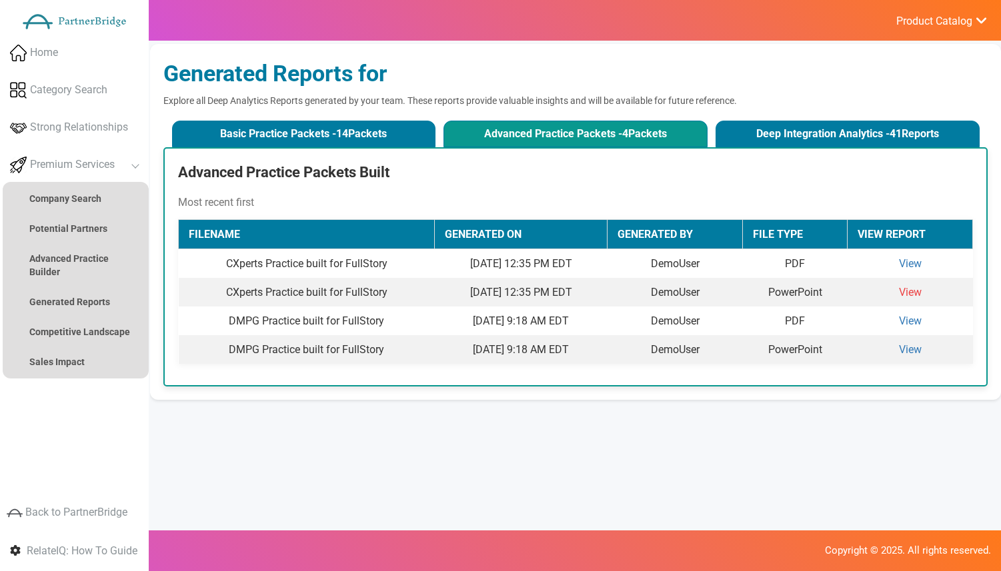
click at [920, 294] on link "View" at bounding box center [910, 292] width 23 height 13
click at [928, 22] on span "Product Catalog" at bounding box center [934, 21] width 76 height 13
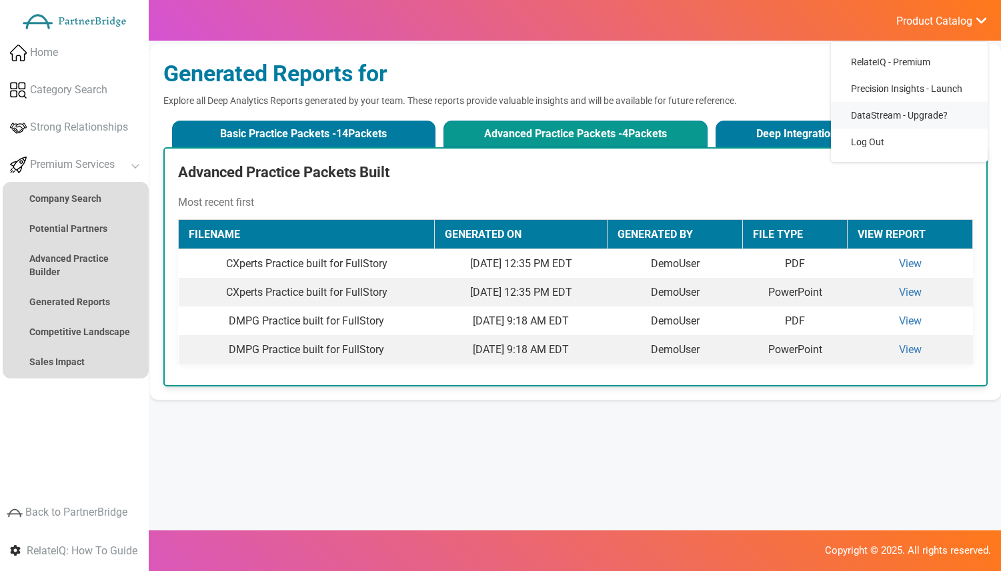
click at [895, 107] on link "DataStream - Upgrade?" at bounding box center [909, 115] width 157 height 27
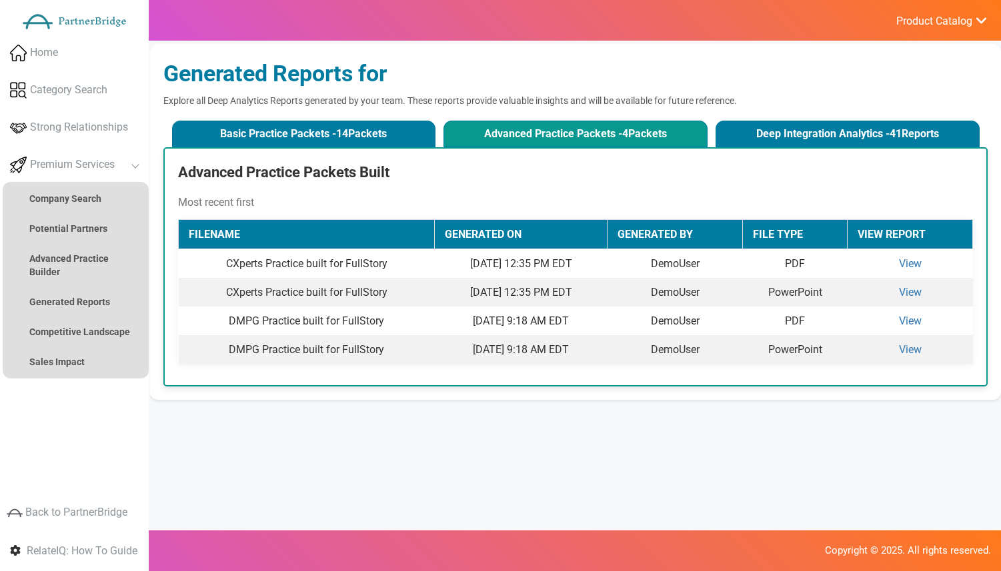
click at [921, 13] on link "Product Catalog" at bounding box center [934, 20] width 106 height 18
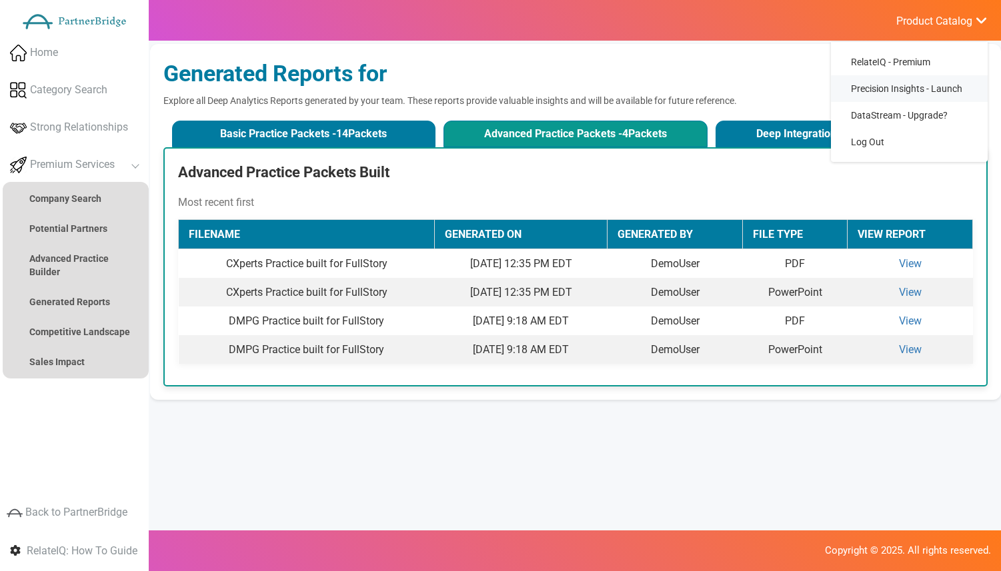
click at [901, 92] on span "Precision Insights - Launch" at bounding box center [906, 88] width 111 height 11
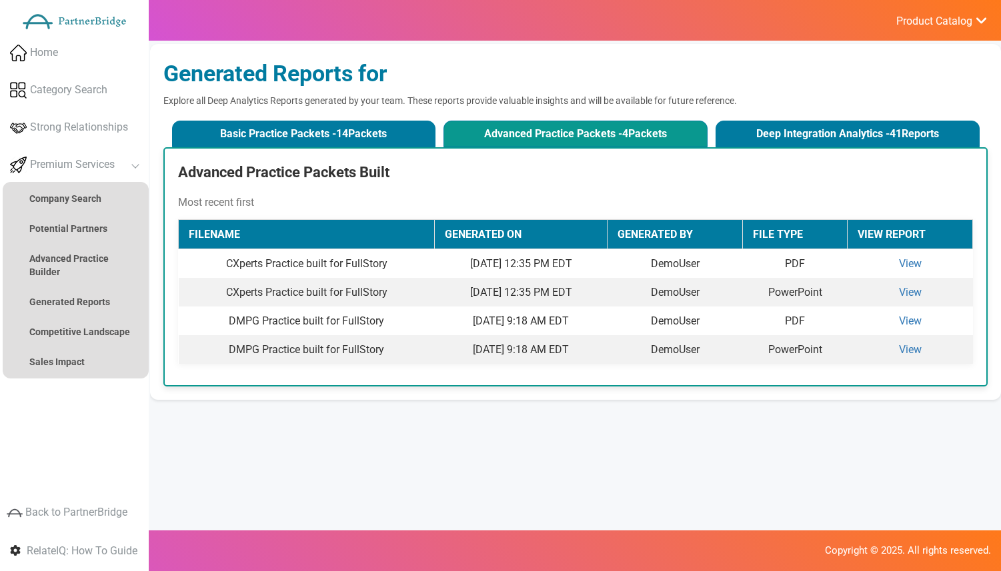
click at [949, 17] on span "Product Catalog" at bounding box center [934, 21] width 76 height 13
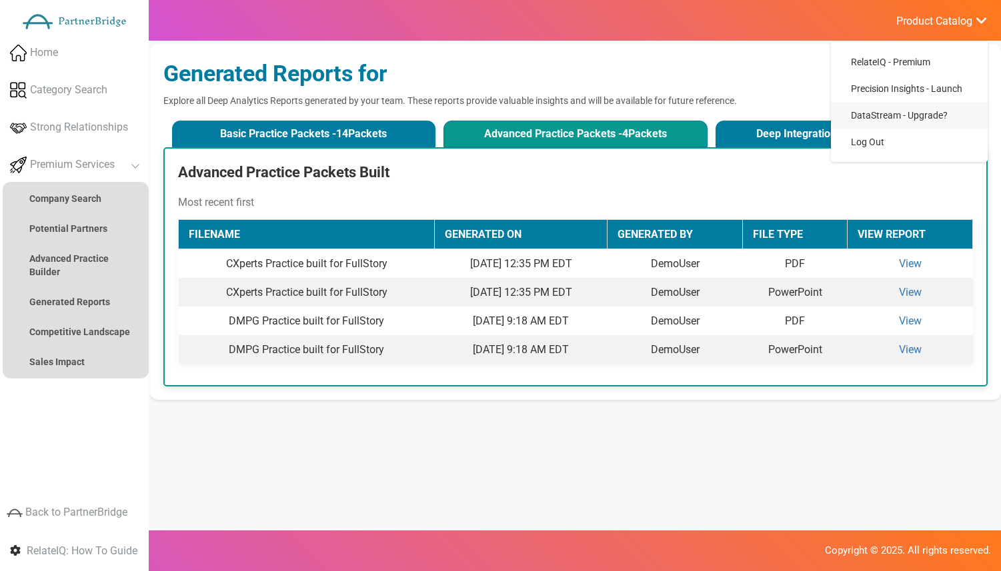
click at [889, 123] on link "DataStream - Upgrade?" at bounding box center [909, 115] width 157 height 27
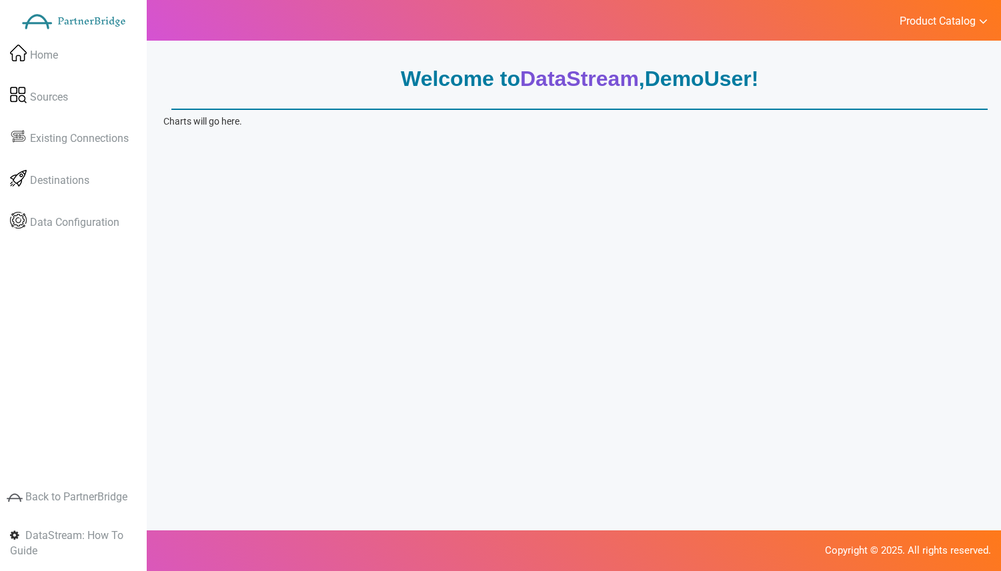
click at [918, 35] on ul "Product Catalog RelateIQ Precision Insights DataStream - Upgrade? Log Out" at bounding box center [943, 20] width 116 height 41
click at [952, 17] on span "Product Catalog" at bounding box center [937, 21] width 76 height 13
drag, startPoint x: 687, startPoint y: 40, endPoint x: 158, endPoint y: 41, distance: 529.4
click at [159, 41] on div "Product Catalog RelateIQ Precision Insights DataStream - Upgrade? Log Out" at bounding box center [575, 22] width 851 height 44
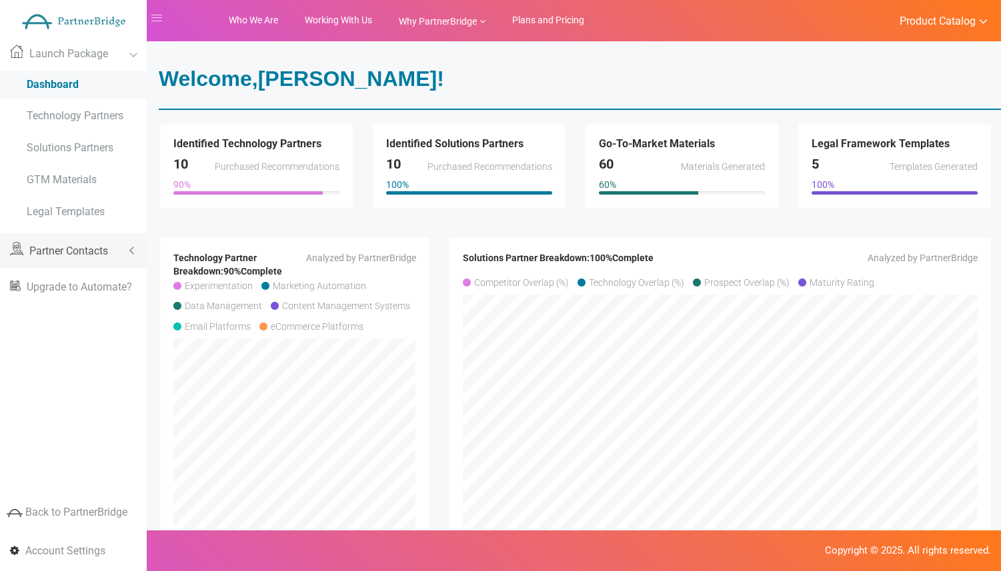
click at [111, 245] on link "Partner Contacts" at bounding box center [73, 250] width 147 height 35
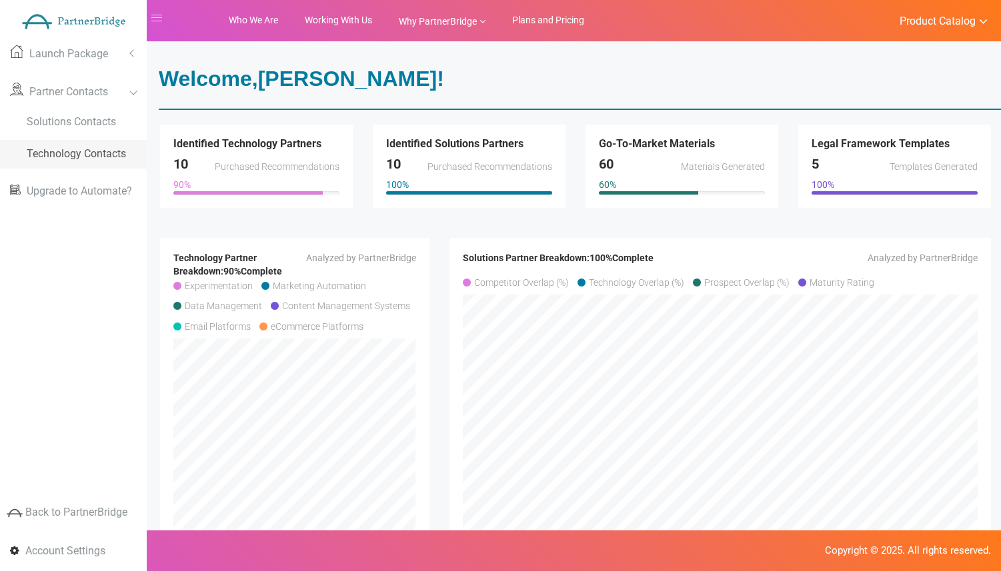
click at [75, 155] on span "Technology Contacts" at bounding box center [76, 153] width 99 height 13
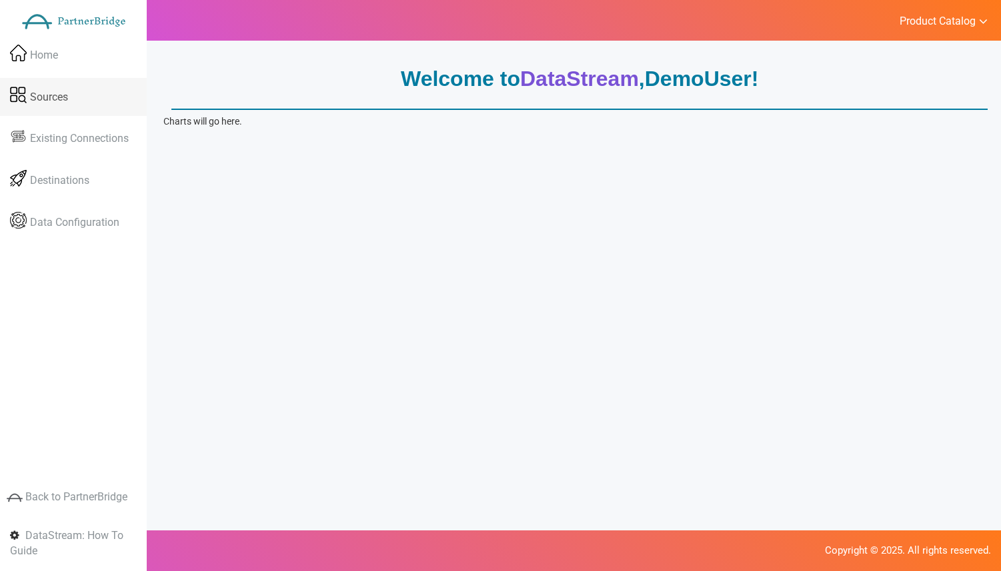
click at [61, 81] on link "Sources" at bounding box center [73, 97] width 147 height 39
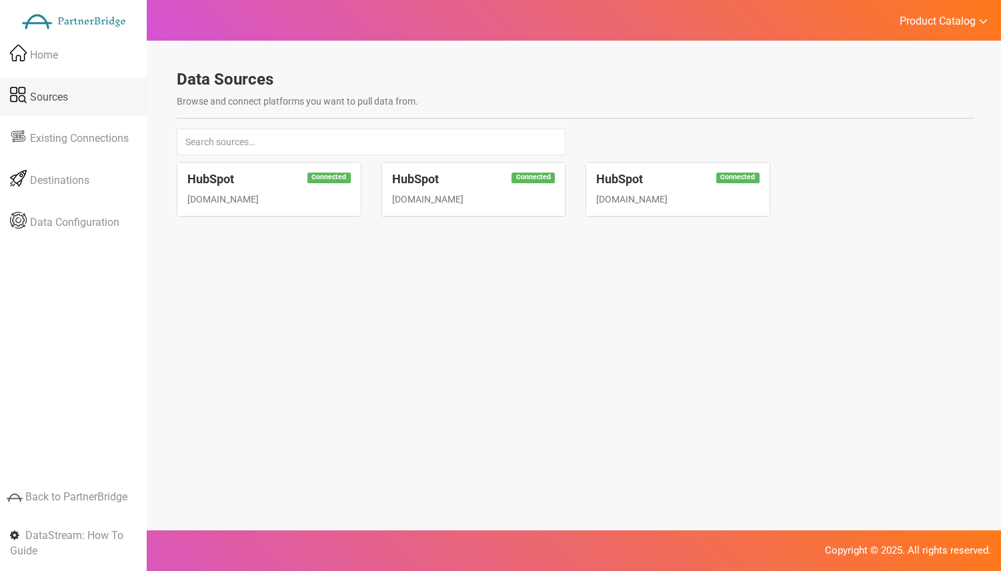
click at [67, 87] on link "Sources" at bounding box center [73, 97] width 147 height 39
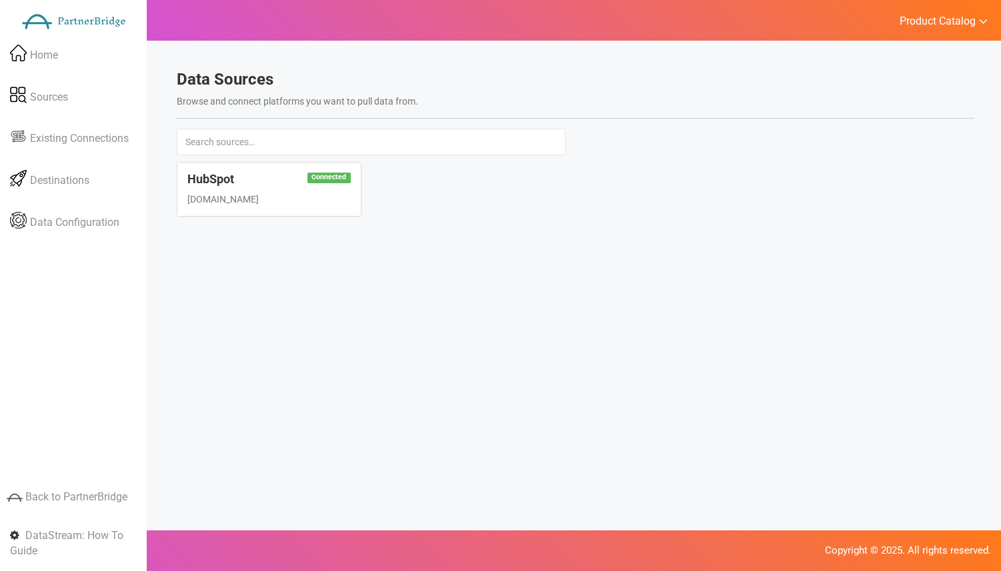
click at [454, 162] on div "Connected HubSpot www.hubspot.com" at bounding box center [575, 196] width 817 height 68
click at [913, 21] on span "Product Catalog" at bounding box center [937, 21] width 76 height 13
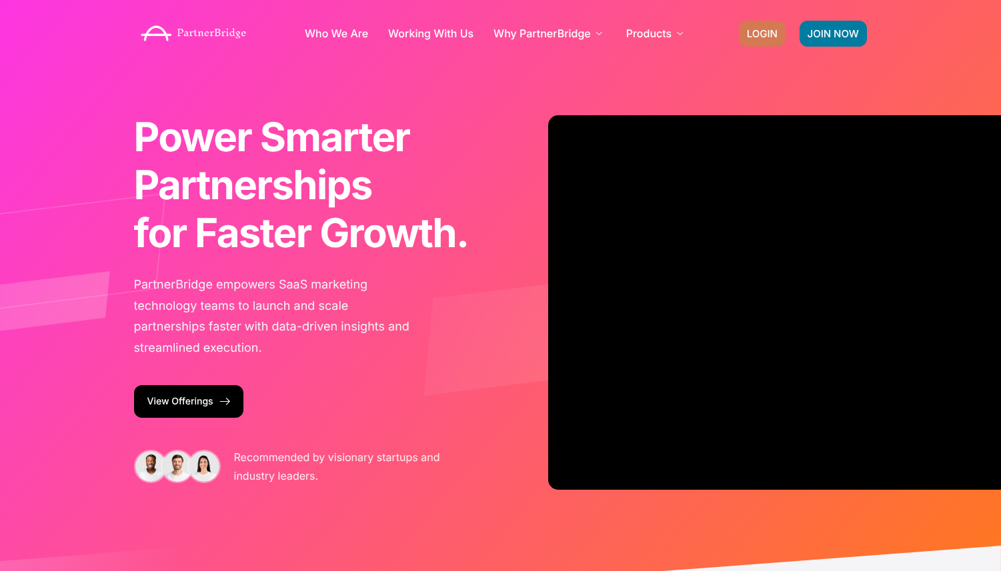
click at [772, 31] on span "LOGIN" at bounding box center [762, 34] width 31 height 10
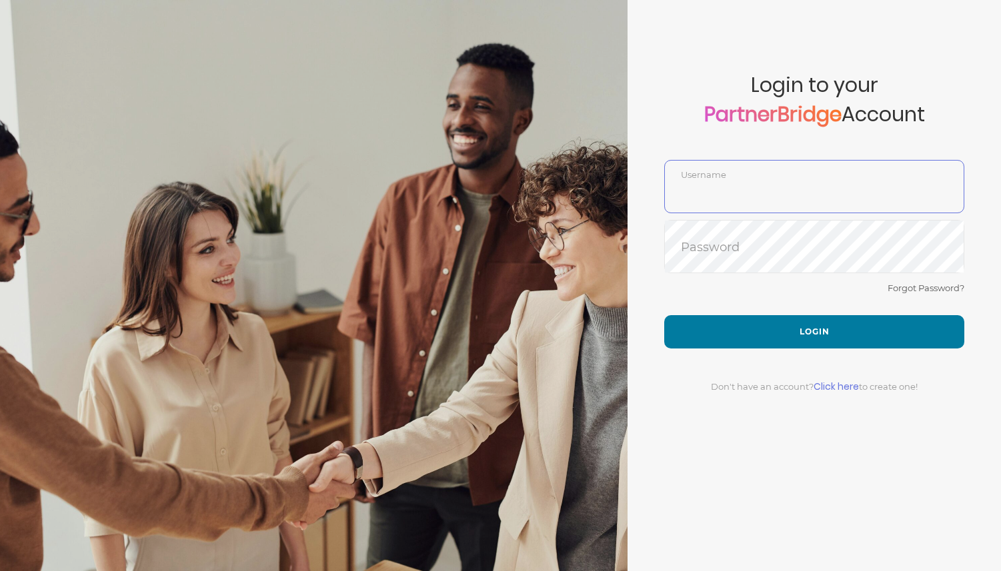
type input "DemoUser"
click at [837, 382] on link "Click here" at bounding box center [835, 386] width 45 height 13
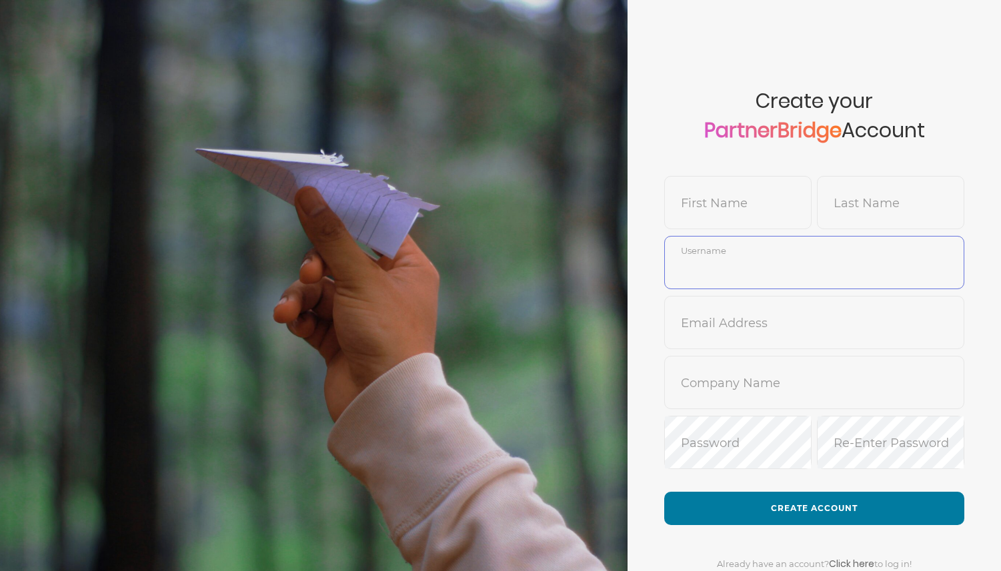
type input "DemoUser"
click at [774, 326] on input "text" at bounding box center [814, 333] width 299 height 32
click at [662, 366] on form "Create your PartnerBridge Account First Name Last Name DemoUser Username Email …" at bounding box center [813, 311] width 373 height 623
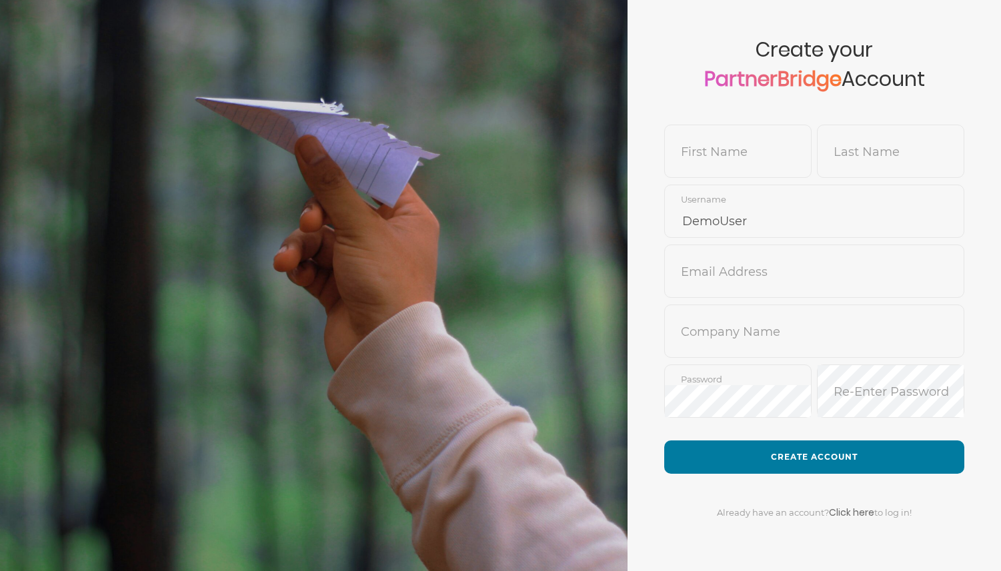
click at [835, 505] on div "Already have an account? Click here to log in!" at bounding box center [814, 504] width 300 height 61
click at [840, 515] on link "Click here" at bounding box center [851, 512] width 45 height 13
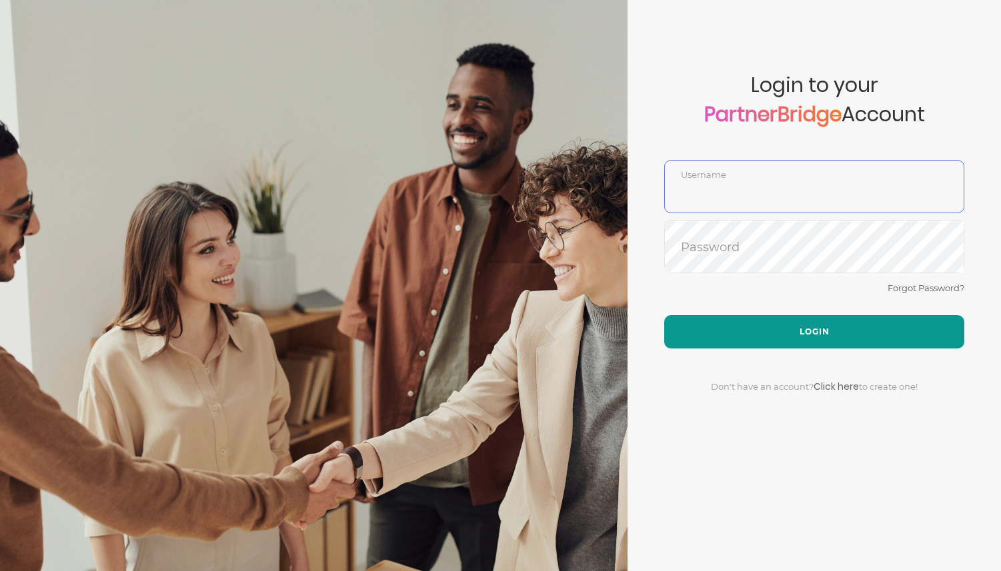
type input "DemoUser"
click at [794, 320] on button "Login" at bounding box center [814, 331] width 300 height 33
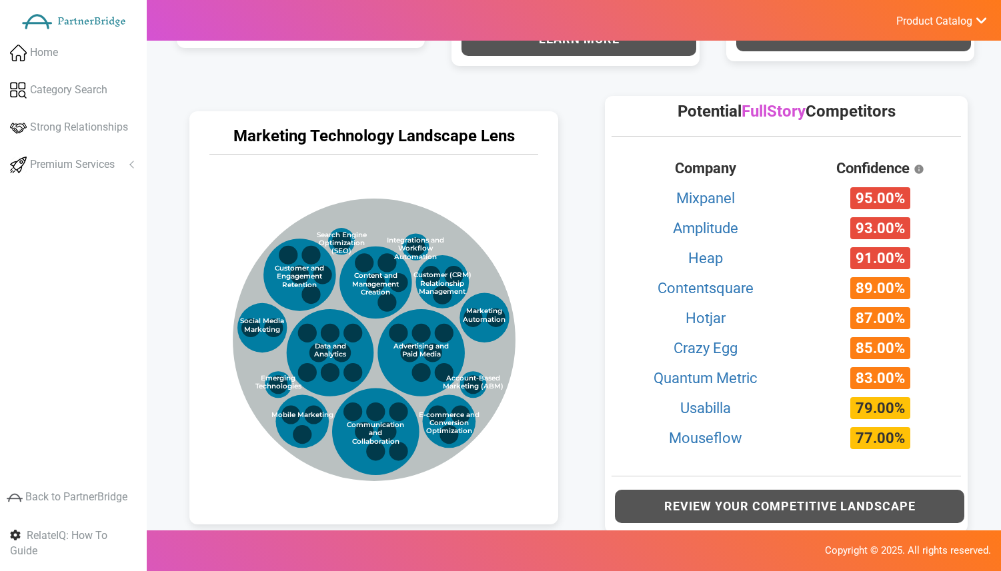
scroll to position [599, 0]
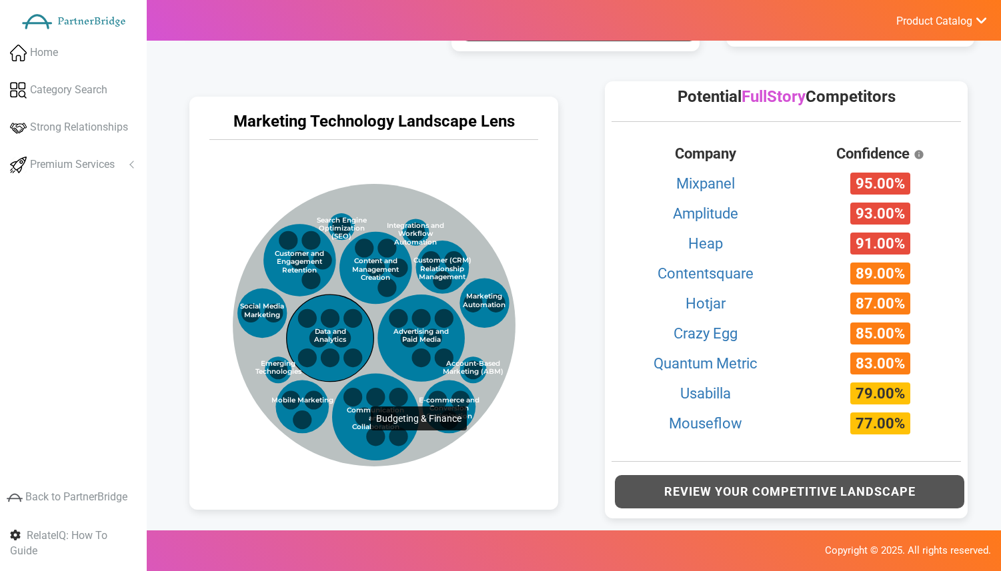
click at [351, 339] on circle at bounding box center [329, 338] width 87 height 87
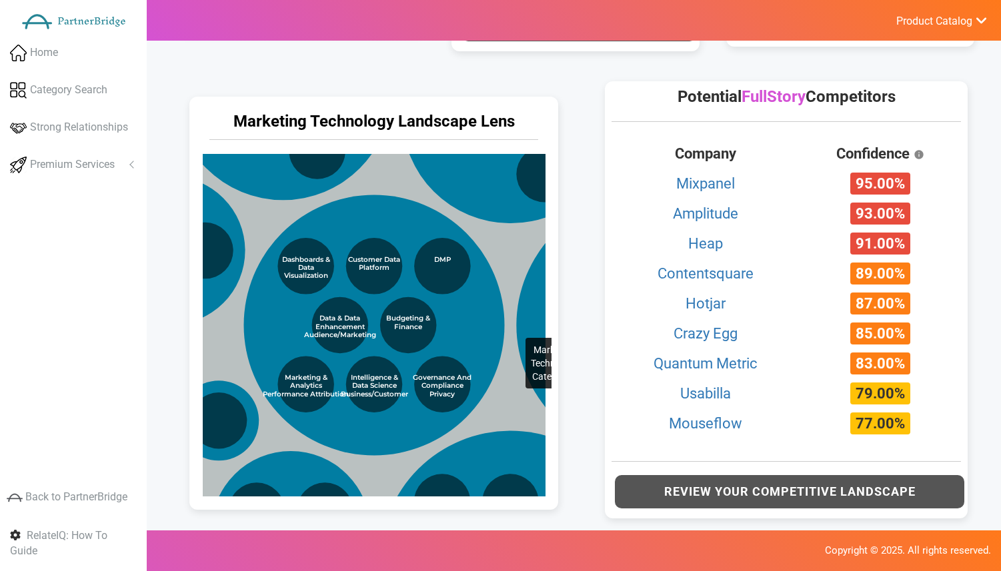
click at [507, 257] on circle at bounding box center [505, 286] width 845 height 845
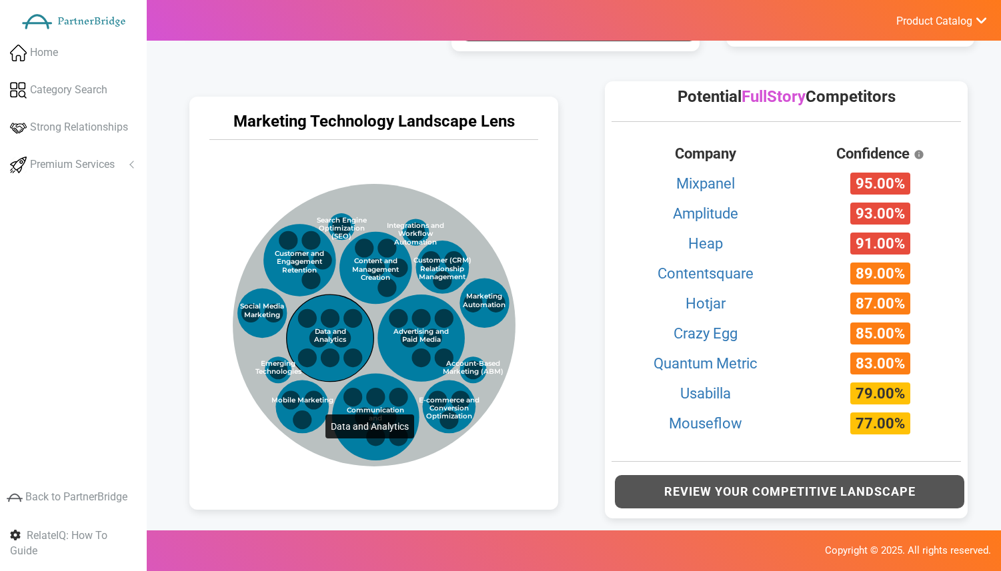
click at [299, 342] on circle at bounding box center [329, 338] width 87 height 87
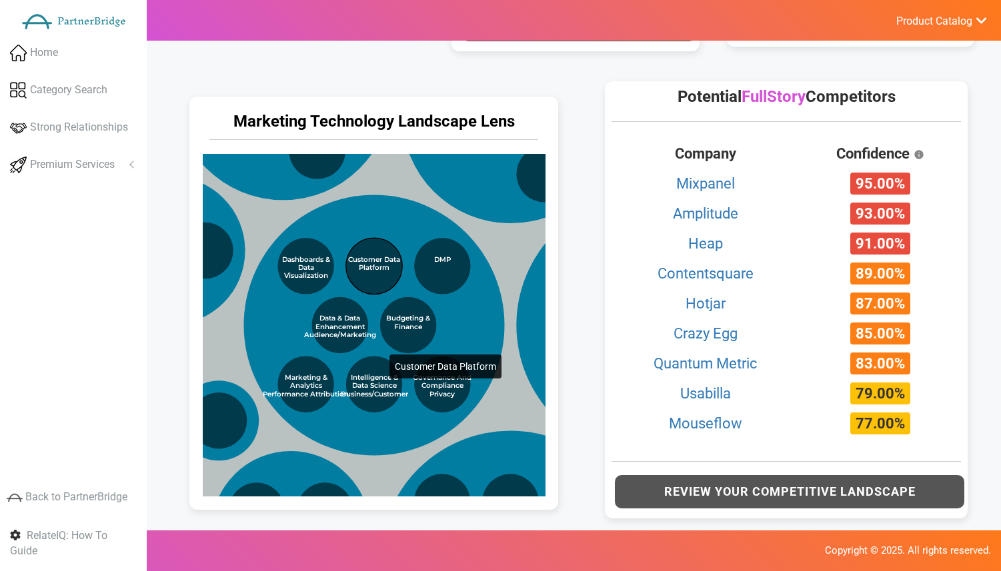
click at [363, 282] on circle at bounding box center [373, 266] width 56 height 56
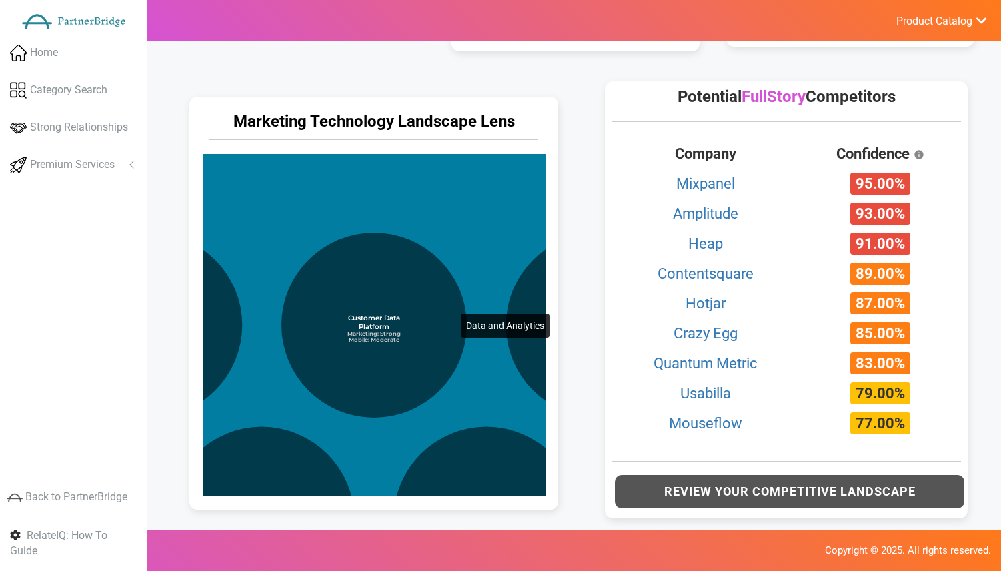
click at [434, 241] on circle at bounding box center [373, 519] width 857 height 857
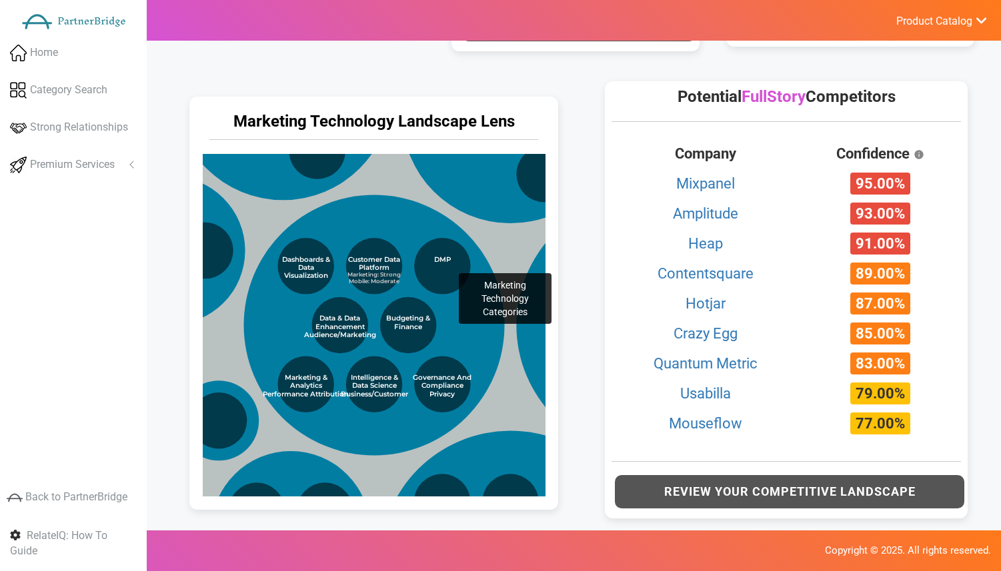
click at [432, 201] on circle at bounding box center [505, 286] width 845 height 845
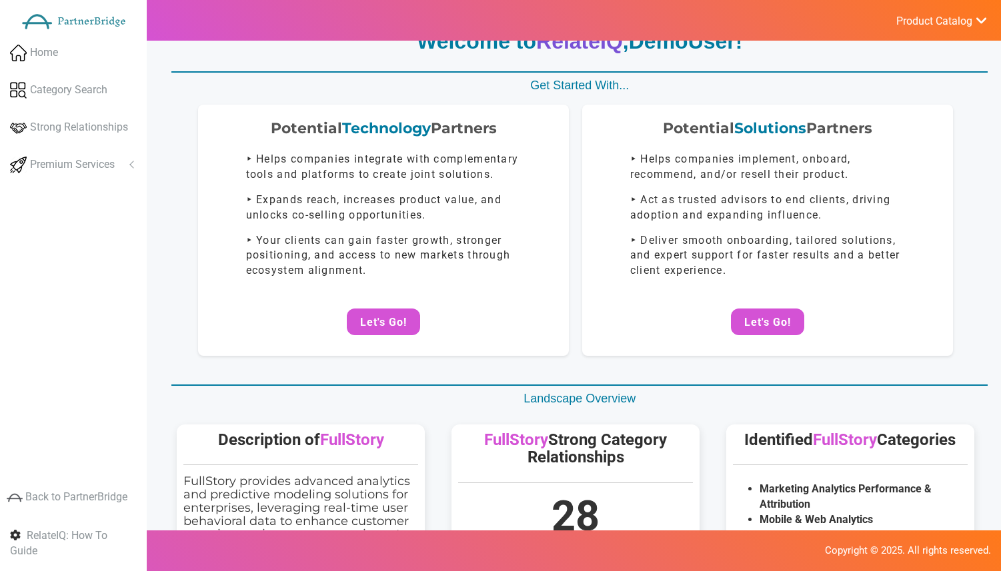
scroll to position [0, 0]
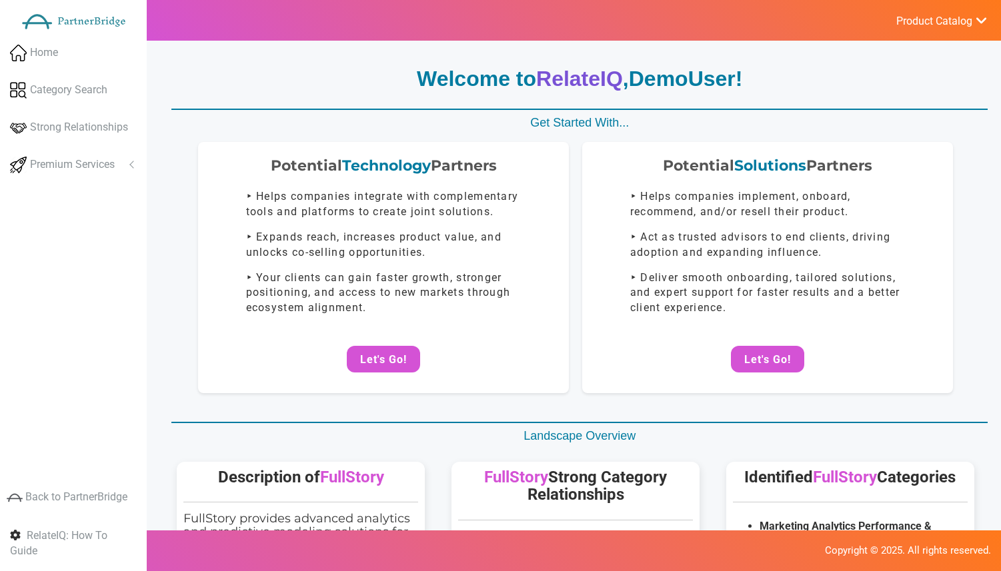
click at [911, 17] on span "Product Catalog" at bounding box center [934, 21] width 76 height 13
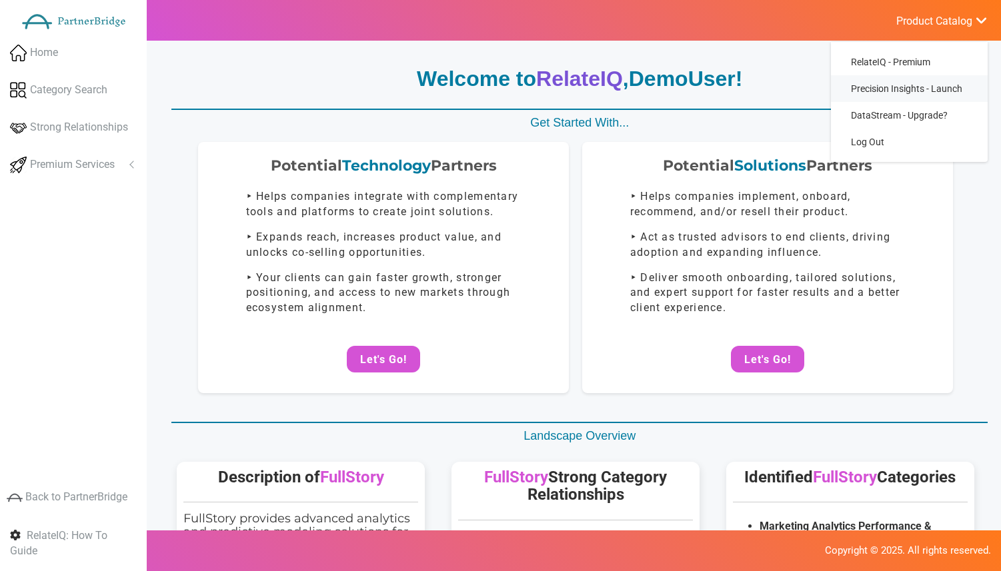
click at [883, 83] on span "Precision Insights - Launch" at bounding box center [906, 88] width 111 height 11
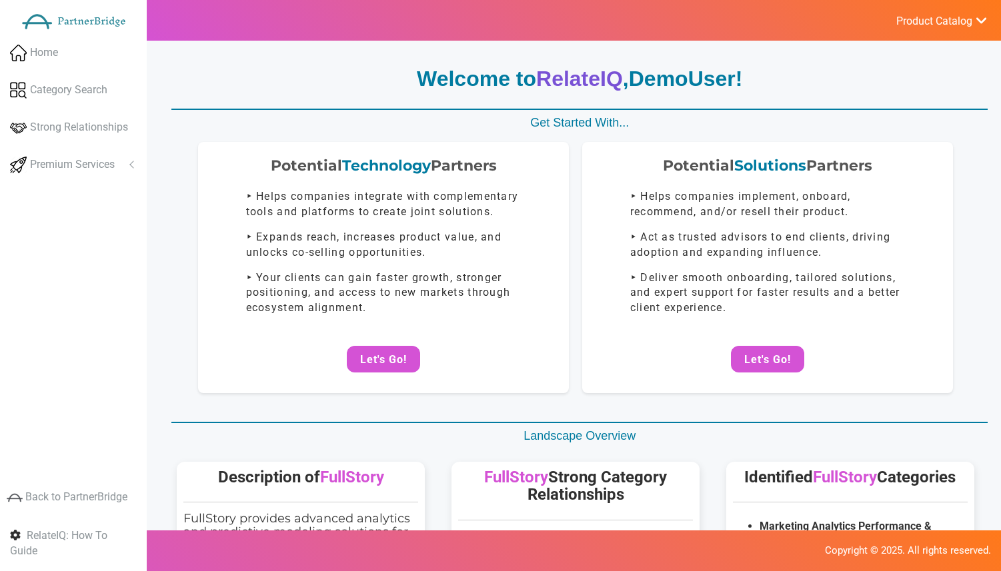
click at [915, 12] on link "Product Catalog" at bounding box center [934, 20] width 106 height 18
click at [899, 111] on span "DataStream - Upgrade?" at bounding box center [899, 115] width 97 height 11
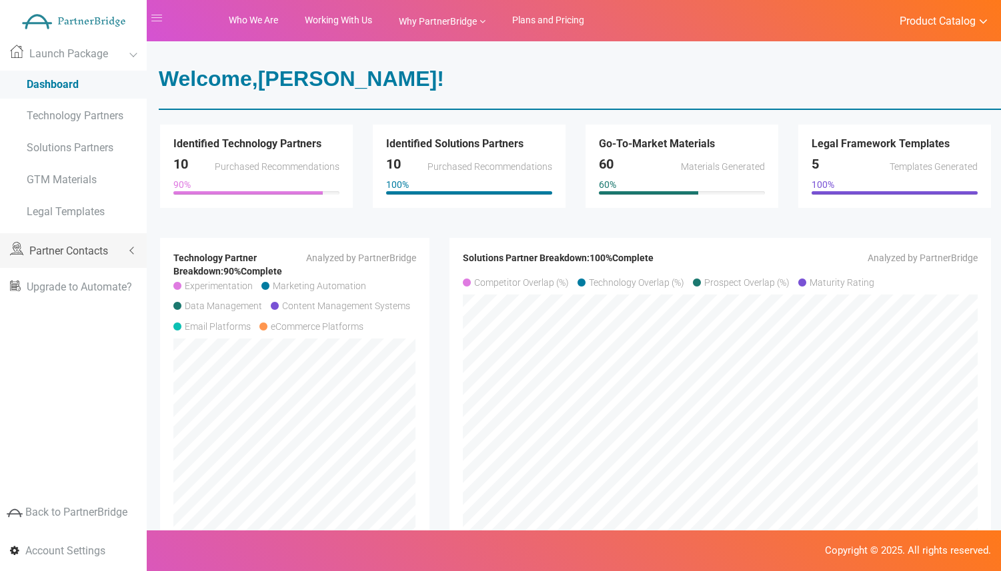
click at [108, 245] on span "Partner Contacts" at bounding box center [68, 251] width 79 height 13
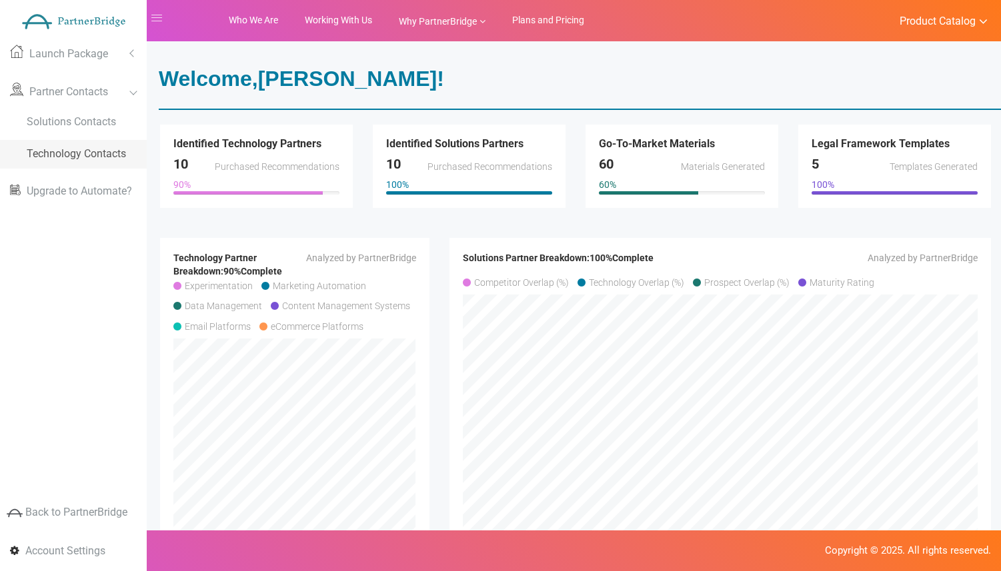
click at [86, 155] on span "Technology Contacts" at bounding box center [76, 153] width 99 height 13
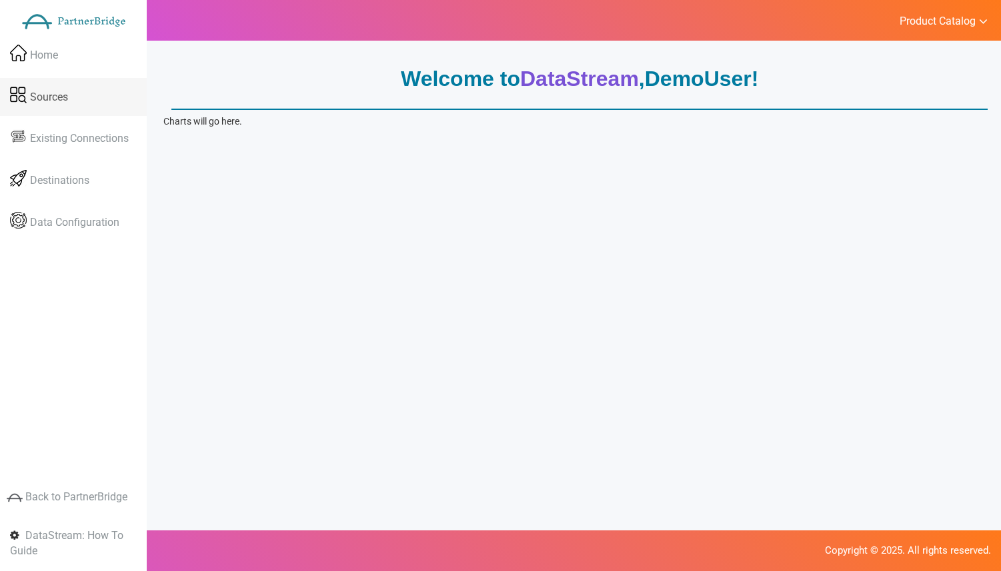
click at [83, 84] on link "Sources" at bounding box center [73, 97] width 147 height 39
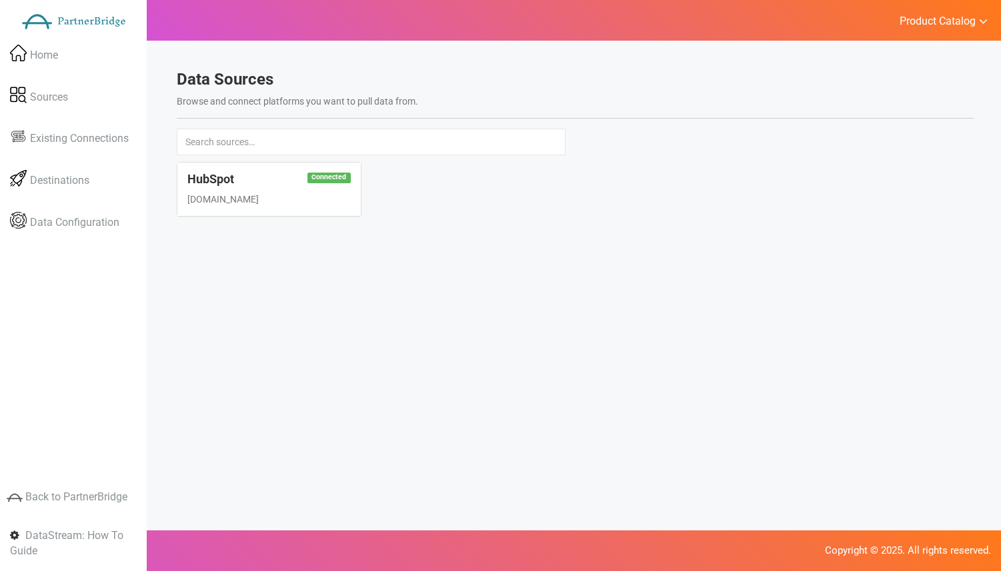
click at [290, 207] on div "Connected HubSpot [DOMAIN_NAME]" at bounding box center [268, 189] width 183 height 53
click at [52, 168] on link "Destinations" at bounding box center [73, 180] width 147 height 39
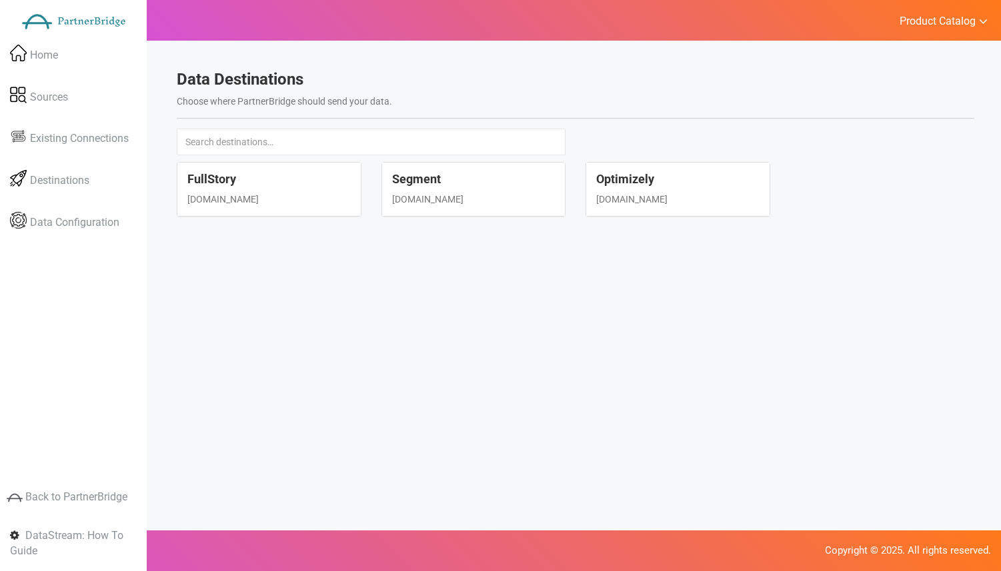
click at [234, 170] on div "FullStory [DOMAIN_NAME]" at bounding box center [268, 189] width 183 height 53
select select "fullstory"
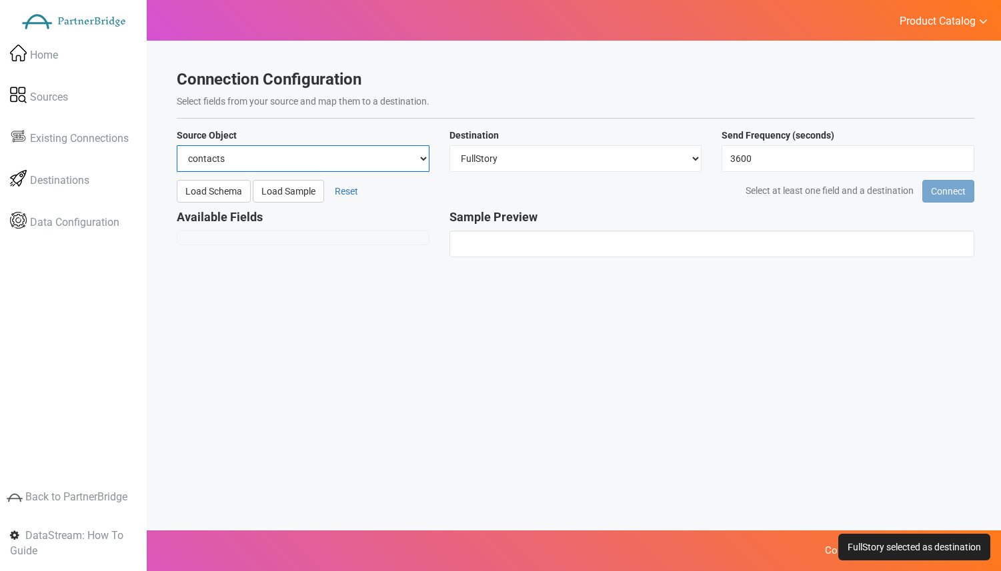
click at [331, 164] on select "contacts deals companies" at bounding box center [303, 158] width 253 height 27
click at [177, 145] on select "contacts deals companies" at bounding box center [303, 158] width 253 height 27
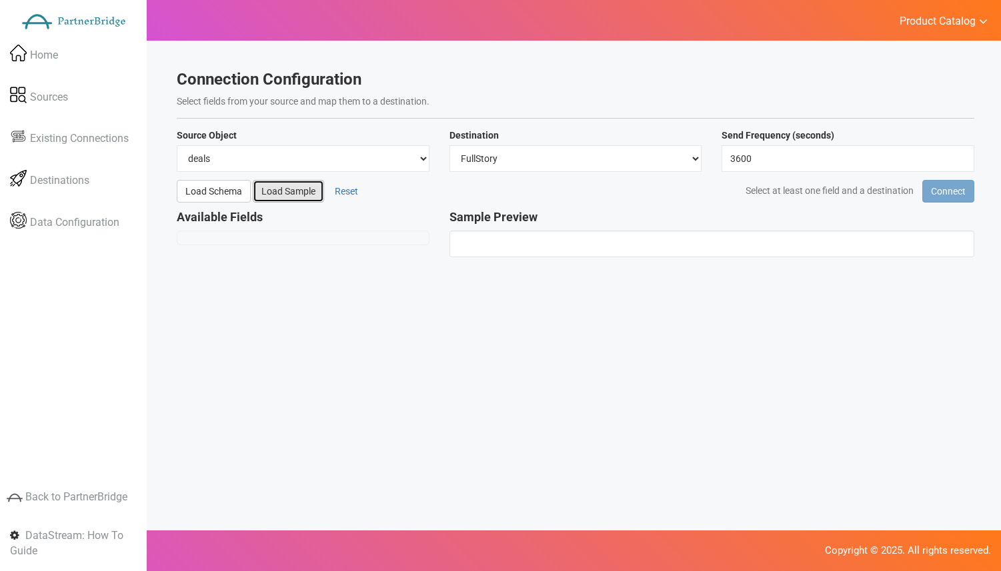
click at [295, 191] on button "Load Sample" at bounding box center [288, 191] width 71 height 23
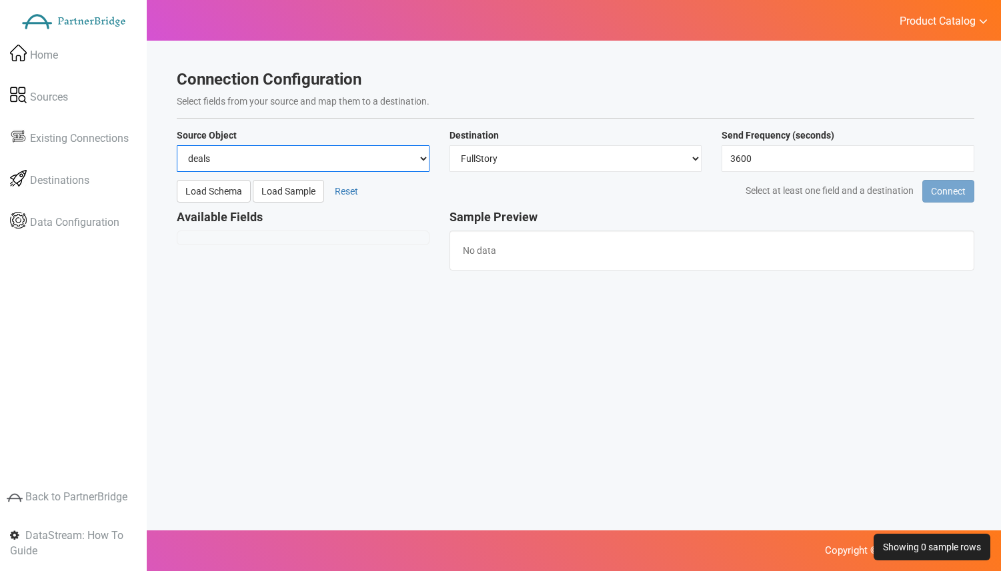
click at [255, 155] on select "contacts deals companies" at bounding box center [303, 158] width 253 height 27
select select "contacts"
click at [177, 145] on select "contacts deals companies" at bounding box center [303, 158] width 253 height 27
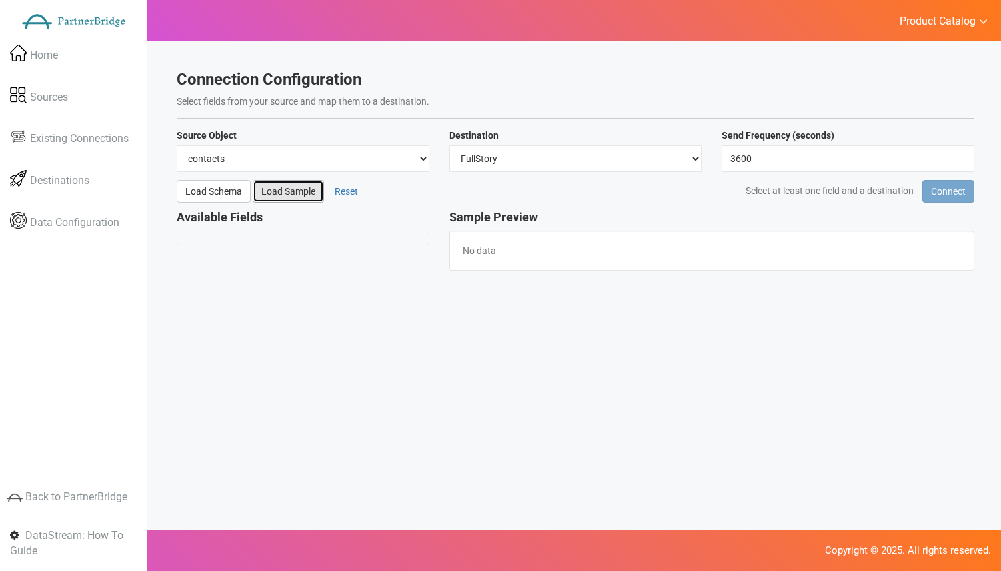
click at [283, 197] on button "Load Sample" at bounding box center [288, 191] width 71 height 23
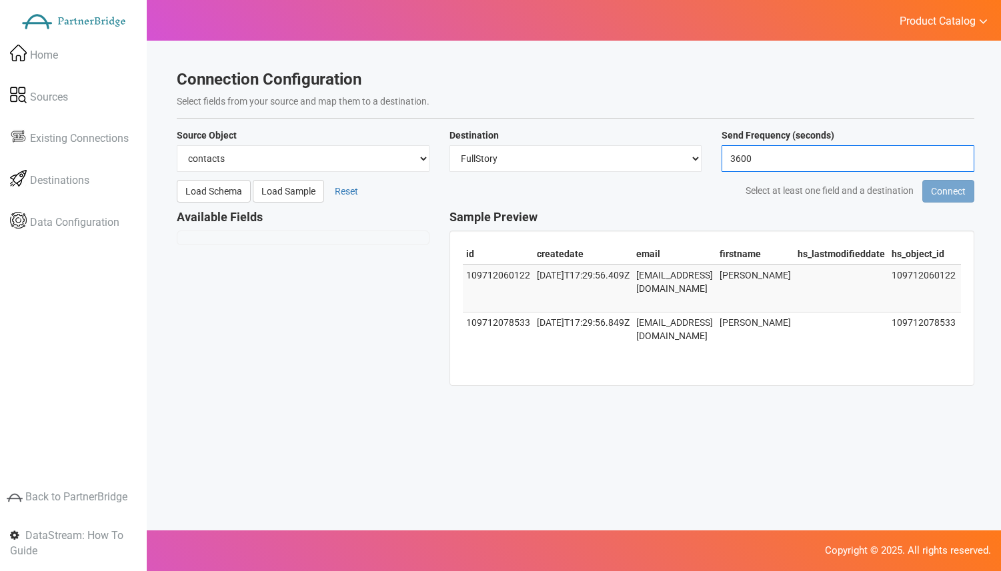
click at [805, 160] on input "3600" at bounding box center [847, 158] width 253 height 27
